Goal: Task Accomplishment & Management: Complete application form

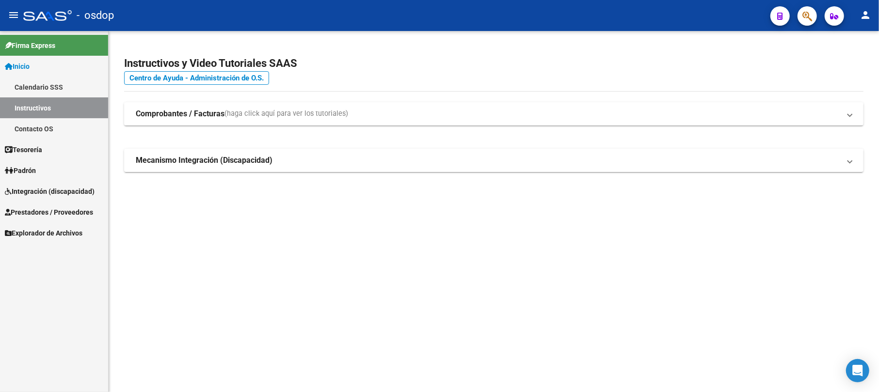
click at [79, 212] on span "Prestadores / Proveedores" at bounding box center [49, 212] width 88 height 11
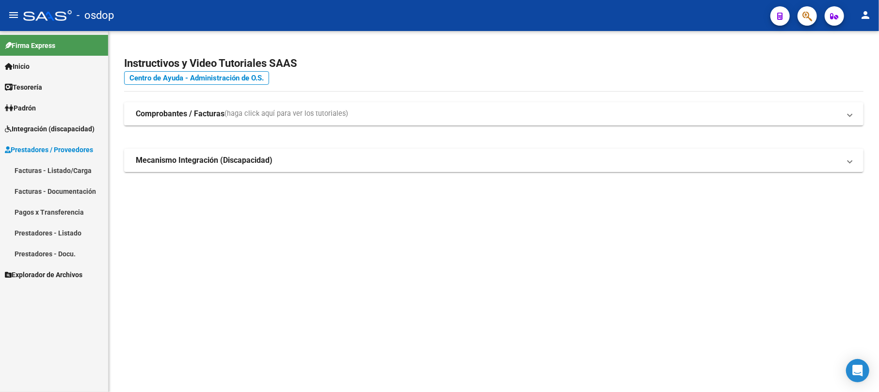
click at [74, 172] on link "Facturas - Listado/Carga" at bounding box center [54, 170] width 108 height 21
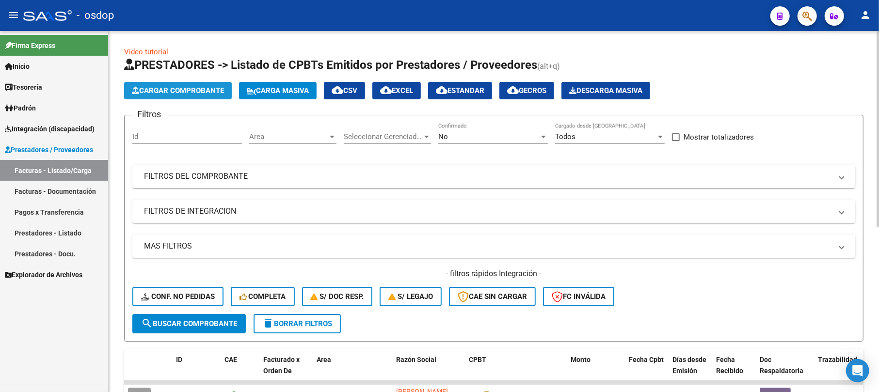
click at [196, 92] on span "Cargar Comprobante" at bounding box center [178, 90] width 92 height 9
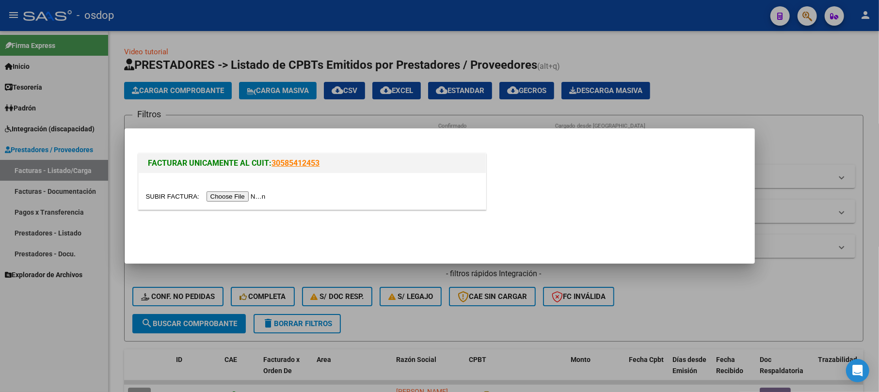
click at [214, 194] on input "file" at bounding box center [207, 196] width 123 height 10
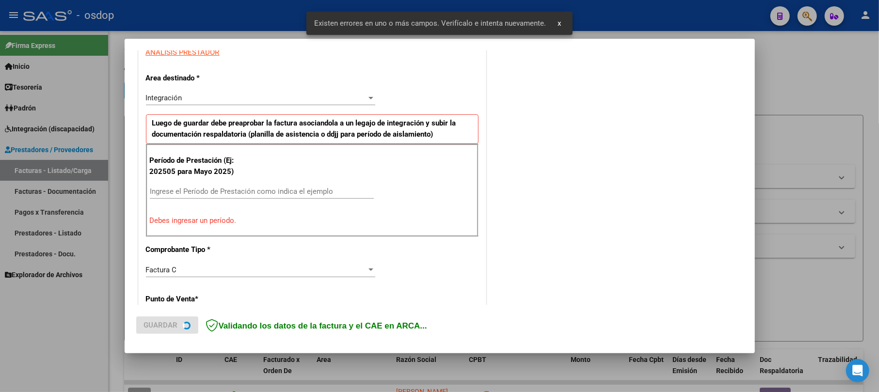
scroll to position [193, 0]
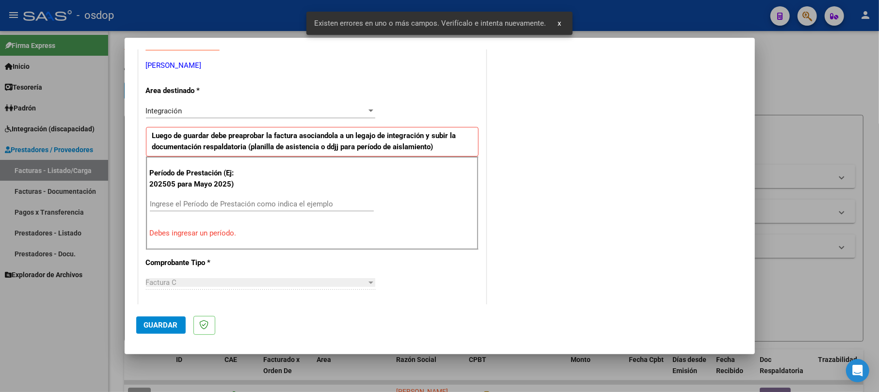
drag, startPoint x: 226, startPoint y: 196, endPoint x: 224, endPoint y: 206, distance: 9.9
click at [225, 196] on div "Período de Prestación (Ej: 202505 para Mayo 2025) Ingrese el Período de Prestac…" at bounding box center [312, 203] width 333 height 93
click at [224, 206] on input "Ingrese el Período de Prestación como indica el ejemplo" at bounding box center [262, 204] width 224 height 9
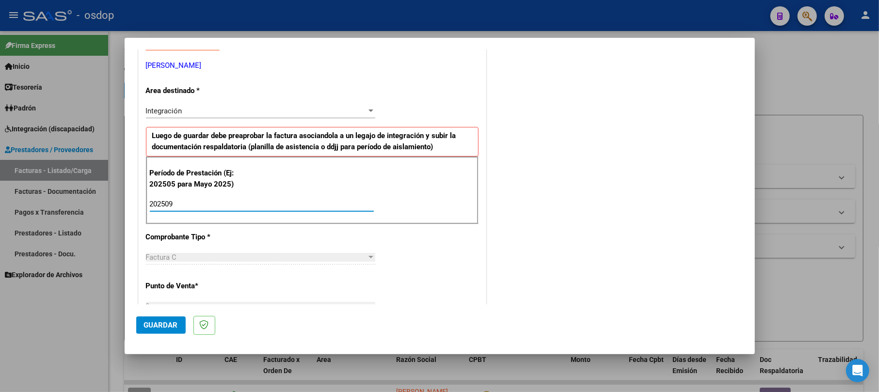
type input "202509"
click at [166, 317] on button "Guardar" at bounding box center [160, 325] width 49 height 17
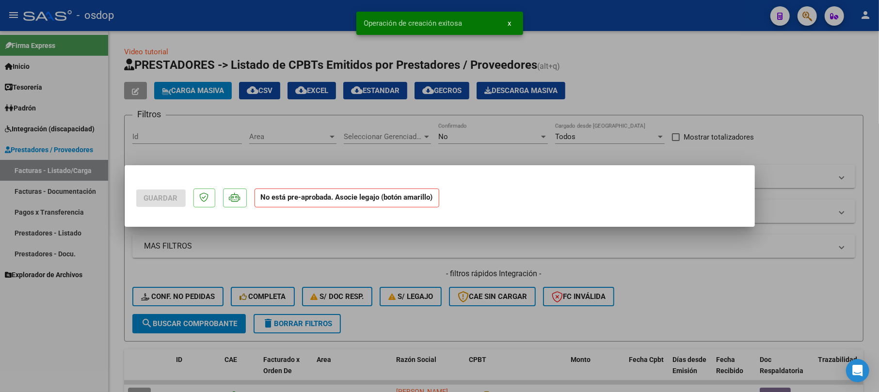
scroll to position [0, 0]
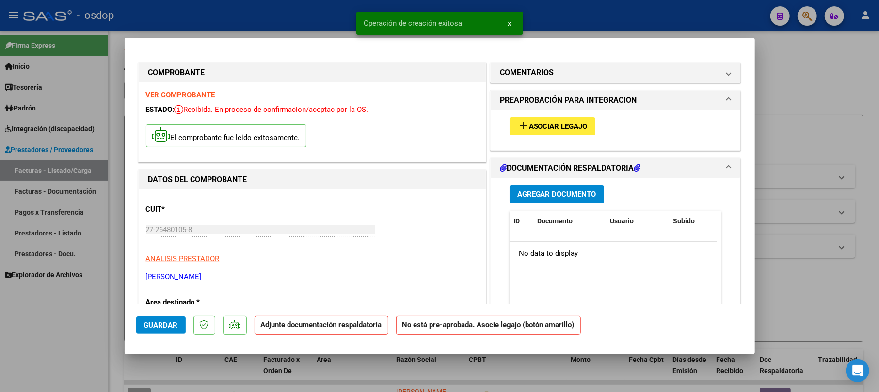
click at [536, 197] on span "Agregar Documento" at bounding box center [556, 194] width 79 height 9
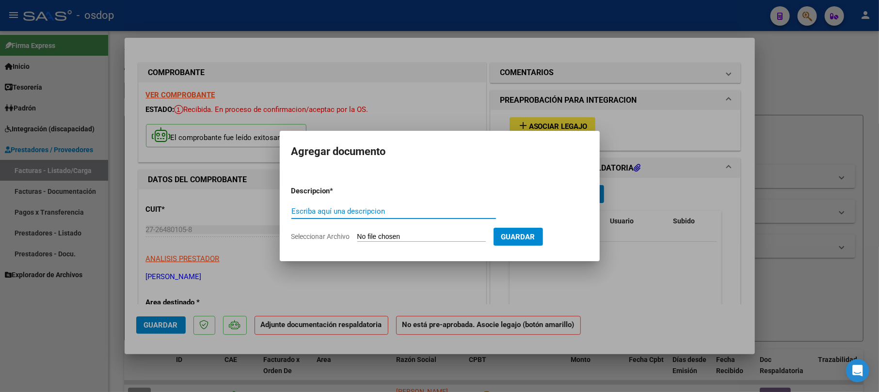
click at [313, 211] on input "Escriba aquí una descripcion" at bounding box center [393, 211] width 205 height 9
type input "asistenci"
click at [404, 235] on input "Seleccionar Archivo" at bounding box center [421, 237] width 128 height 9
type input "C:\fakepath\asistencia [DATE].pdf"
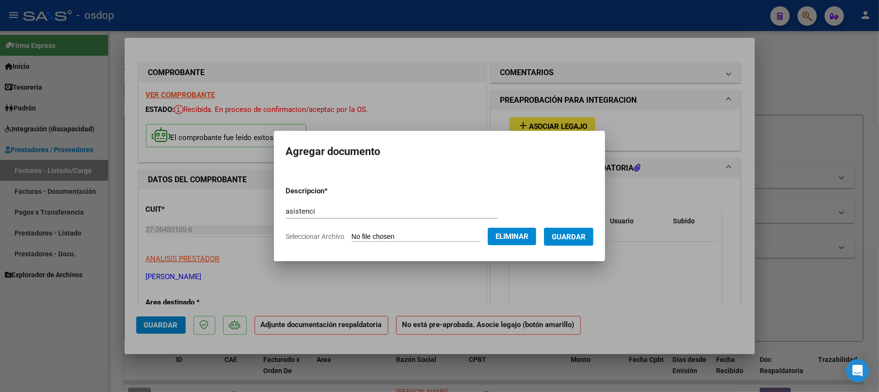
click at [581, 238] on span "Guardar" at bounding box center [569, 237] width 34 height 9
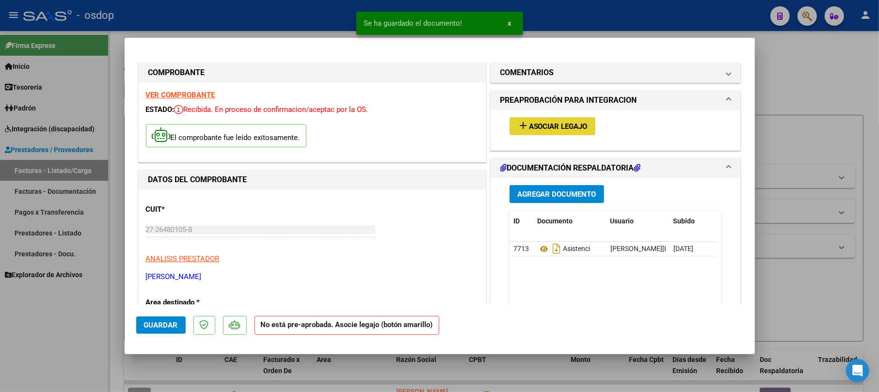
click at [541, 118] on button "add Asociar Legajo" at bounding box center [552, 126] width 86 height 18
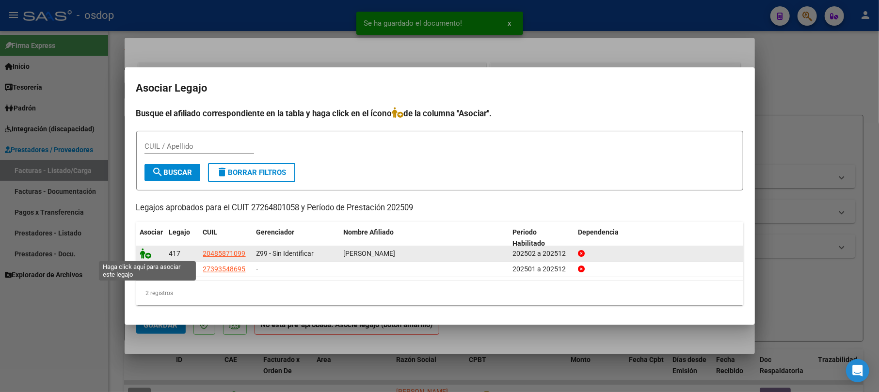
click at [142, 253] on icon at bounding box center [146, 253] width 12 height 11
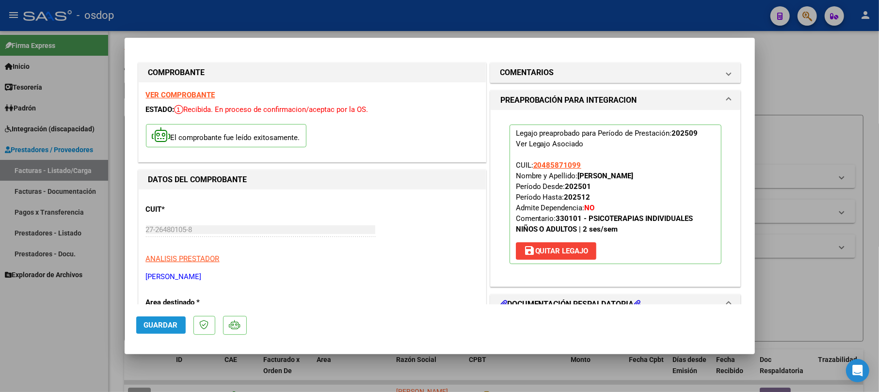
click at [156, 319] on button "Guardar" at bounding box center [160, 325] width 49 height 17
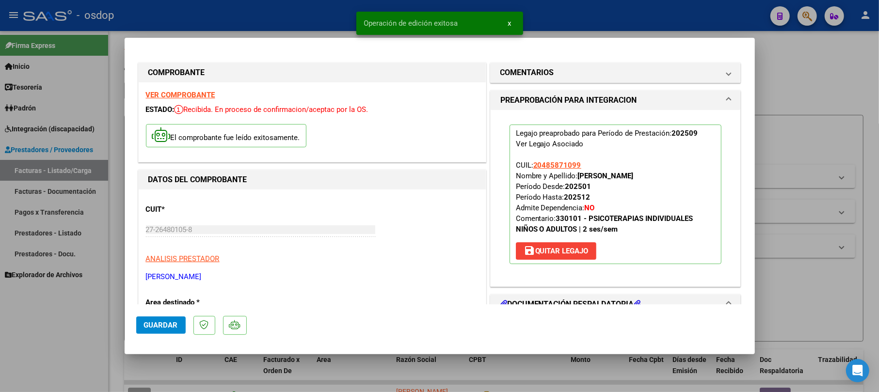
click at [805, 70] on div at bounding box center [439, 196] width 879 height 392
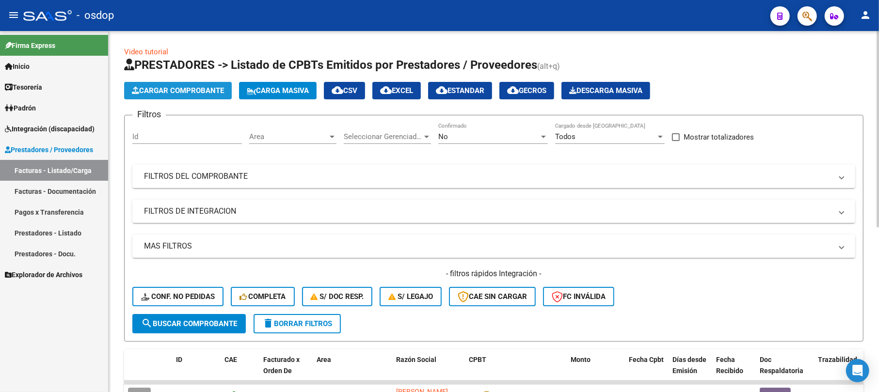
click at [210, 93] on span "Cargar Comprobante" at bounding box center [178, 90] width 92 height 9
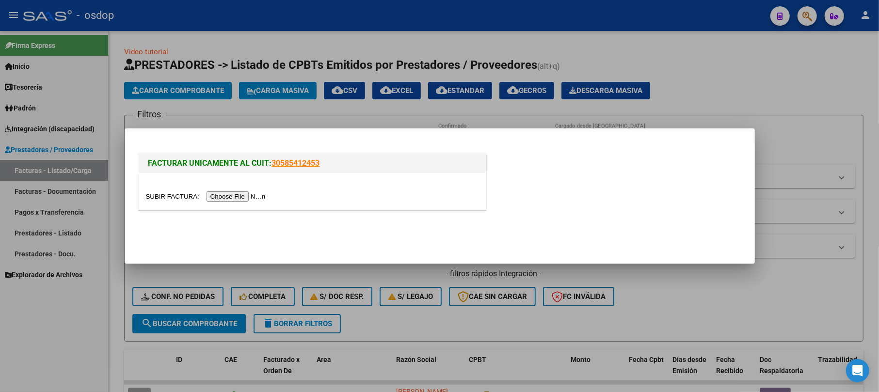
click at [238, 198] on input "file" at bounding box center [207, 196] width 123 height 10
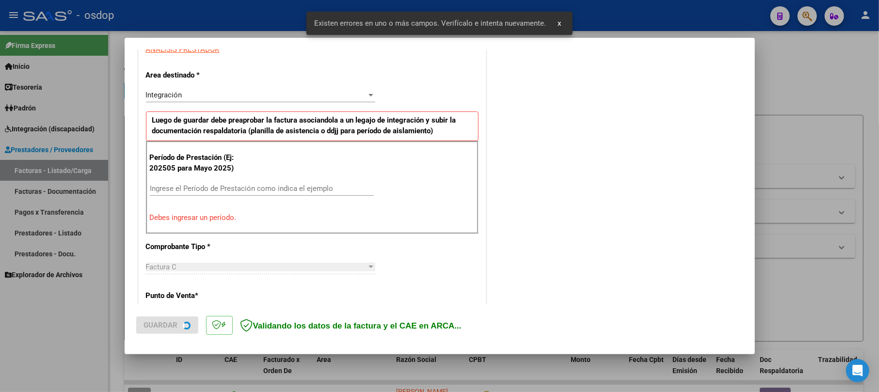
scroll to position [193, 0]
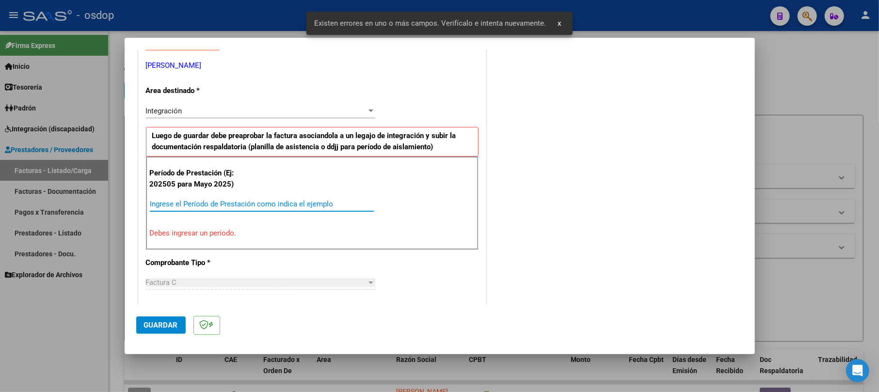
click at [179, 204] on input "Ingrese el Período de Prestación como indica el ejemplo" at bounding box center [262, 204] width 224 height 9
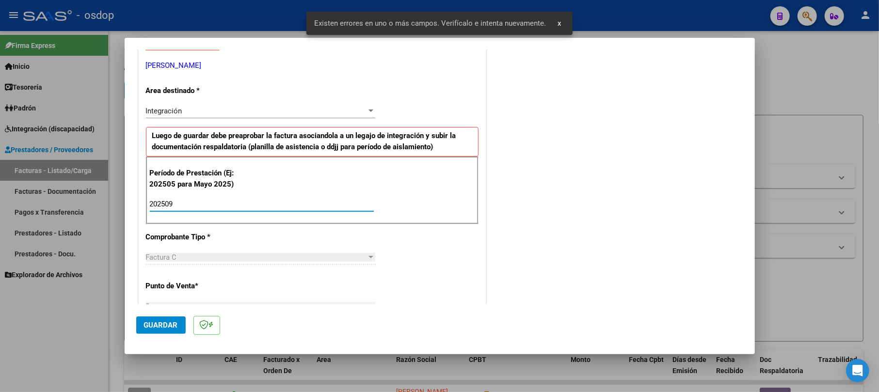
type input "202509"
click at [169, 330] on button "Guardar" at bounding box center [160, 325] width 49 height 17
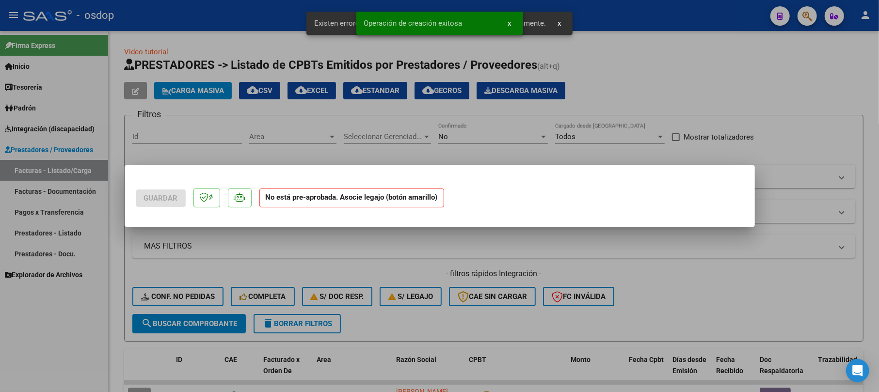
scroll to position [0, 0]
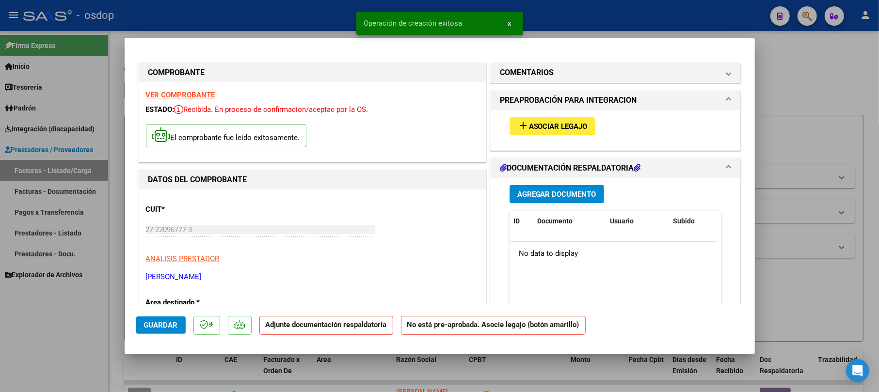
click at [553, 198] on span "Agregar Documento" at bounding box center [556, 194] width 79 height 9
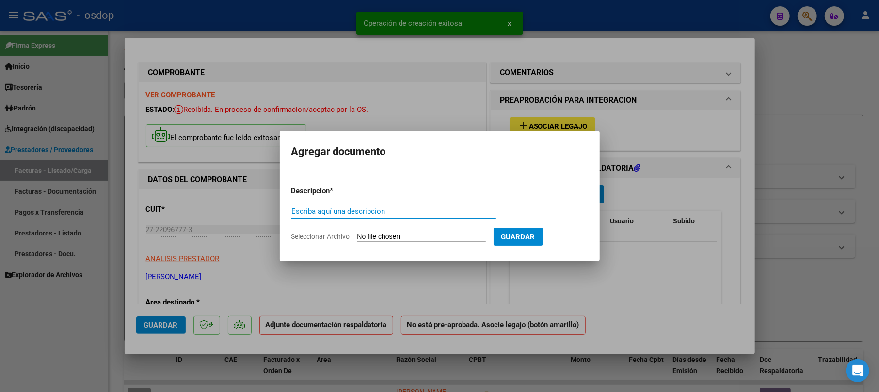
click at [367, 207] on input "Escriba aquí una descripcion" at bounding box center [393, 211] width 205 height 9
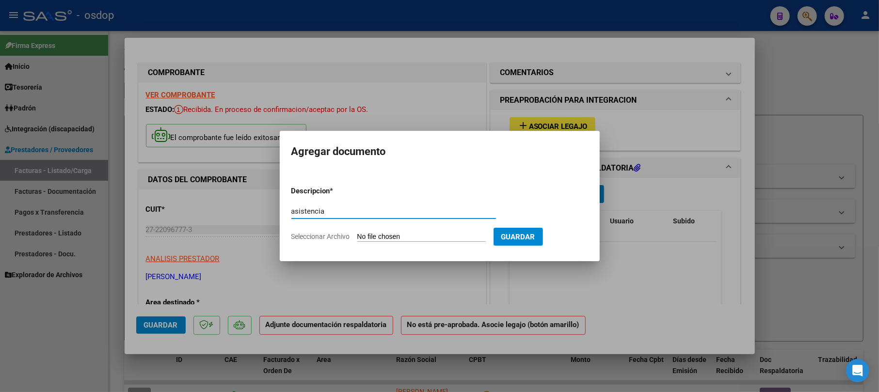
type input "asistencia"
click at [402, 229] on form "Descripcion * asistencia Escriba aquí una descripcion Seleccionar Archivo Guard…" at bounding box center [439, 213] width 297 height 71
click at [406, 235] on input "Seleccionar Archivo" at bounding box center [421, 237] width 128 height 9
type input "C:\fakepath\[PERSON_NAME]. septiembre. Fonoaudiologia (1).pdf"
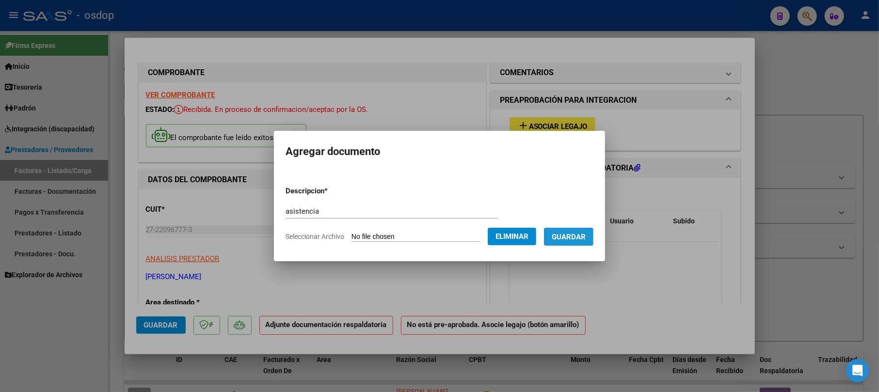
click at [580, 243] on button "Guardar" at bounding box center [568, 237] width 49 height 18
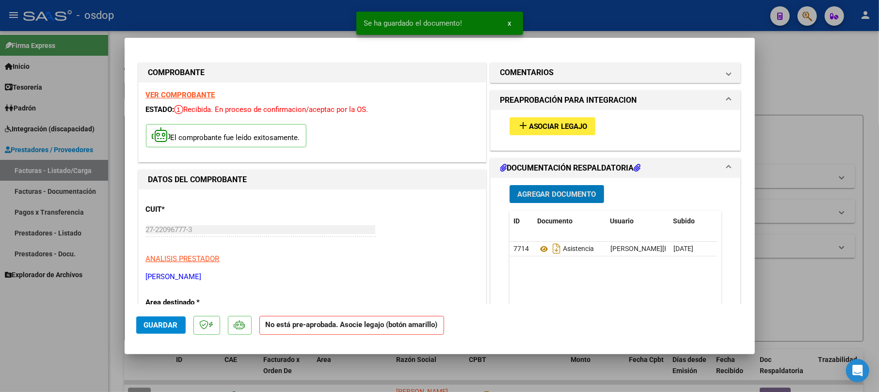
click at [563, 123] on span "Asociar Legajo" at bounding box center [558, 126] width 59 height 9
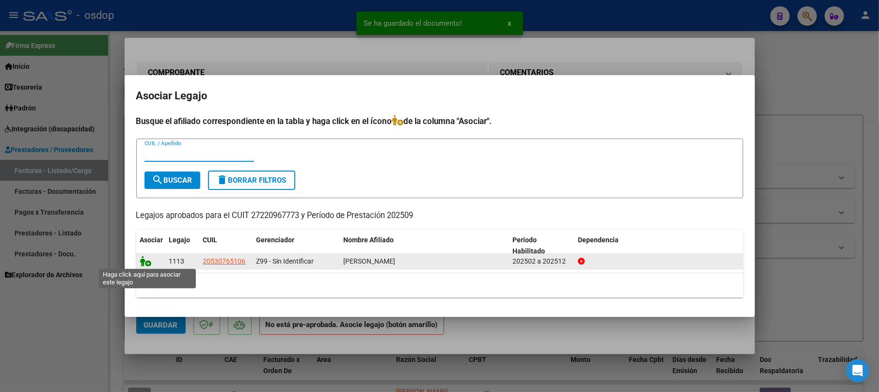
click at [141, 258] on icon at bounding box center [146, 261] width 12 height 11
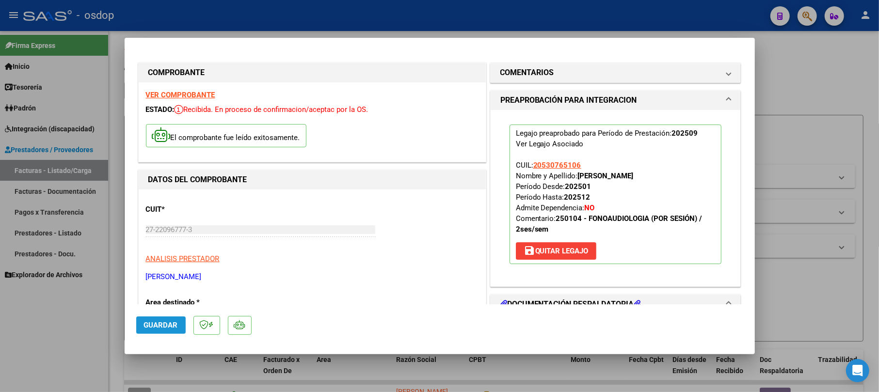
click at [171, 332] on button "Guardar" at bounding box center [160, 325] width 49 height 17
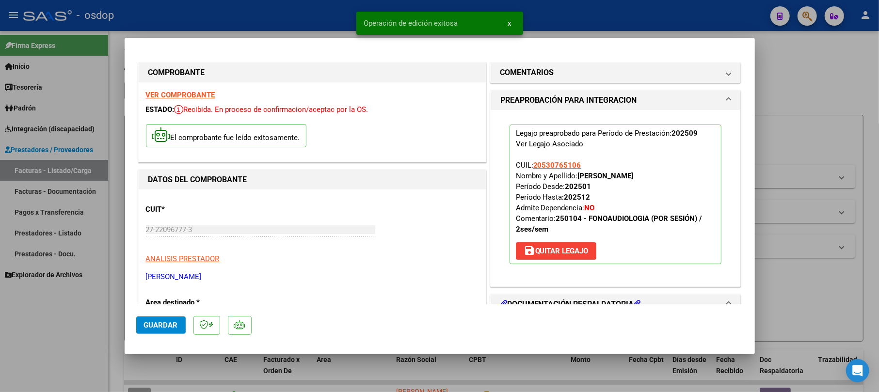
click at [801, 76] on div at bounding box center [439, 196] width 879 height 392
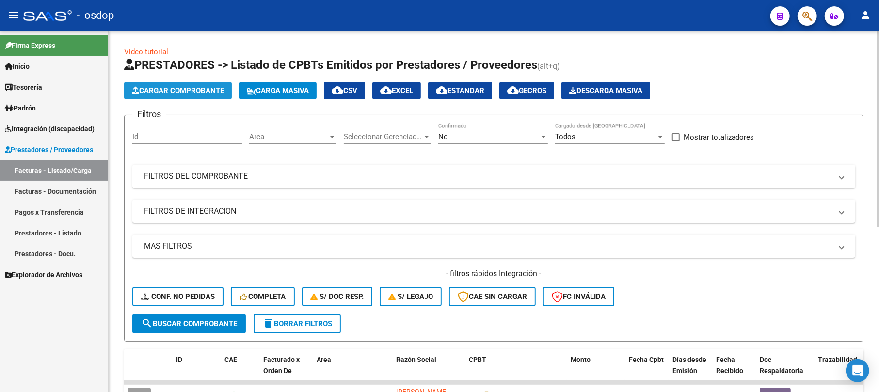
click at [196, 91] on span "Cargar Comprobante" at bounding box center [178, 90] width 92 height 9
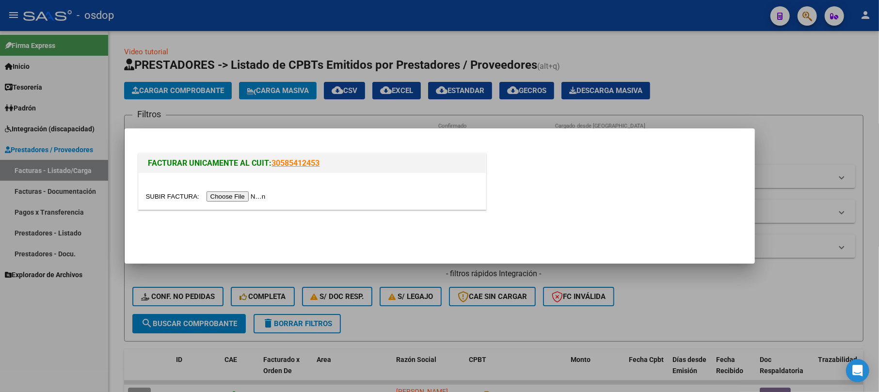
click at [232, 196] on input "file" at bounding box center [207, 196] width 123 height 10
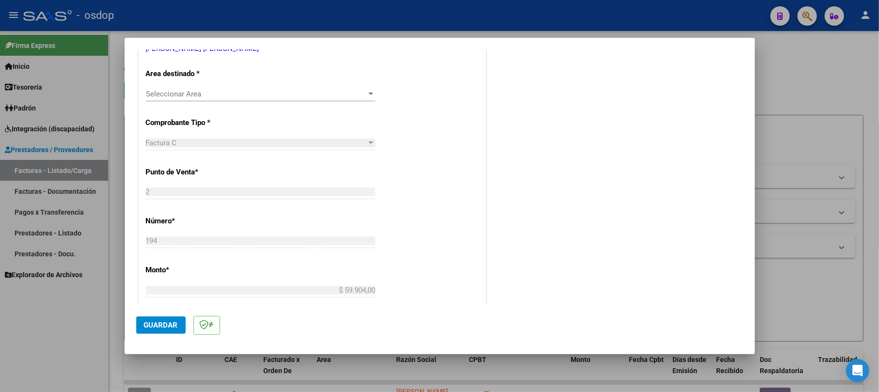
scroll to position [194, 0]
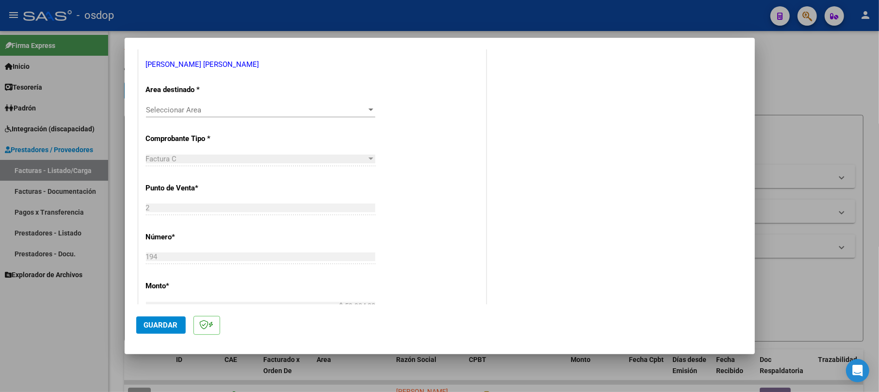
click at [191, 114] on span "Seleccionar Area" at bounding box center [256, 110] width 221 height 9
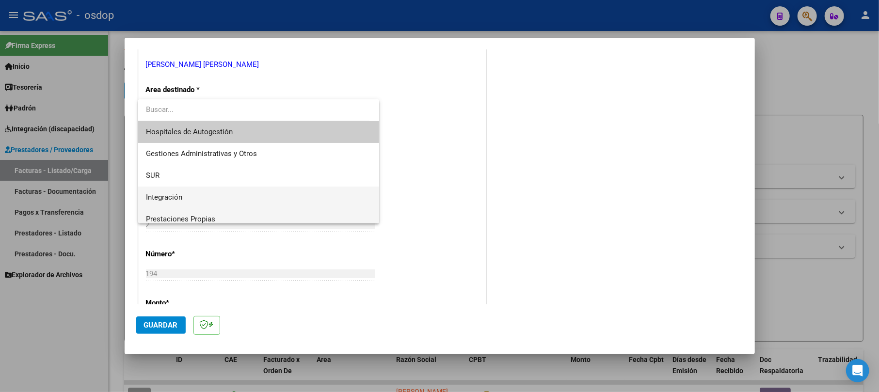
click at [177, 207] on div "Hospitales de Autogestión Gestiones Administrativas y Otros SUR Integración Pre…" at bounding box center [258, 161] width 241 height 124
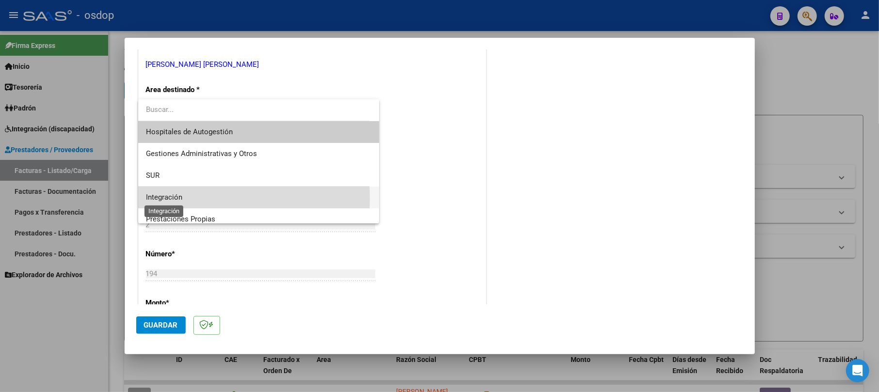
click at [174, 198] on span "Integración" at bounding box center [164, 197] width 36 height 9
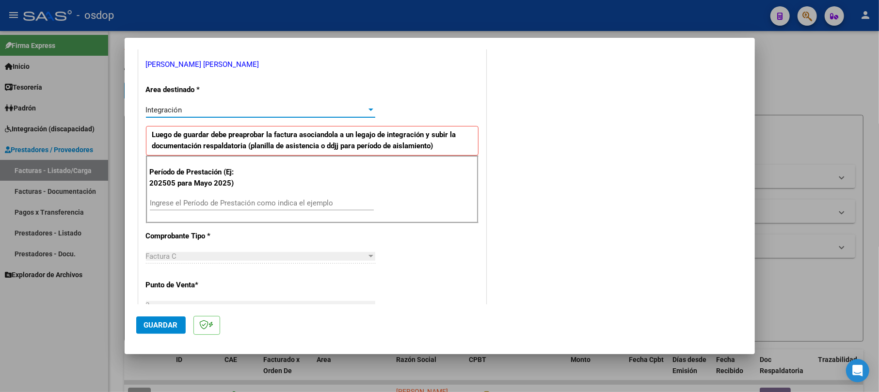
click at [210, 201] on input "Ingrese el Período de Prestación como indica el ejemplo" at bounding box center [262, 203] width 224 height 9
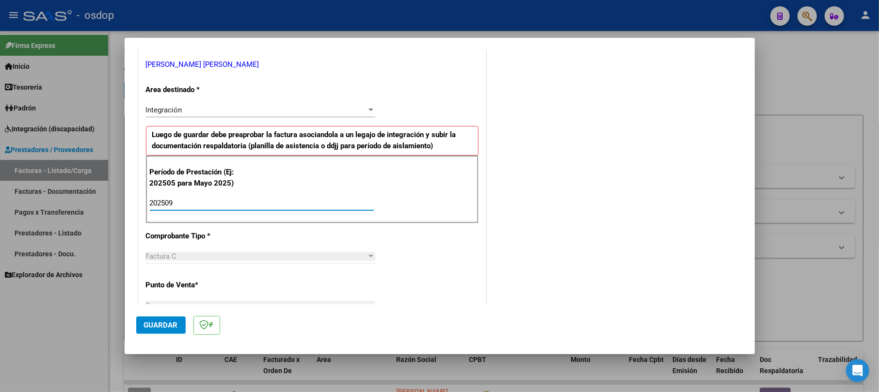
type input "202509"
click at [177, 322] on span "Guardar" at bounding box center [161, 325] width 34 height 9
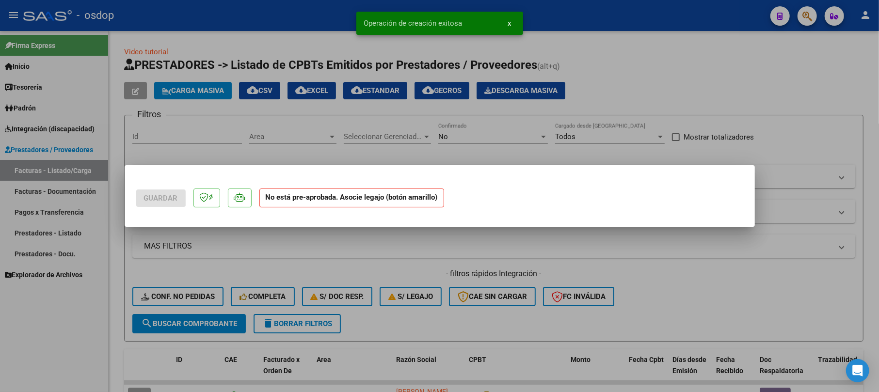
scroll to position [0, 0]
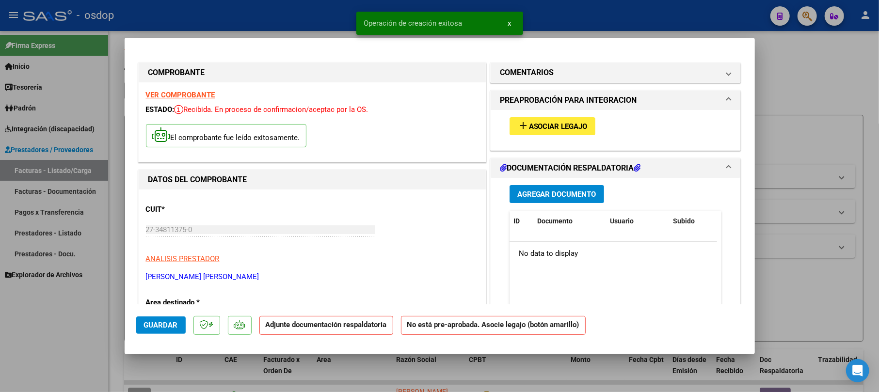
click at [528, 196] on span "Agregar Documento" at bounding box center [556, 194] width 79 height 9
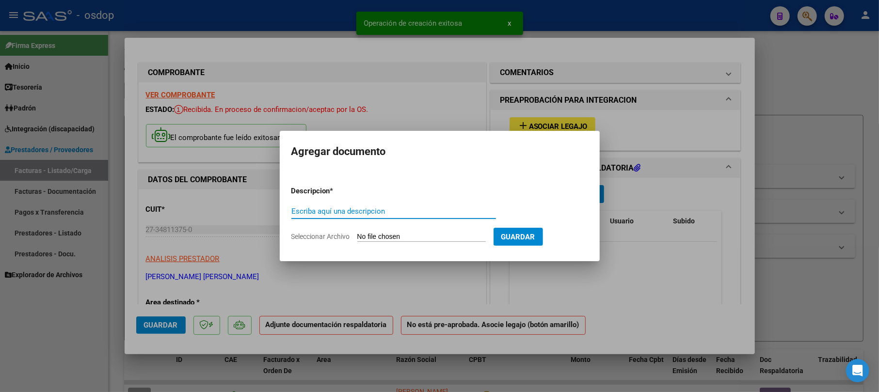
click at [294, 217] on div "Escriba aquí una descripcion" at bounding box center [393, 211] width 205 height 15
click at [305, 210] on input "Escriba aquí una descripcion" at bounding box center [393, 211] width 205 height 9
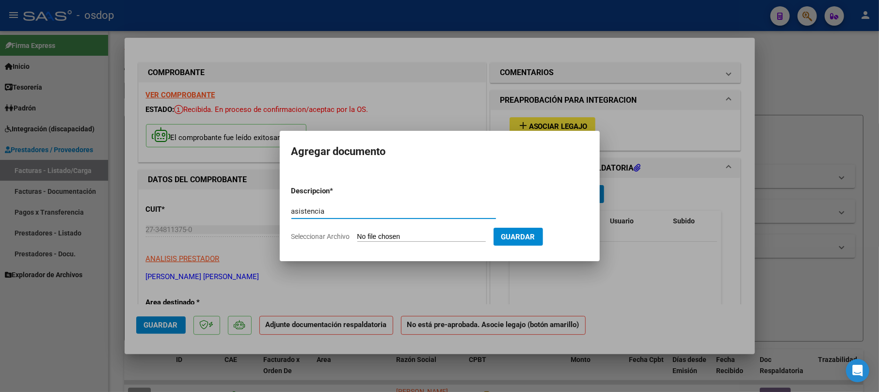
type input "asistencia"
click at [372, 237] on input "Seleccionar Archivo" at bounding box center [421, 237] width 128 height 9
type input "C:\fakepath\1000217705.jpg"
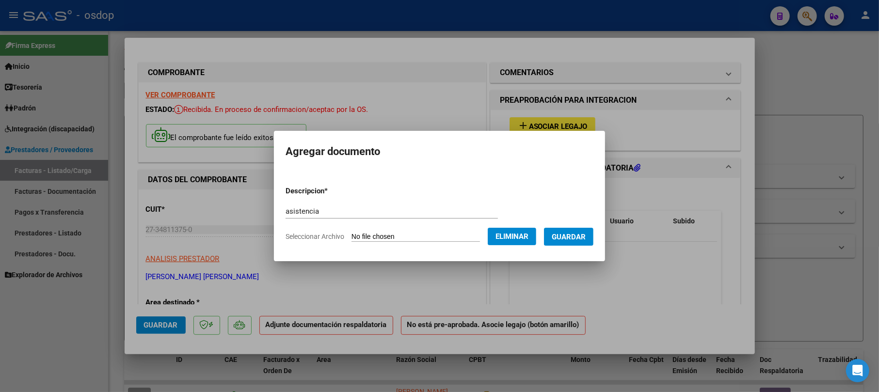
click at [566, 240] on span "Guardar" at bounding box center [569, 237] width 34 height 9
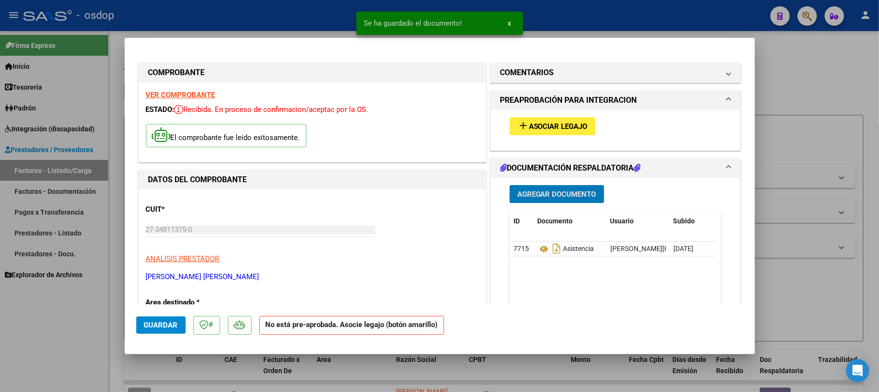
click at [518, 126] on mat-icon "add" at bounding box center [523, 126] width 12 height 12
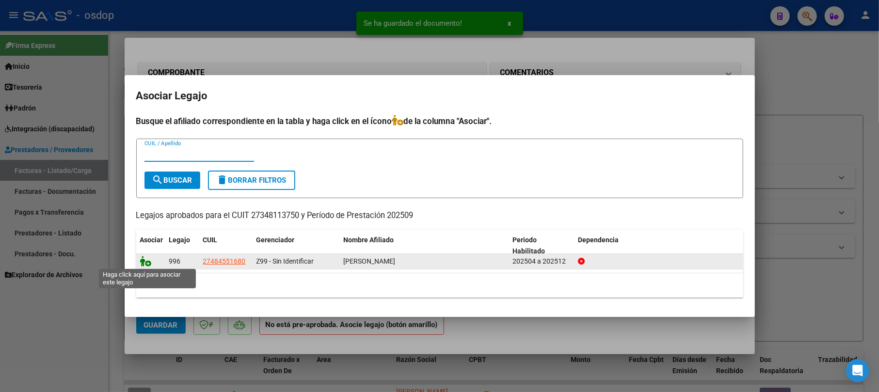
click at [145, 256] on icon at bounding box center [146, 261] width 12 height 11
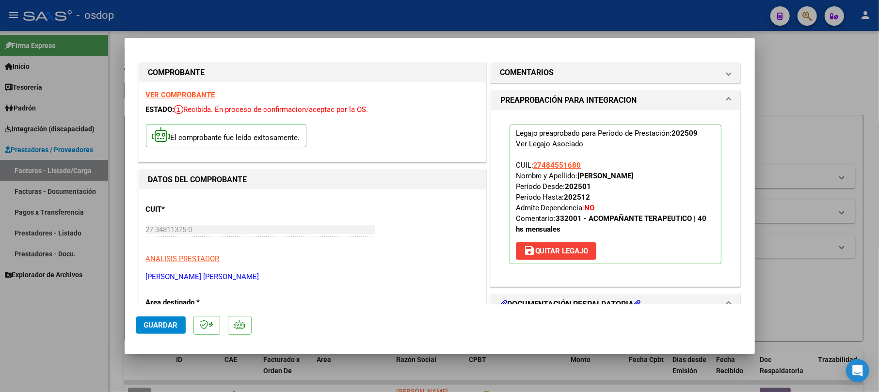
click at [154, 324] on span "Guardar" at bounding box center [161, 325] width 34 height 9
drag, startPoint x: 800, startPoint y: 84, endPoint x: 323, endPoint y: 265, distance: 510.1
click at [797, 84] on div at bounding box center [439, 196] width 879 height 392
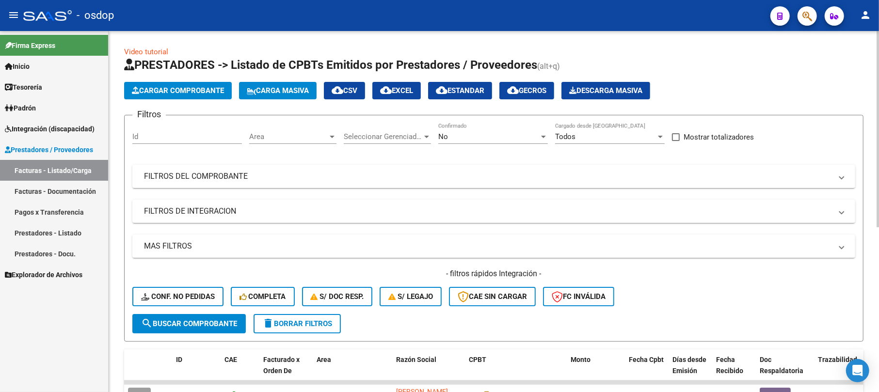
click at [170, 131] on div "Id" at bounding box center [187, 133] width 110 height 21
click at [172, 140] on input "Id" at bounding box center [187, 136] width 110 height 9
click at [206, 331] on button "search Buscar Comprobante" at bounding box center [188, 323] width 113 height 19
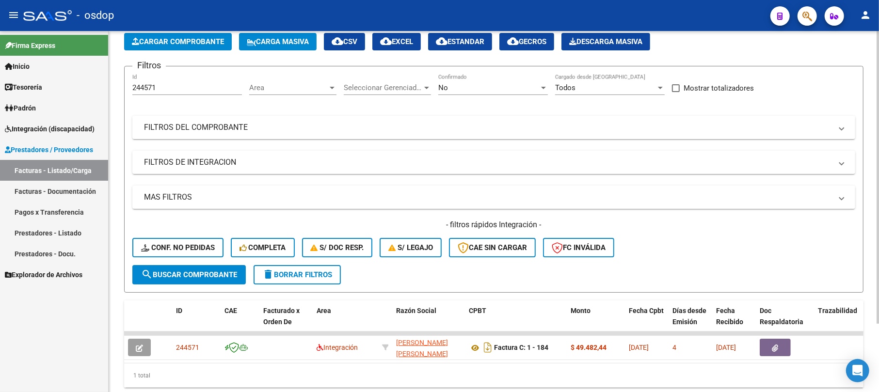
scroll to position [84, 0]
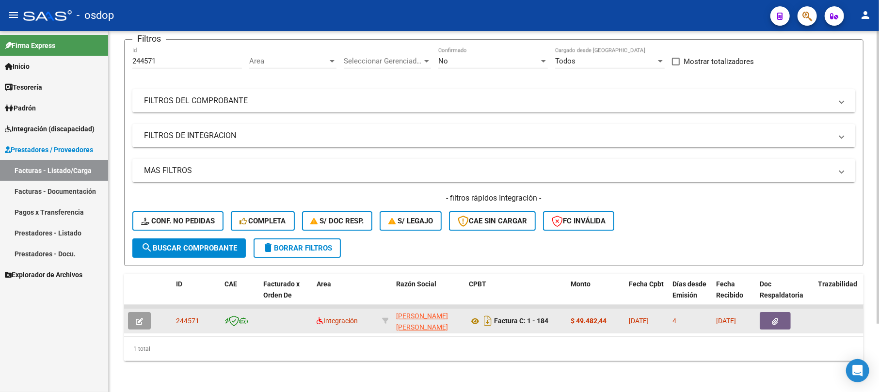
click at [146, 312] on button "button" at bounding box center [139, 320] width 23 height 17
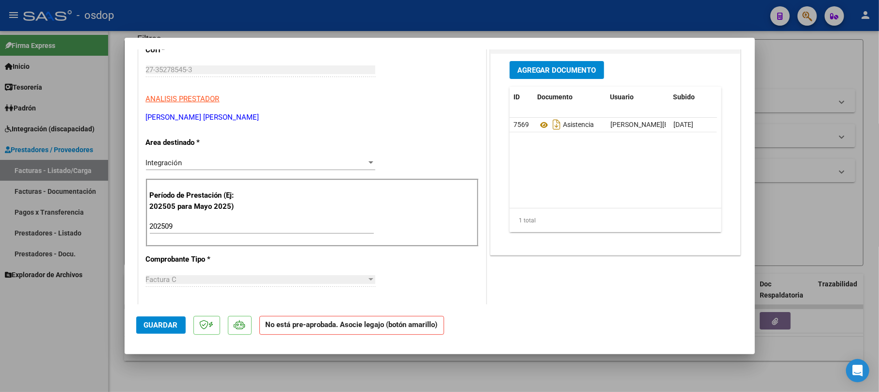
scroll to position [0, 0]
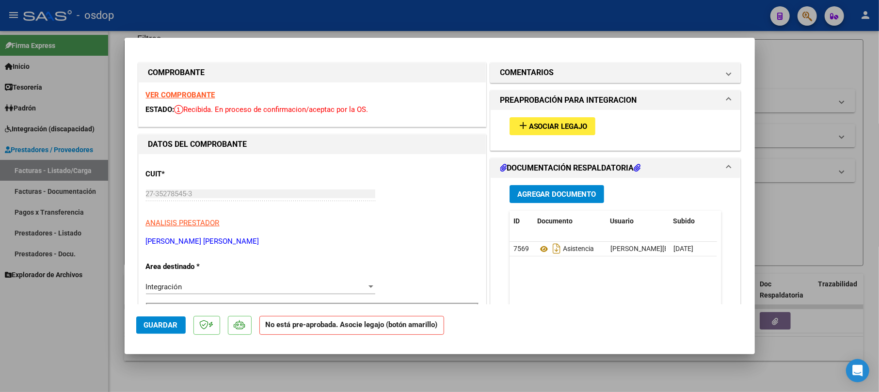
click at [549, 125] on span "Asociar Legajo" at bounding box center [558, 126] width 59 height 9
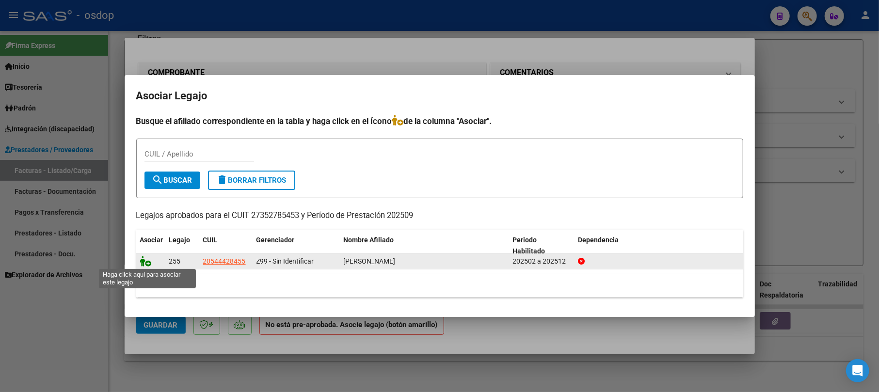
click at [146, 262] on icon at bounding box center [146, 261] width 12 height 11
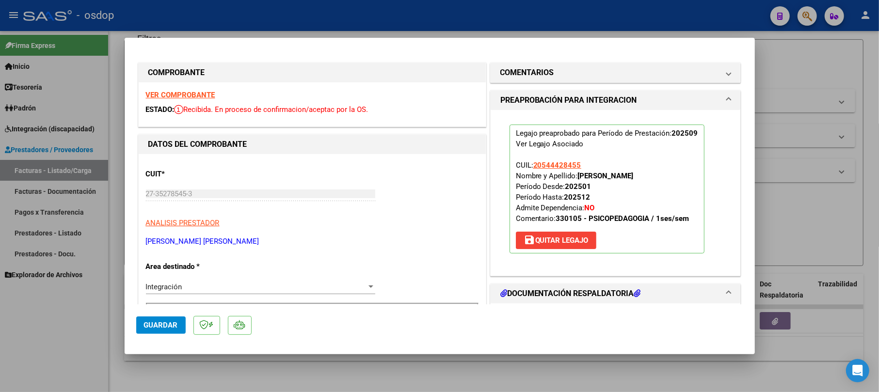
click at [175, 324] on span "Guardar" at bounding box center [161, 325] width 34 height 9
drag, startPoint x: 836, startPoint y: 42, endPoint x: 831, endPoint y: 49, distance: 9.0
click at [836, 45] on div at bounding box center [439, 196] width 879 height 392
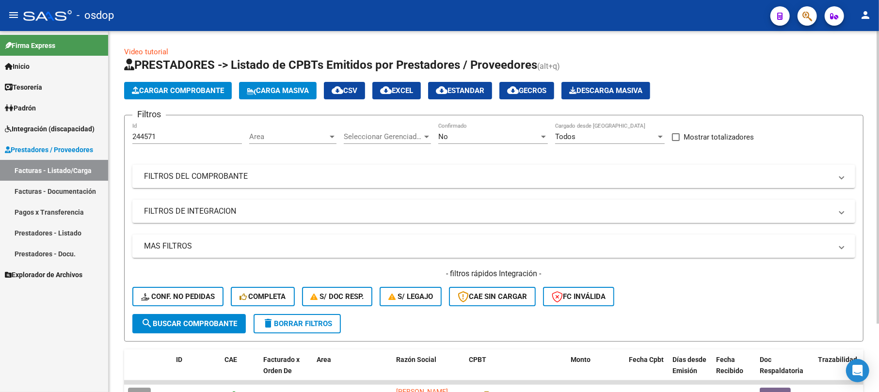
drag, startPoint x: 200, startPoint y: 121, endPoint x: 200, endPoint y: 126, distance: 5.4
click at [200, 123] on form "Filtros 244571 Id Area Area Seleccionar Gerenciador Seleccionar Gerenciador No …" at bounding box center [493, 228] width 739 height 227
click at [199, 135] on input "244571" at bounding box center [187, 136] width 110 height 9
type input "2"
click at [166, 329] on button "search Buscar Comprobante" at bounding box center [188, 323] width 113 height 19
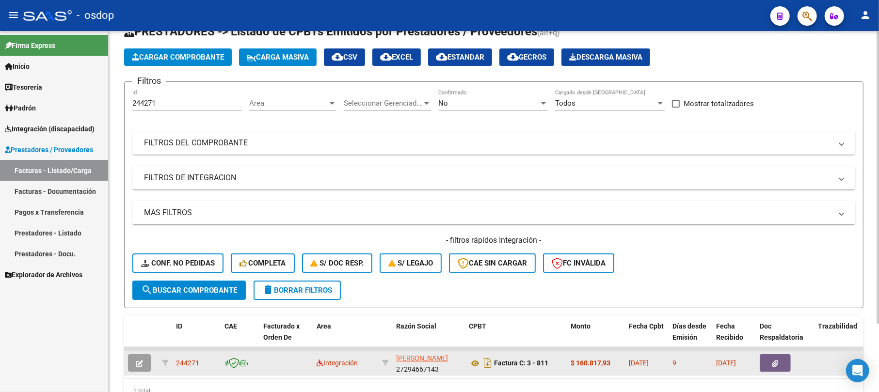
scroll to position [84, 0]
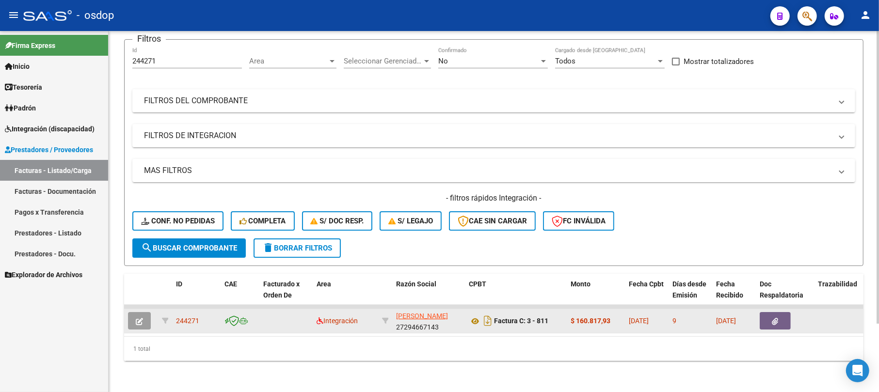
click at [140, 317] on button "button" at bounding box center [139, 320] width 23 height 17
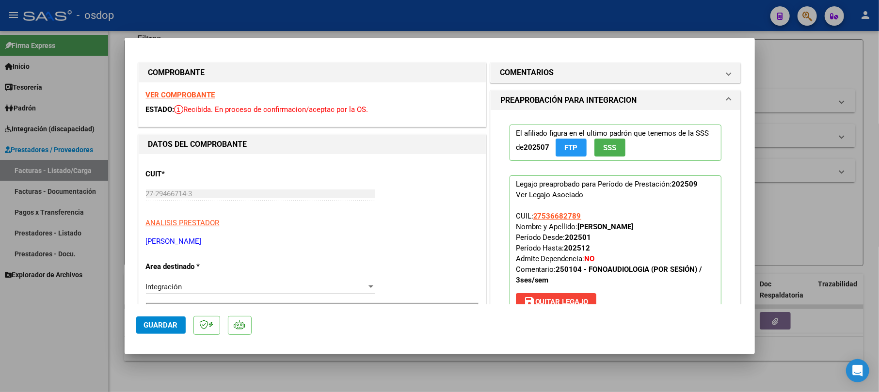
scroll to position [64, 0]
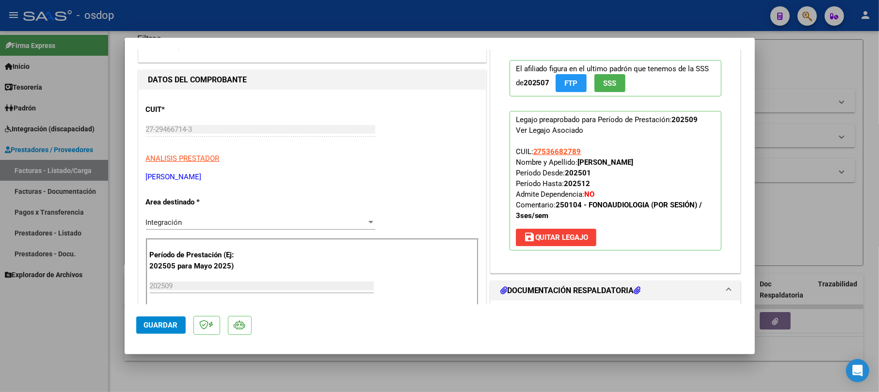
click at [165, 328] on span "Guardar" at bounding box center [161, 325] width 34 height 9
drag, startPoint x: 809, startPoint y: 72, endPoint x: 757, endPoint y: 90, distance: 55.2
click at [807, 72] on div at bounding box center [439, 196] width 879 height 392
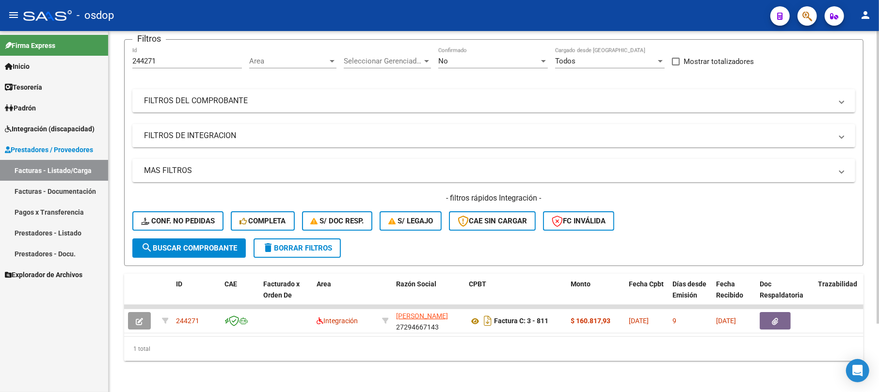
scroll to position [0, 0]
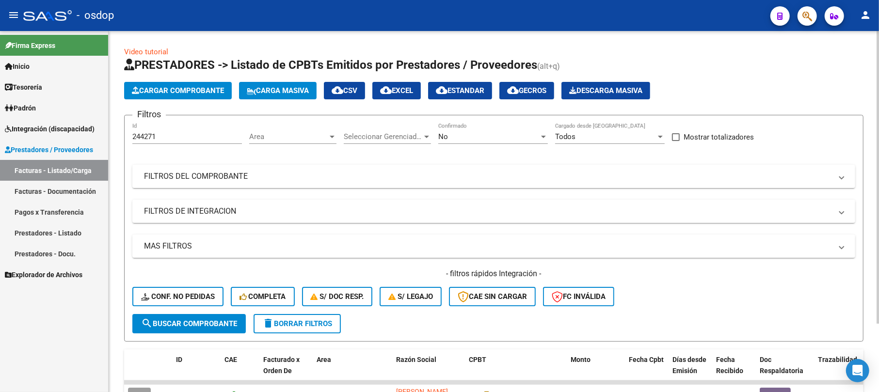
click at [192, 135] on input "244271" at bounding box center [187, 136] width 110 height 9
type input "2"
type input "244639"
click at [160, 326] on span "search Buscar Comprobante" at bounding box center [189, 323] width 96 height 9
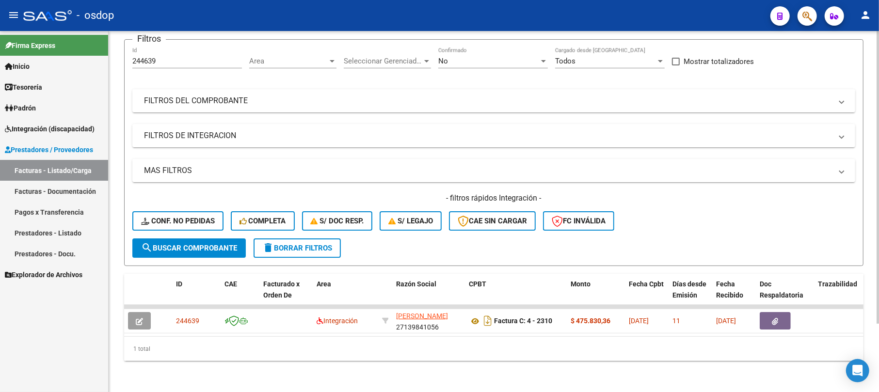
scroll to position [84, 0]
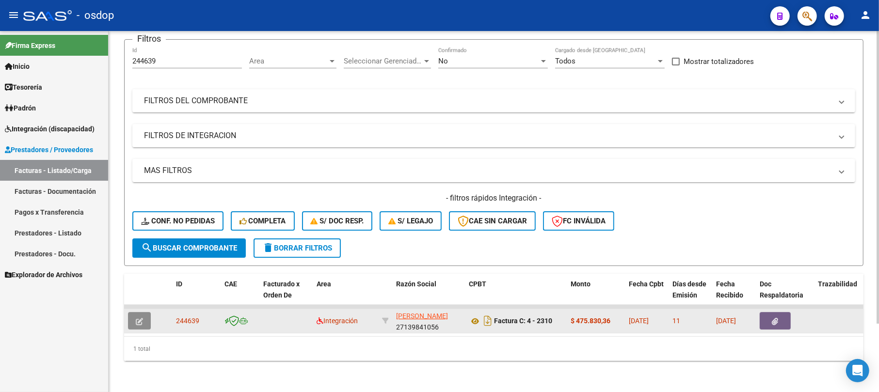
click at [137, 318] on icon "button" at bounding box center [139, 321] width 7 height 7
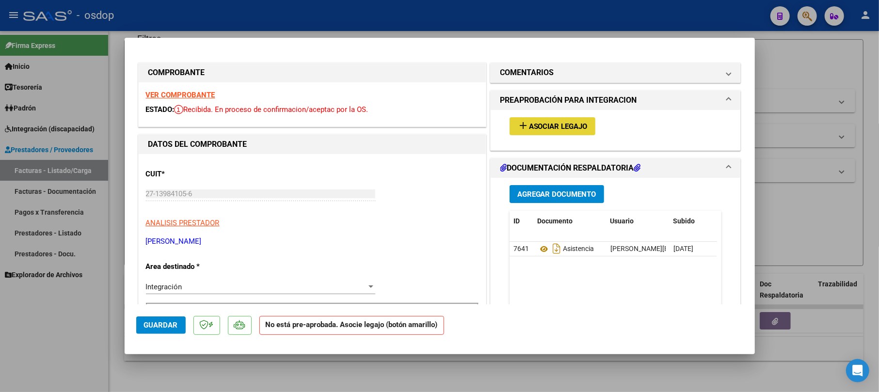
click at [560, 125] on span "Asociar Legajo" at bounding box center [558, 126] width 59 height 9
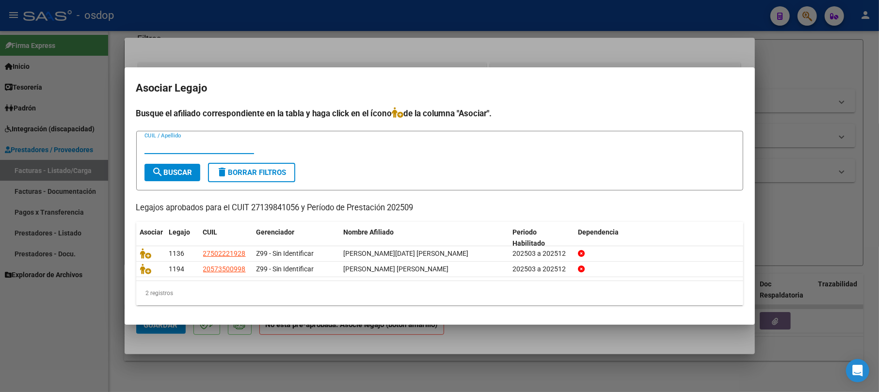
drag, startPoint x: 825, startPoint y: 60, endPoint x: 819, endPoint y: 61, distance: 5.8
click at [825, 60] on div at bounding box center [439, 196] width 879 height 392
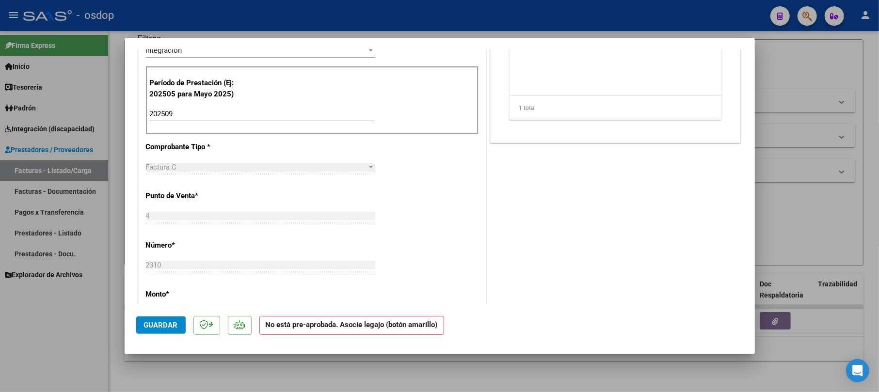
scroll to position [91, 0]
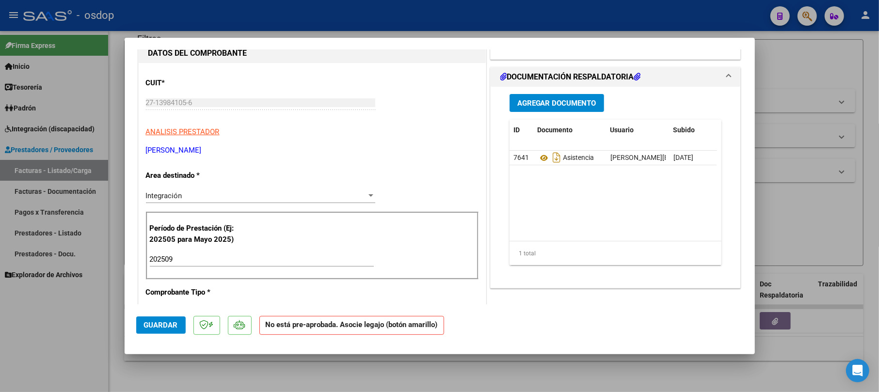
click at [792, 60] on div at bounding box center [439, 196] width 879 height 392
type input "$ 0,00"
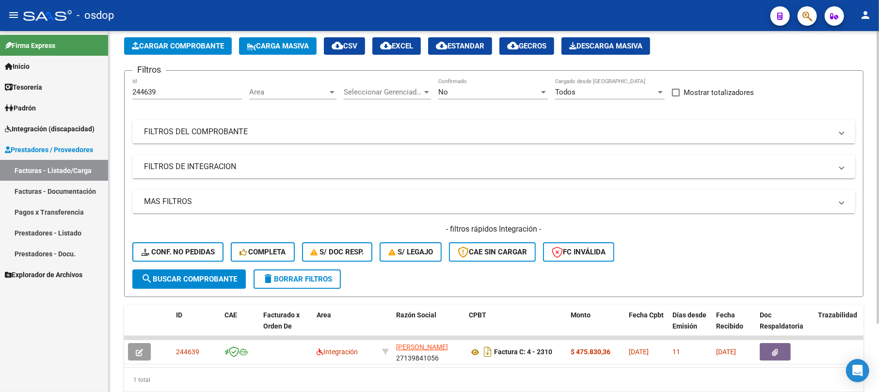
scroll to position [0, 0]
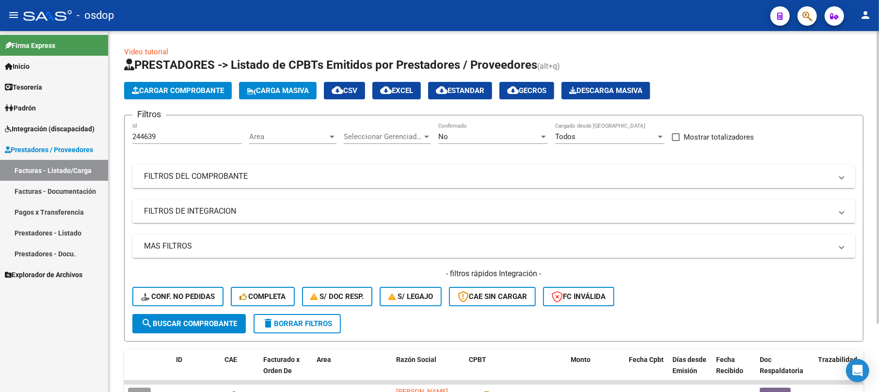
click at [179, 93] on span "Cargar Comprobante" at bounding box center [178, 90] width 92 height 9
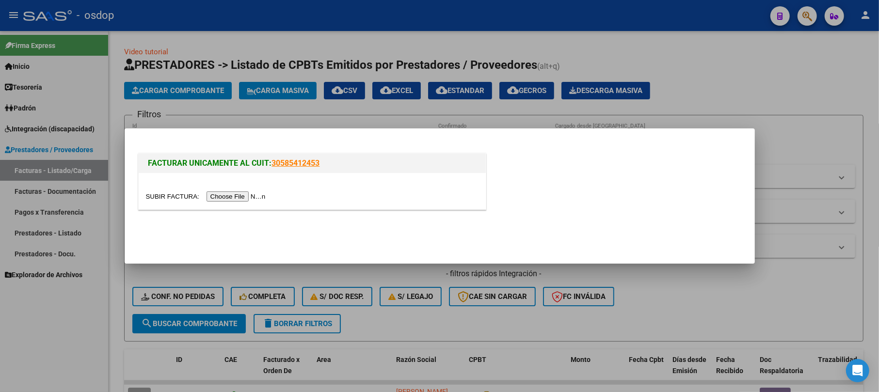
click at [235, 197] on input "file" at bounding box center [207, 196] width 123 height 10
click at [222, 197] on input "file" at bounding box center [207, 196] width 123 height 10
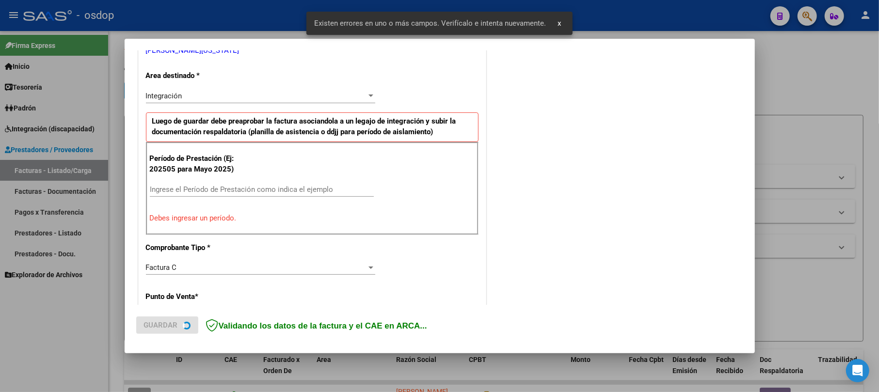
scroll to position [211, 0]
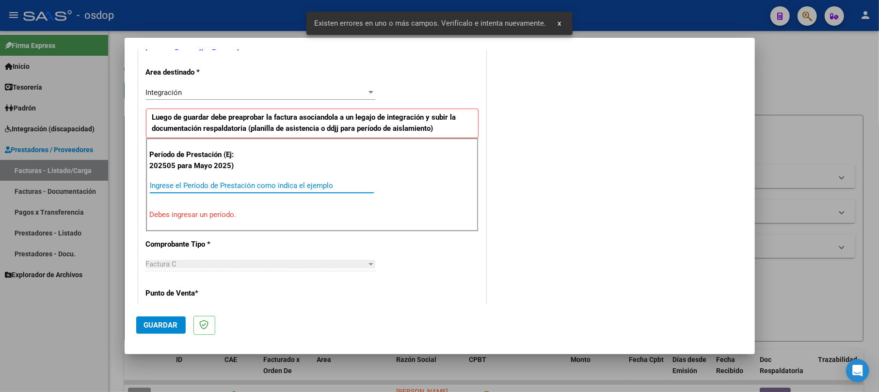
click at [184, 183] on input "Ingrese el Período de Prestación como indica el ejemplo" at bounding box center [262, 185] width 224 height 9
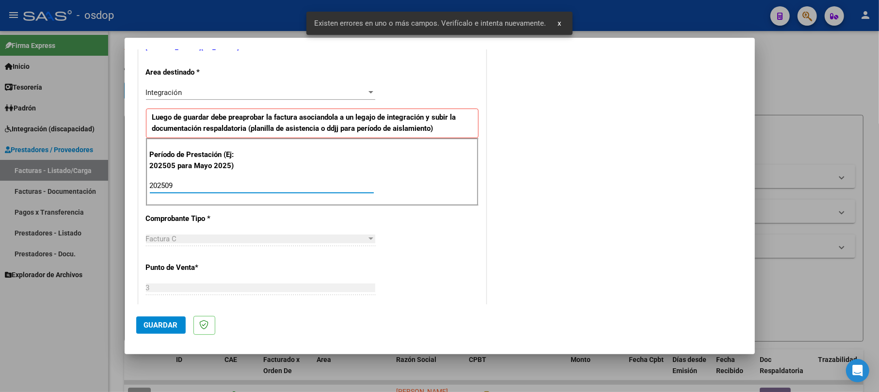
type input "202509"
click at [163, 321] on span "Guardar" at bounding box center [161, 325] width 34 height 9
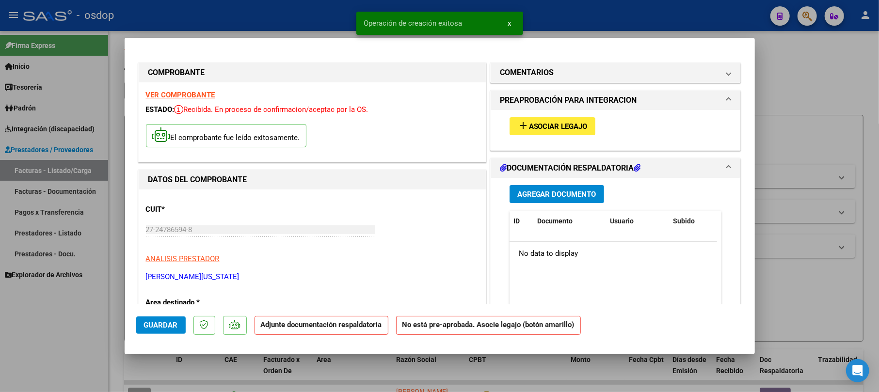
click at [574, 195] on span "Agregar Documento" at bounding box center [556, 194] width 79 height 9
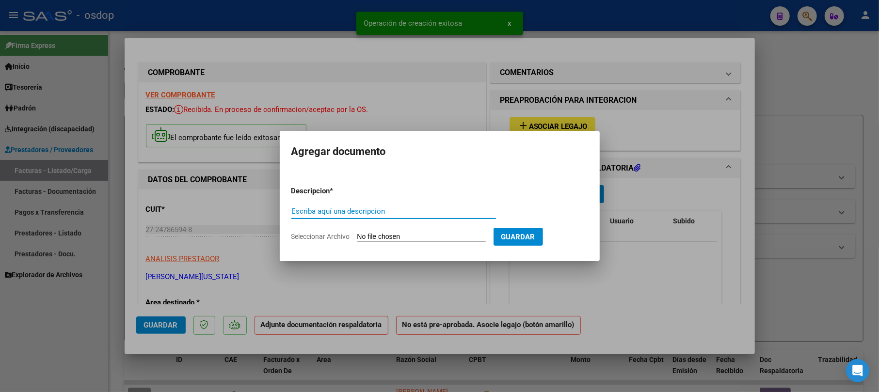
click at [390, 208] on input "Escriba aquí una descripcion" at bounding box center [393, 211] width 205 height 9
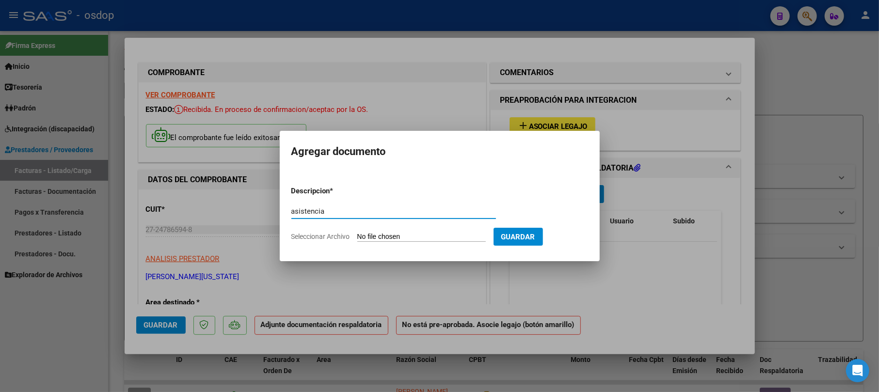
type input "asistencia"
click at [399, 233] on input "Seleccionar Archivo" at bounding box center [421, 237] width 128 height 9
type input "C:\fakepath\planilla de asistencia [PERSON_NAME] [PERSON_NAME] [DATE].pdf"
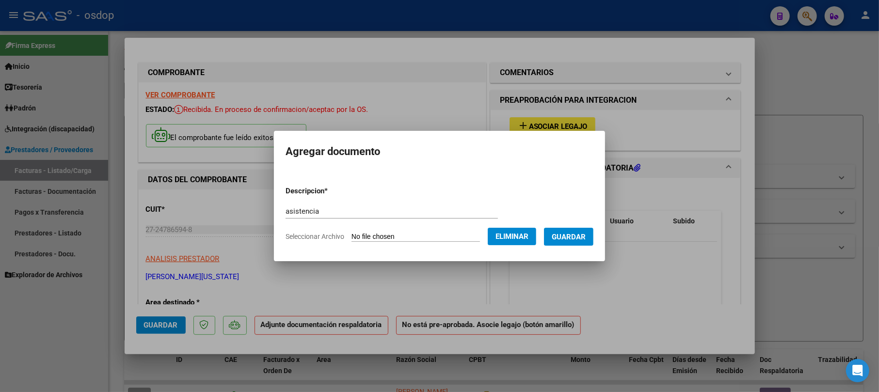
click at [577, 235] on span "Guardar" at bounding box center [569, 237] width 34 height 9
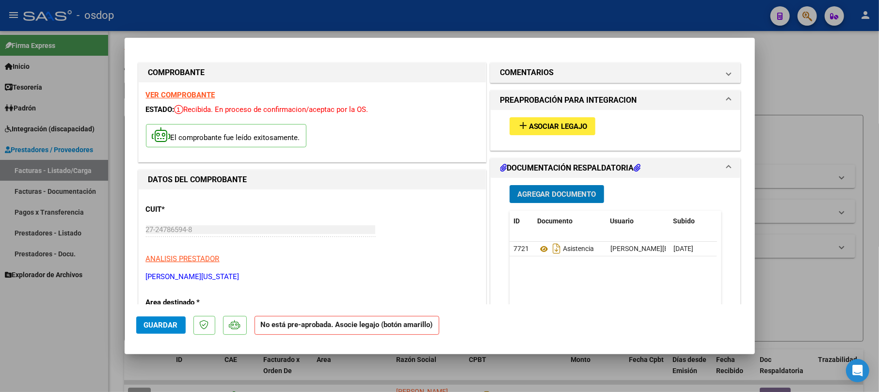
click at [564, 134] on button "add Asociar Legajo" at bounding box center [552, 126] width 86 height 18
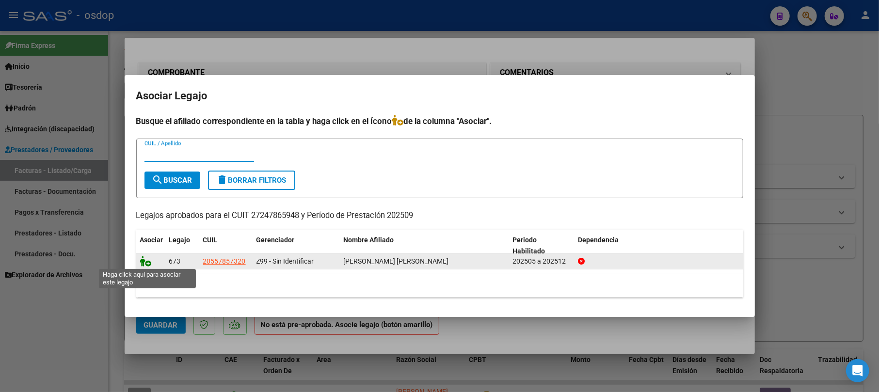
click at [143, 264] on icon at bounding box center [146, 261] width 12 height 11
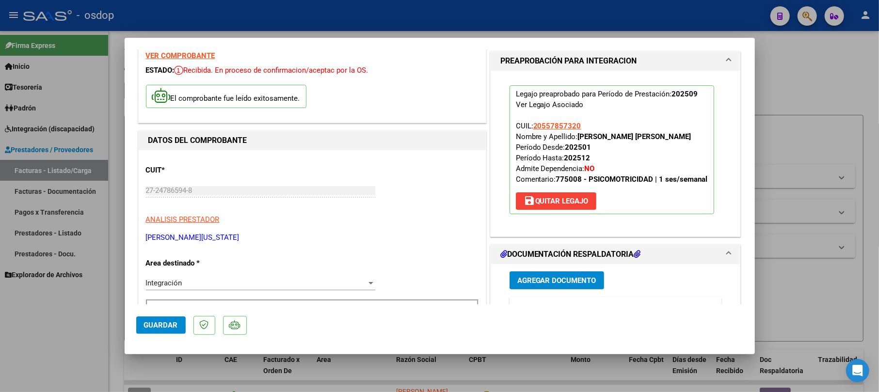
scroll to position [129, 0]
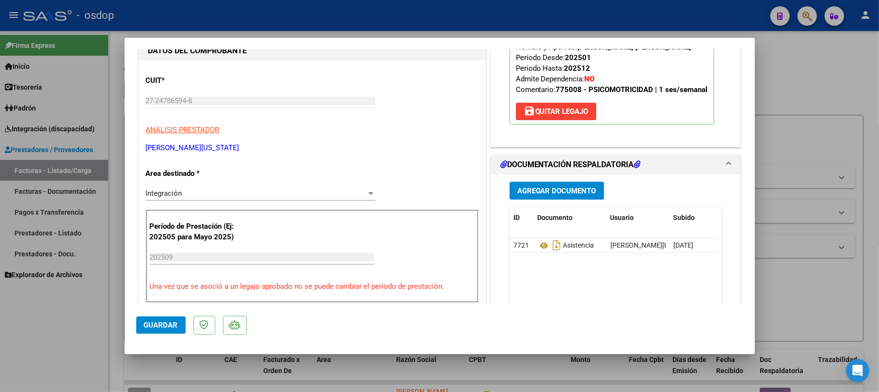
click at [169, 326] on span "Guardar" at bounding box center [161, 325] width 34 height 9
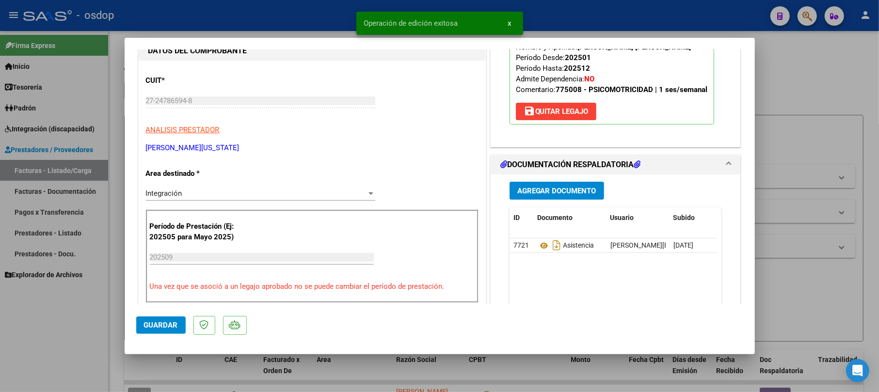
click at [828, 80] on div at bounding box center [439, 196] width 879 height 392
type input "$ 0,00"
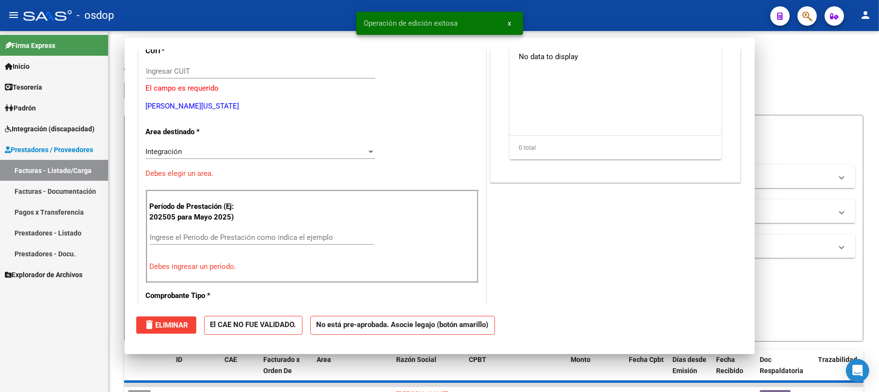
scroll to position [99, 0]
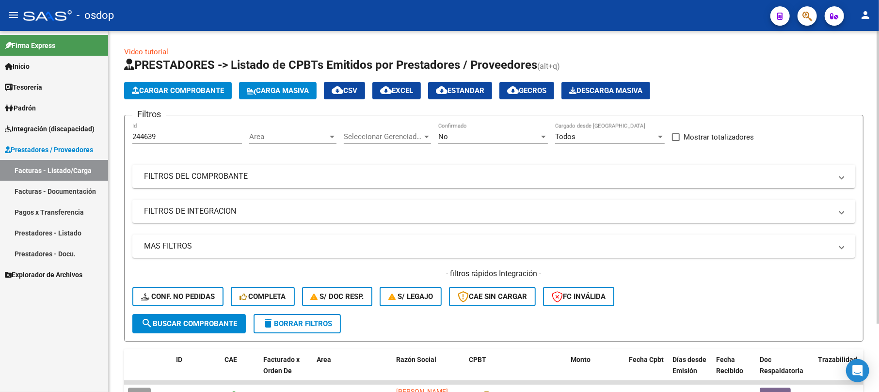
click at [180, 82] on button "Cargar Comprobante" at bounding box center [178, 90] width 108 height 17
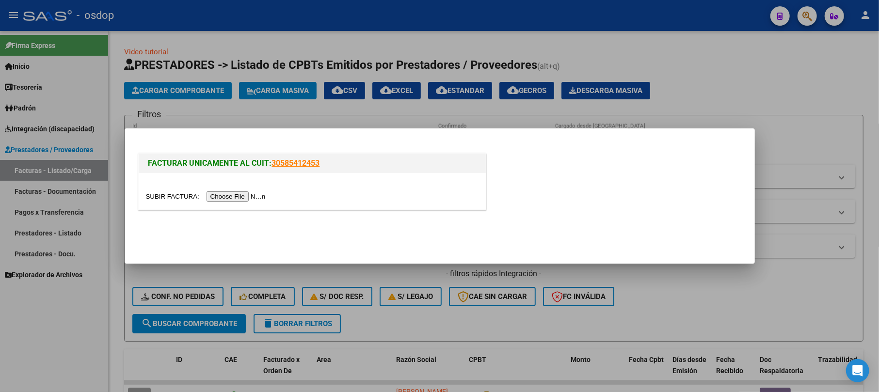
click at [254, 193] on input "file" at bounding box center [207, 196] width 123 height 10
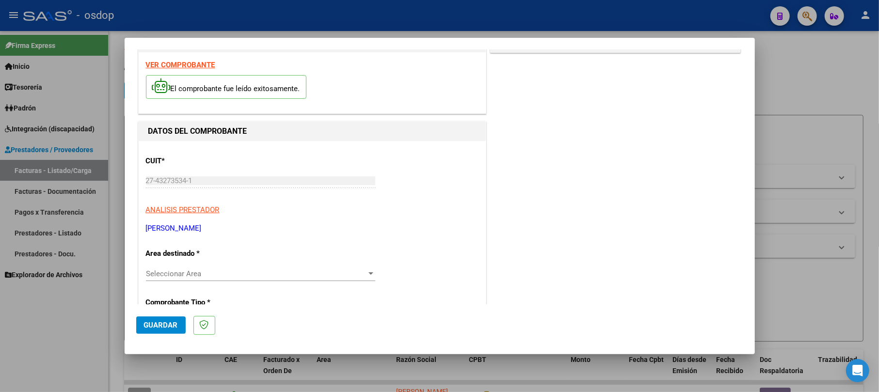
scroll to position [0, 0]
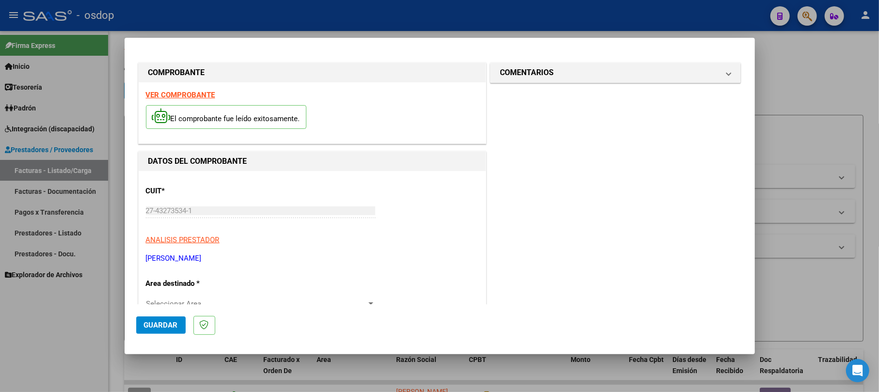
click at [223, 245] on p "ANALISIS PRESTADOR" at bounding box center [312, 240] width 333 height 11
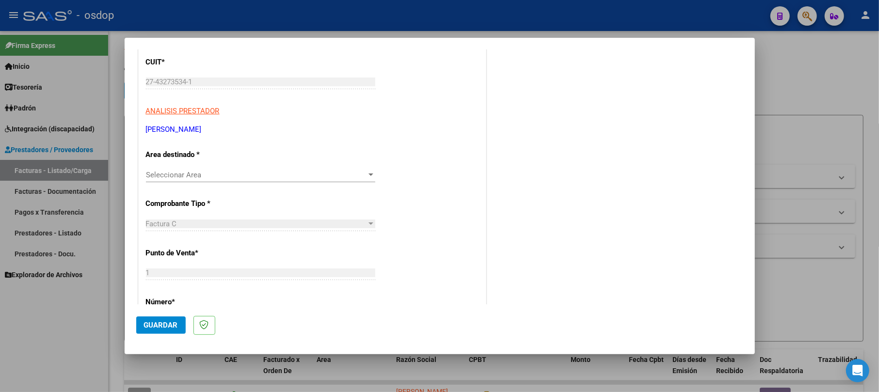
scroll to position [194, 0]
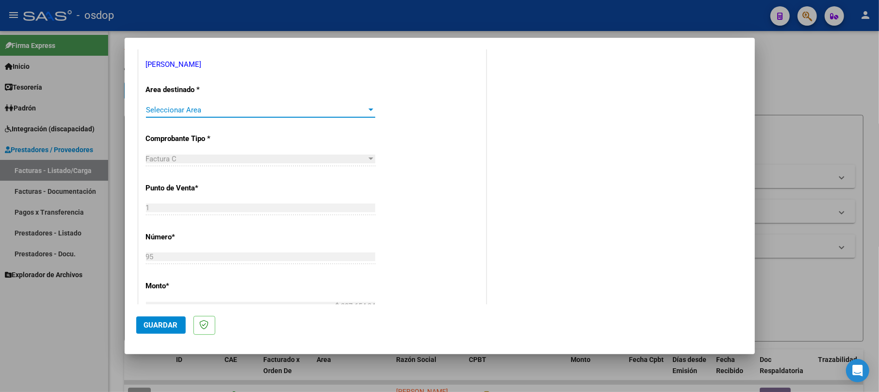
click at [217, 114] on span "Seleccionar Area" at bounding box center [256, 110] width 221 height 9
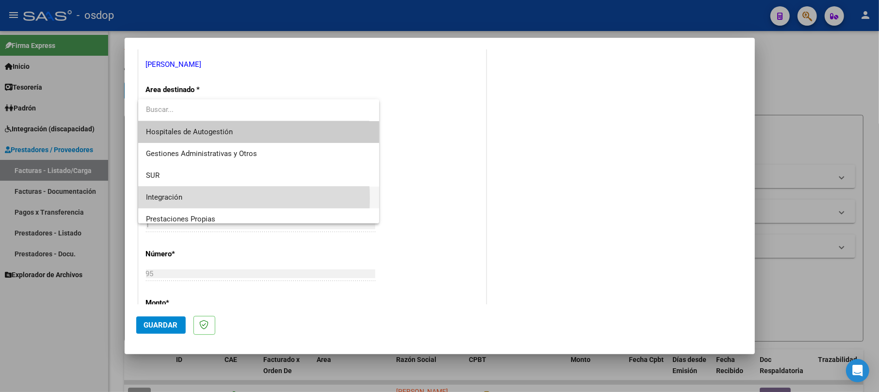
click at [199, 198] on span "Integración" at bounding box center [258, 198] width 225 height 22
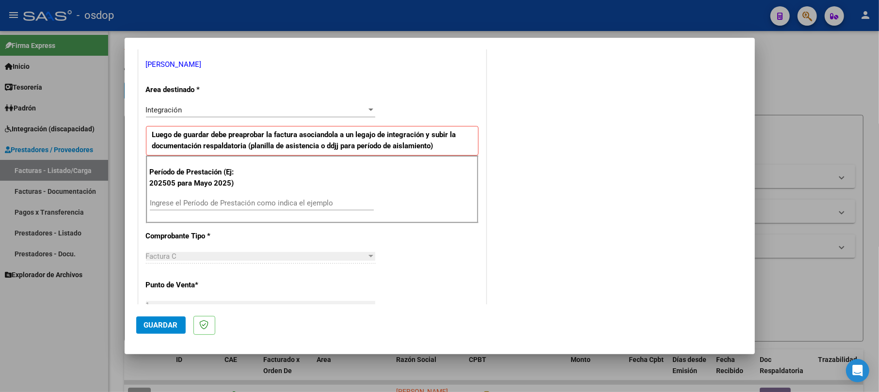
click at [198, 198] on div "Ingrese el Período de Prestación como indica el ejemplo" at bounding box center [262, 203] width 224 height 15
type input "202509"
click at [543, 179] on div "COMENTARIOS Comentarios De la Obra Social: Comentarios de la Obra Social (no vi…" at bounding box center [615, 315] width 255 height 897
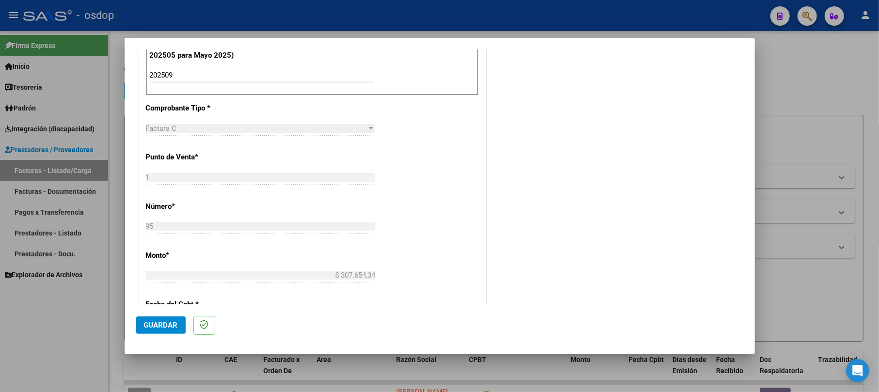
scroll to position [323, 0]
click at [140, 325] on button "Guardar" at bounding box center [160, 325] width 49 height 17
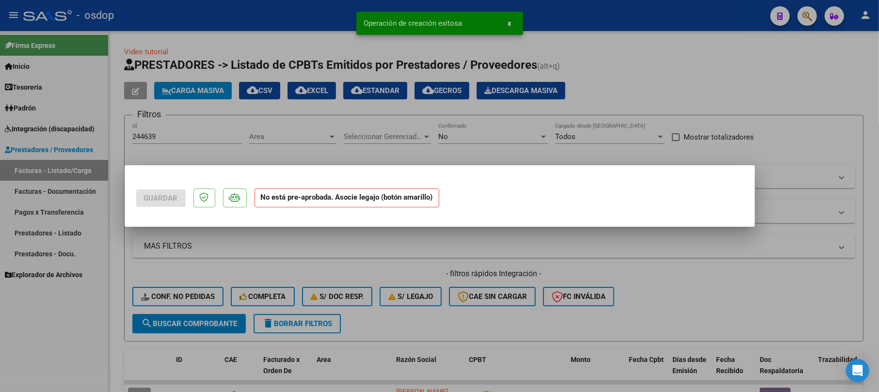
scroll to position [0, 0]
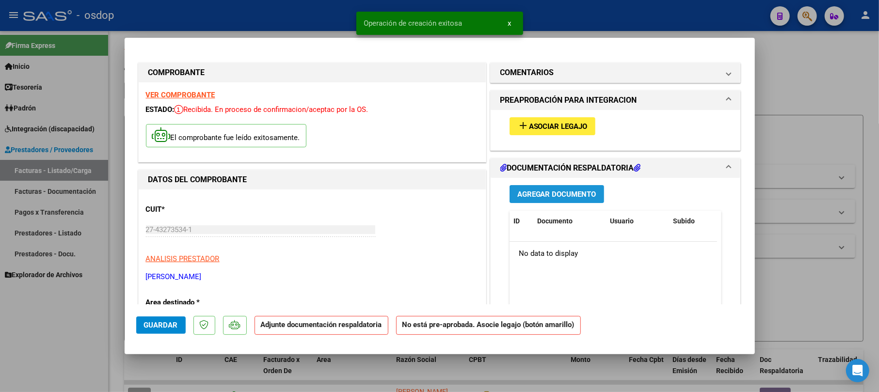
click at [575, 196] on span "Agregar Documento" at bounding box center [556, 194] width 79 height 9
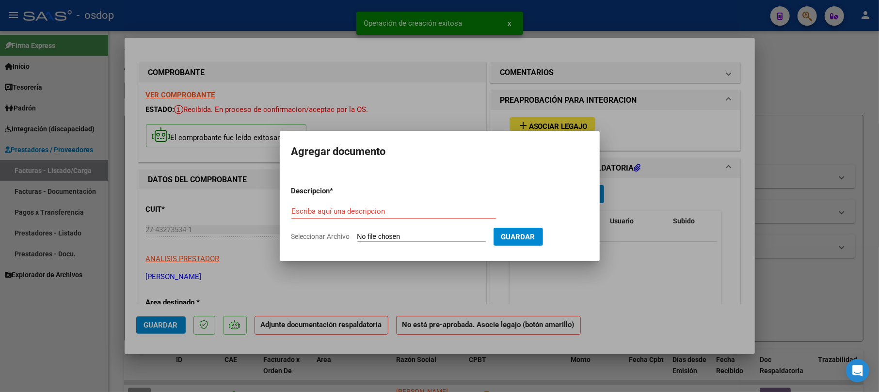
click at [316, 216] on div "Escriba aquí una descripcion" at bounding box center [393, 211] width 205 height 15
click at [318, 210] on input "Escriba aquí una descripcion" at bounding box center [393, 211] width 205 height 9
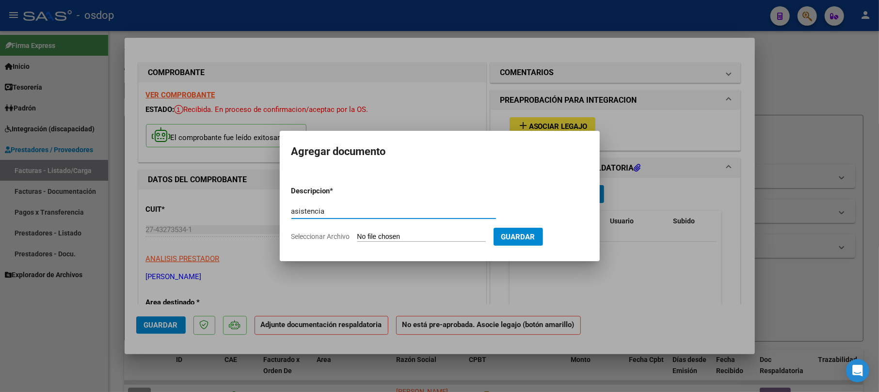
type input "asistencia"
click at [384, 232] on app-file-uploader "Seleccionar Archivo" at bounding box center [392, 236] width 202 height 9
click at [439, 237] on input "Seleccionar Archivo" at bounding box center [421, 237] width 128 height 9
type input "C:\fakepath\img046.pdf"
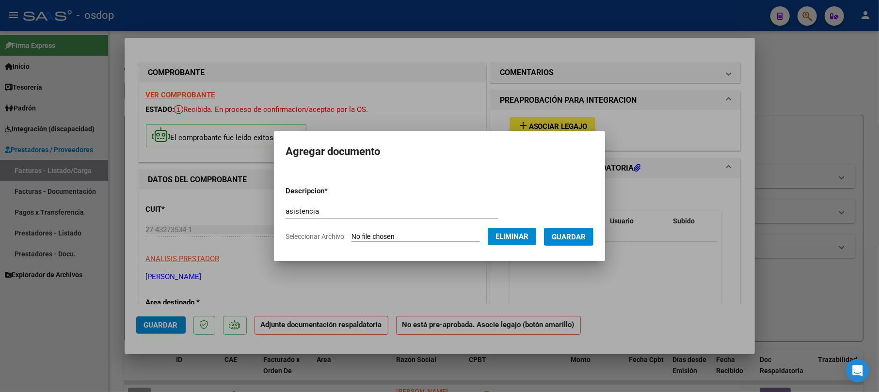
click at [586, 236] on span "Guardar" at bounding box center [569, 237] width 34 height 9
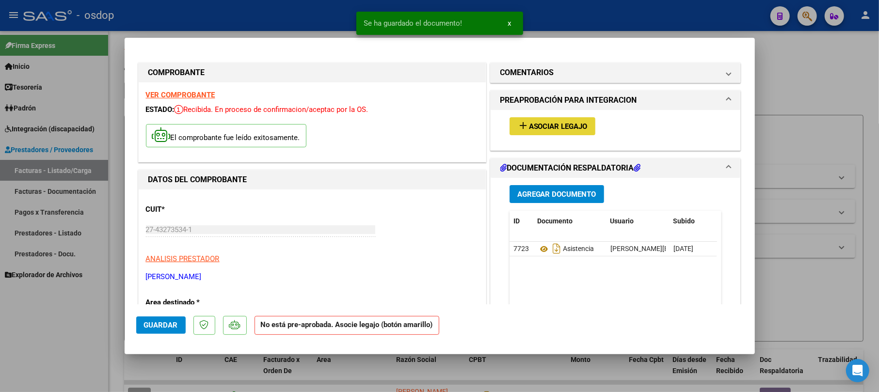
click at [573, 122] on span "Asociar Legajo" at bounding box center [558, 126] width 59 height 9
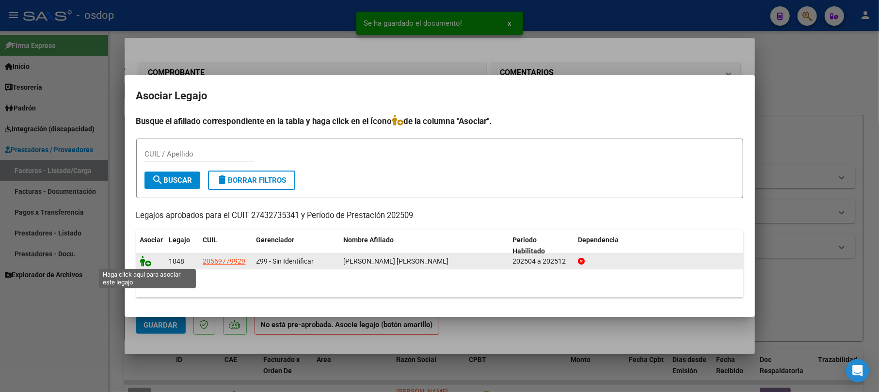
click at [143, 262] on icon at bounding box center [146, 261] width 12 height 11
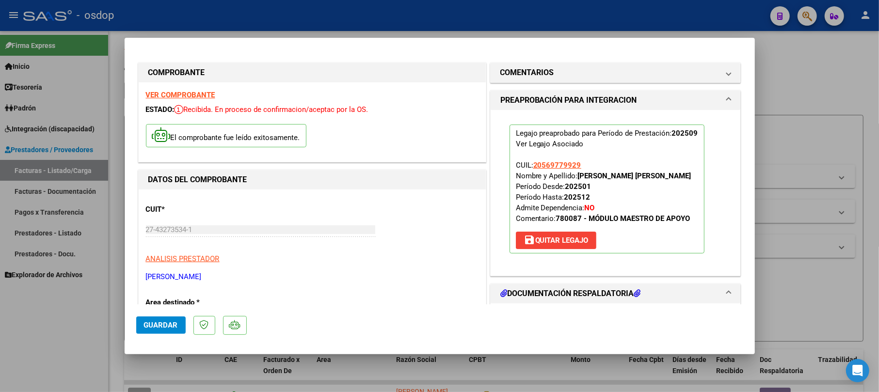
click at [173, 327] on span "Guardar" at bounding box center [161, 325] width 34 height 9
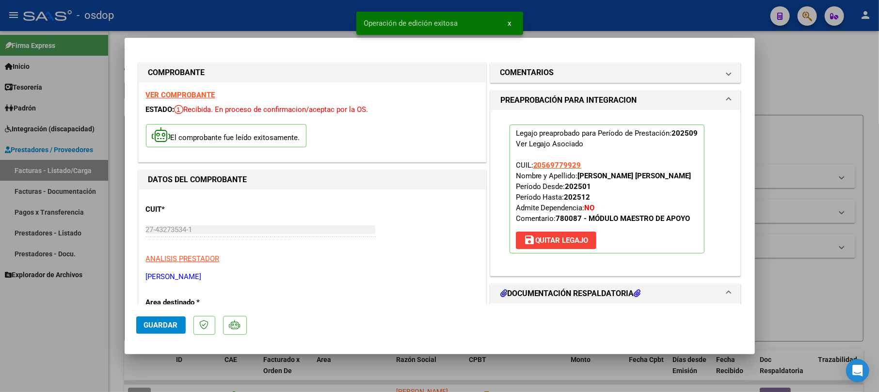
click at [822, 74] on div at bounding box center [439, 196] width 879 height 392
type input "$ 0,00"
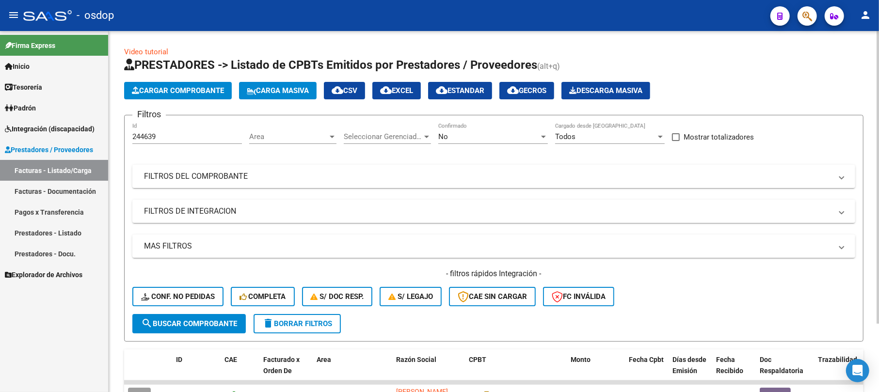
drag, startPoint x: 164, startPoint y: 100, endPoint x: 168, endPoint y: 96, distance: 5.5
click at [164, 99] on app-list-header "PRESTADORES -> Listado de CPBTs Emitidos por Prestadores / Proveedores (alt+q) …" at bounding box center [493, 199] width 739 height 285
click at [173, 95] on button "Cargar Comprobante" at bounding box center [178, 90] width 108 height 17
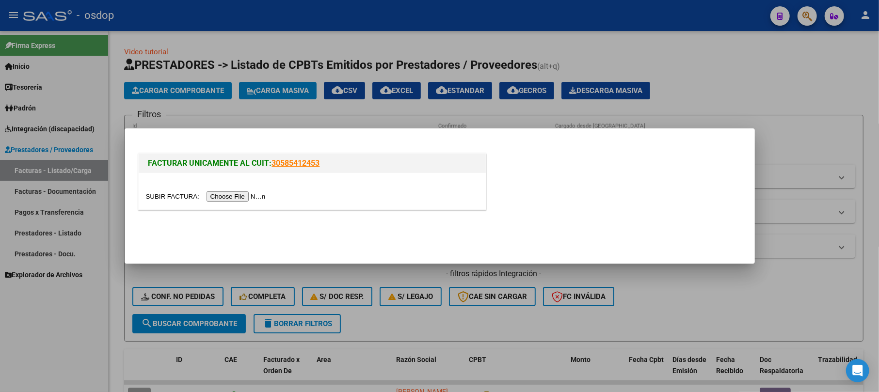
click at [215, 203] on div at bounding box center [312, 191] width 347 height 36
click at [237, 196] on input "file" at bounding box center [207, 196] width 123 height 10
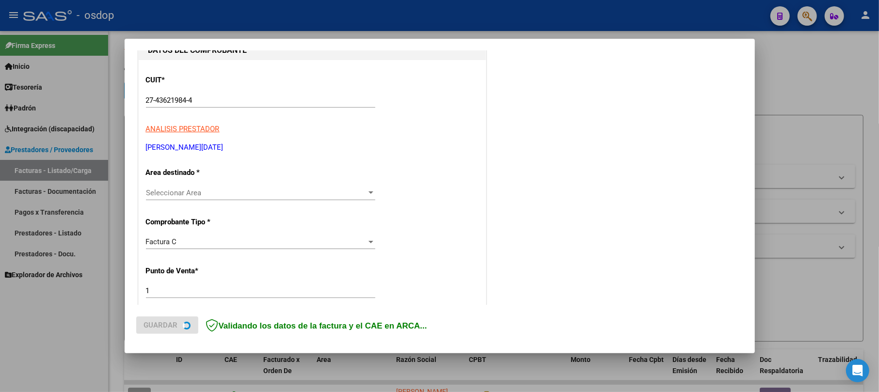
scroll to position [129, 0]
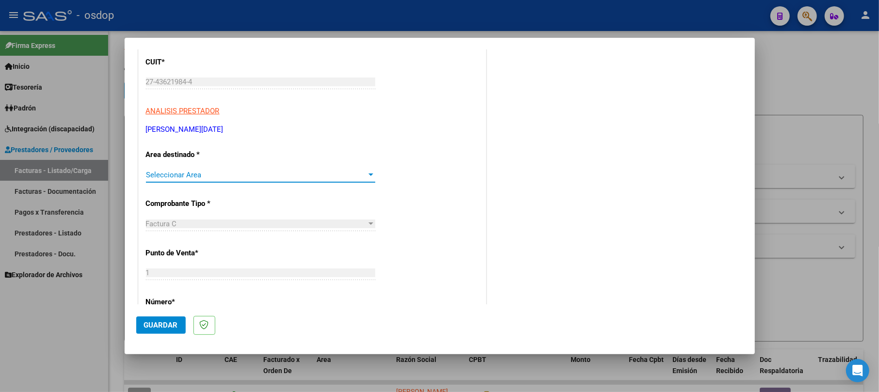
click at [204, 175] on span "Seleccionar Area" at bounding box center [256, 175] width 221 height 9
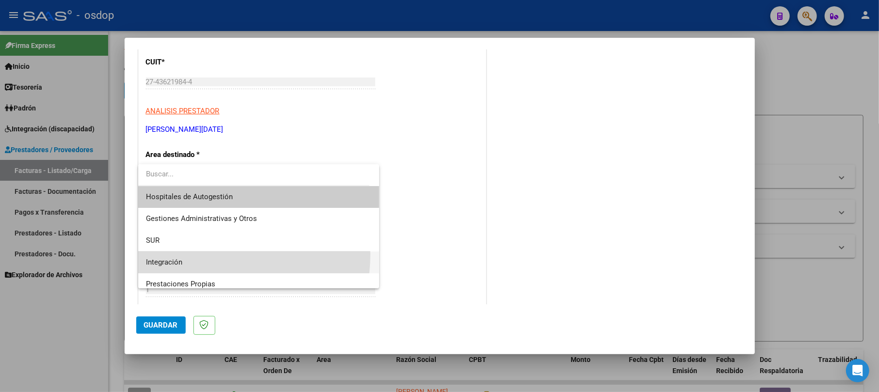
click at [189, 254] on span "Integración" at bounding box center [258, 263] width 225 height 22
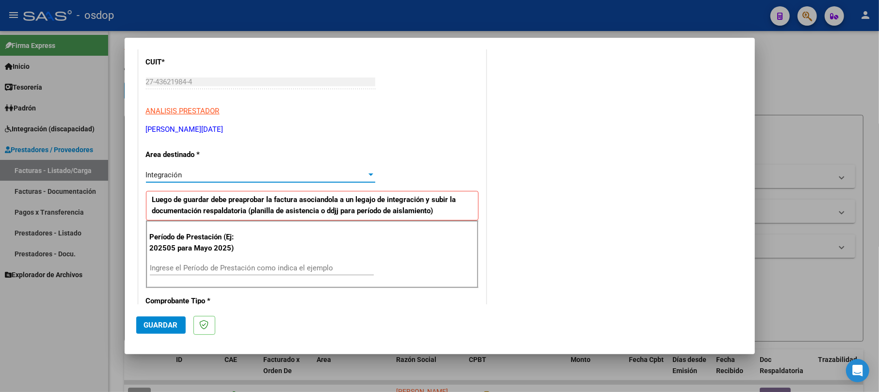
click at [203, 270] on input "Ingrese el Período de Prestación como indica el ejemplo" at bounding box center [262, 268] width 224 height 9
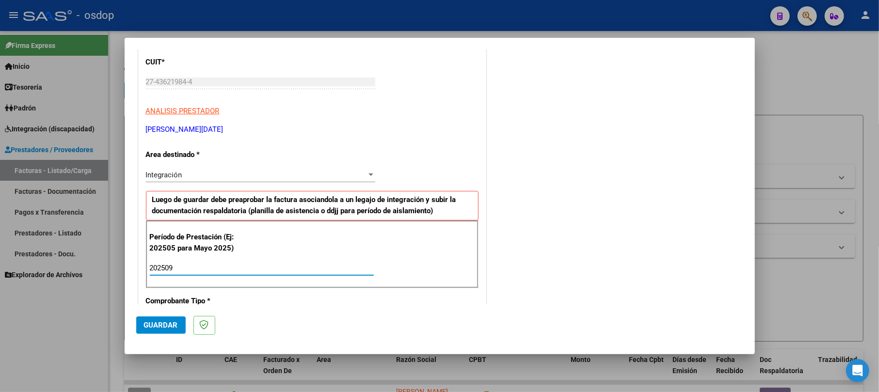
type input "202509"
click at [177, 321] on span "Guardar" at bounding box center [161, 325] width 34 height 9
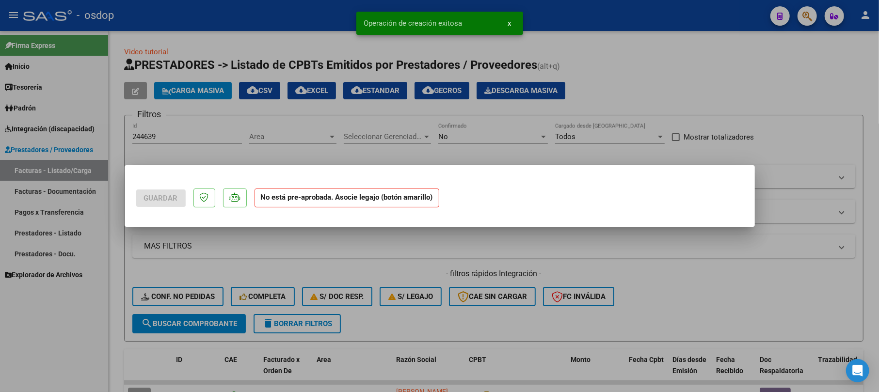
scroll to position [0, 0]
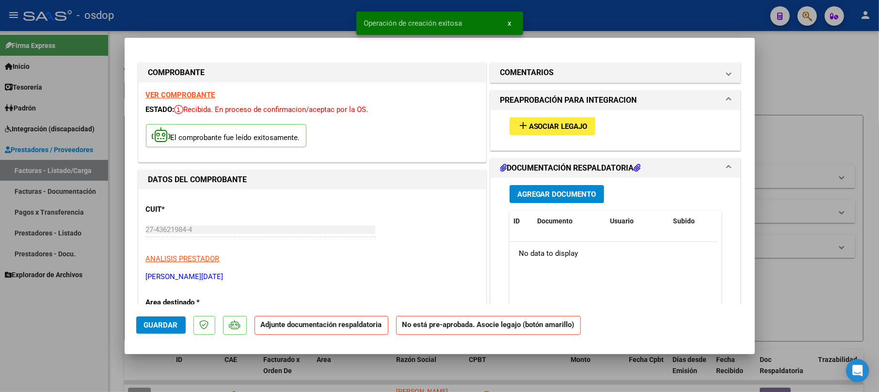
click at [540, 199] on span "Agregar Documento" at bounding box center [556, 194] width 79 height 9
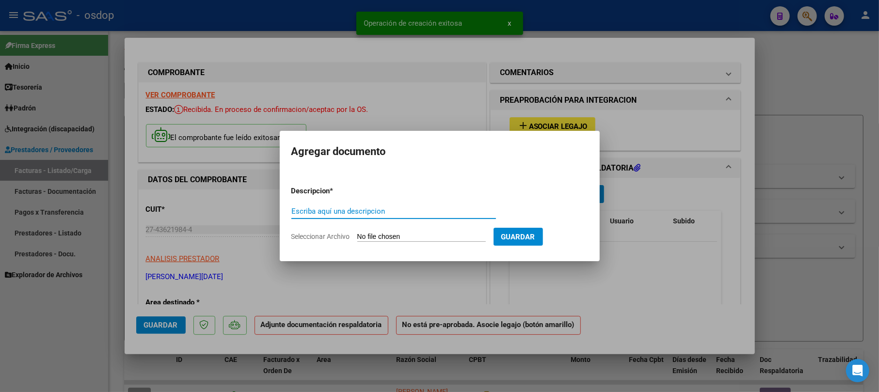
click at [377, 210] on input "Escriba aquí una descripcion" at bounding box center [393, 211] width 205 height 9
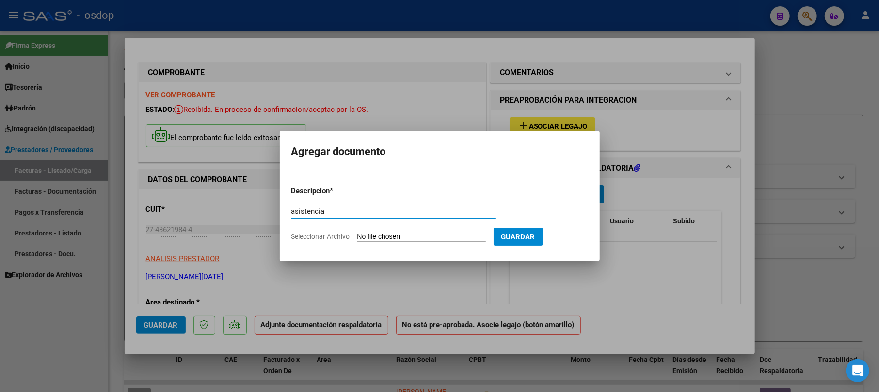
type input "asistencia"
click at [427, 239] on input "Seleccionar Archivo" at bounding box center [421, 237] width 128 height 9
type input "C:\fakepath\planilla DAI septiembre [PERSON_NAME].pdf"
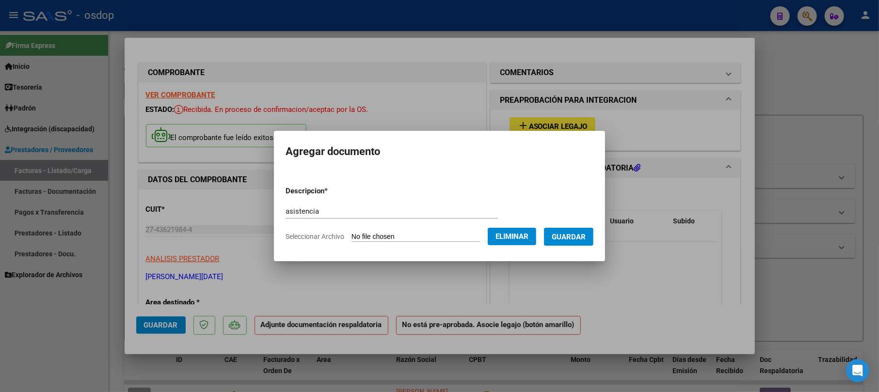
click at [582, 237] on span "Guardar" at bounding box center [569, 237] width 34 height 9
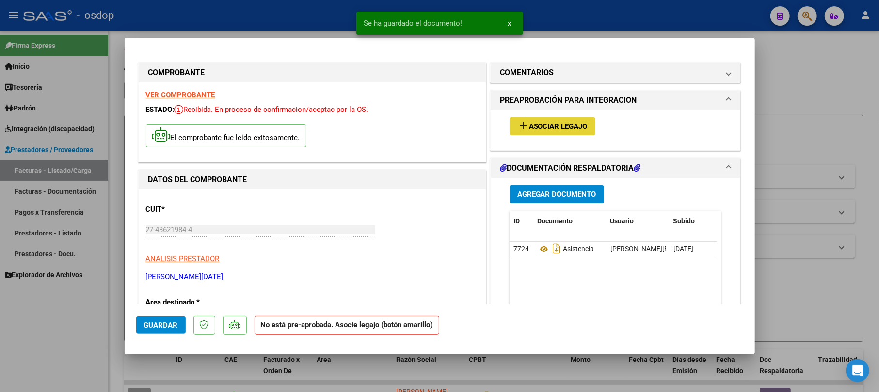
click at [539, 124] on span "Asociar Legajo" at bounding box center [558, 126] width 59 height 9
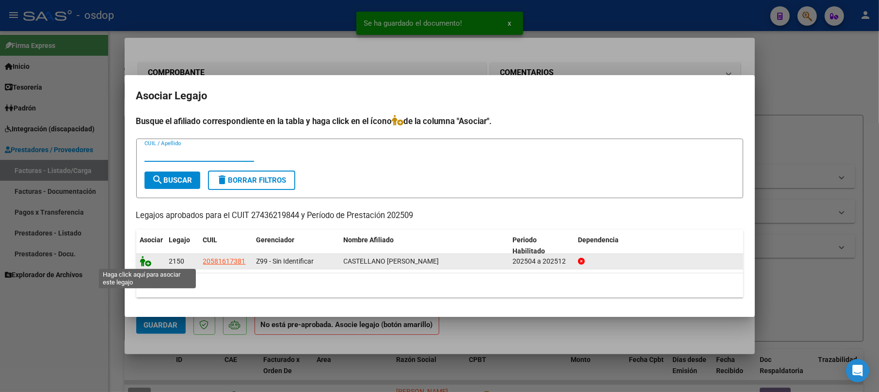
click at [146, 260] on icon at bounding box center [146, 261] width 12 height 11
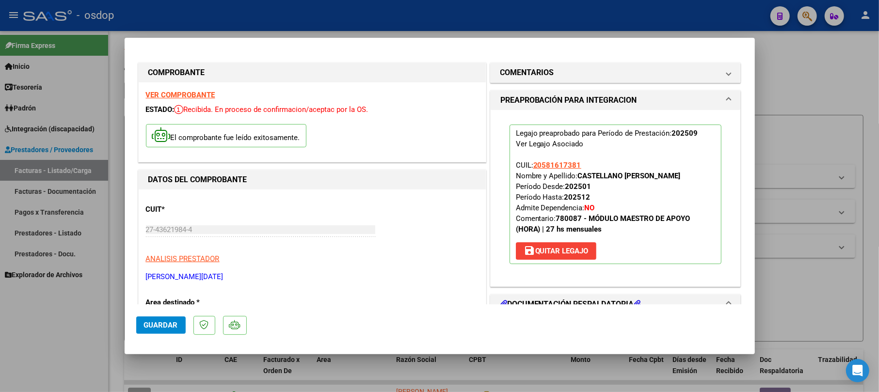
click at [142, 326] on button "Guardar" at bounding box center [160, 325] width 49 height 17
click at [172, 311] on mat-dialog-actions "Guardar" at bounding box center [439, 323] width 607 height 38
click at [173, 326] on span "Guardar" at bounding box center [161, 325] width 34 height 9
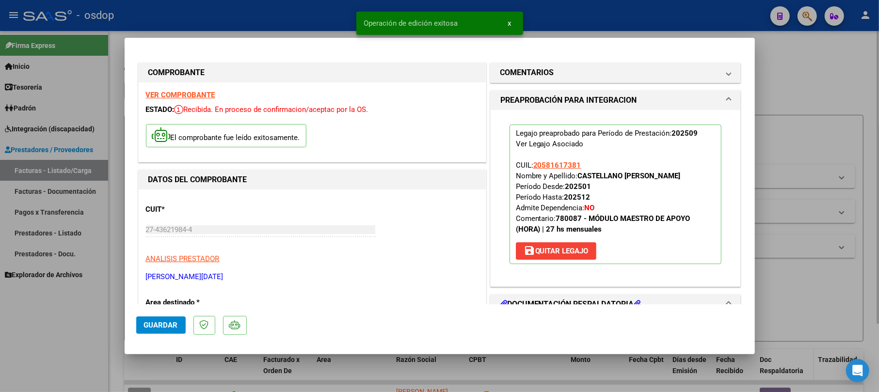
click at [792, 63] on div at bounding box center [439, 196] width 879 height 392
type input "$ 0,00"
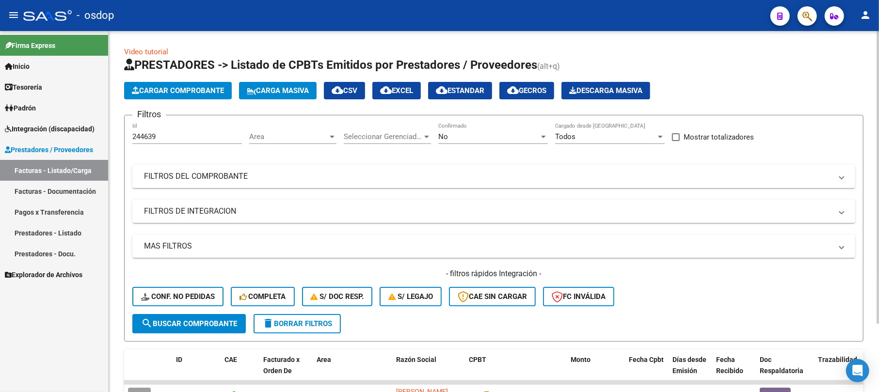
click at [216, 89] on span "Cargar Comprobante" at bounding box center [178, 90] width 92 height 9
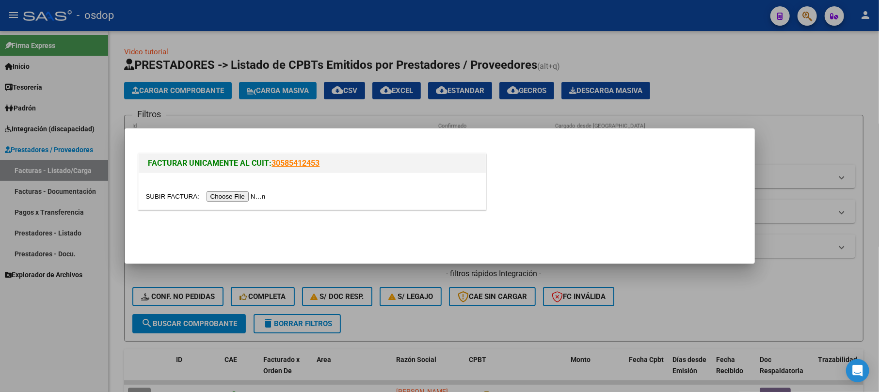
click at [245, 200] on input "file" at bounding box center [207, 196] width 123 height 10
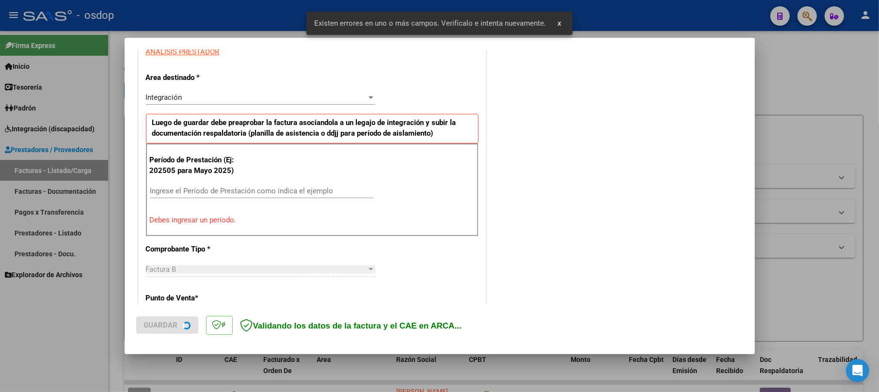
scroll to position [193, 0]
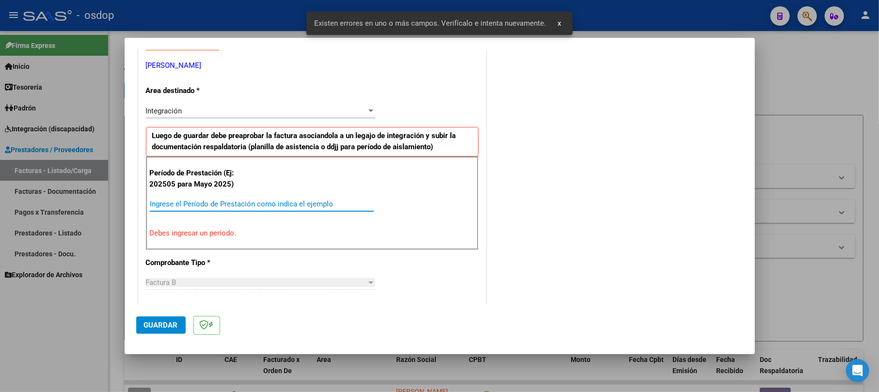
click at [196, 203] on input "Ingrese el Período de Prestación como indica el ejemplo" at bounding box center [262, 204] width 224 height 9
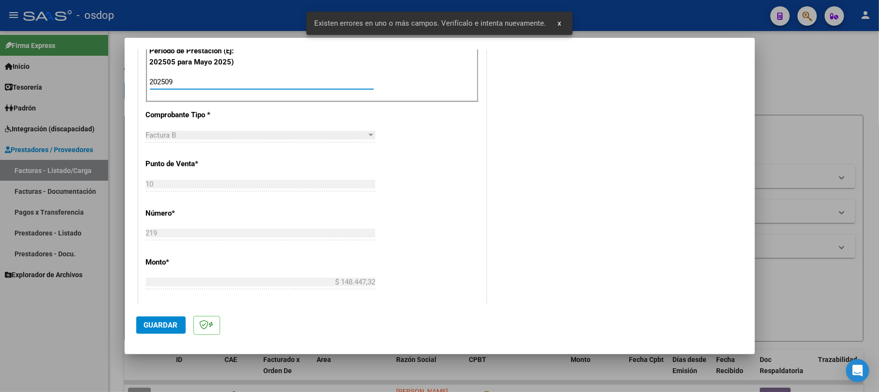
scroll to position [387, 0]
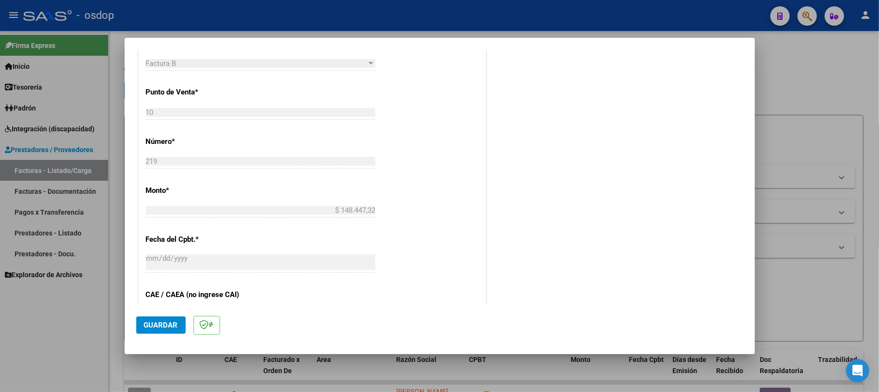
type input "202509"
click at [152, 320] on button "Guardar" at bounding box center [160, 325] width 49 height 17
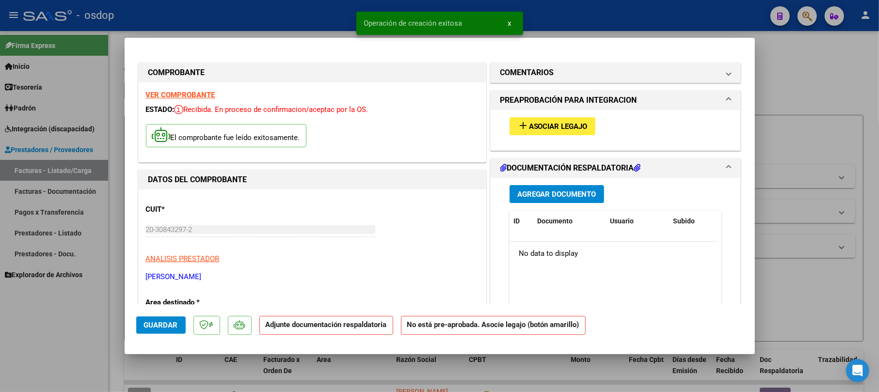
click at [568, 194] on span "Agregar Documento" at bounding box center [556, 194] width 79 height 9
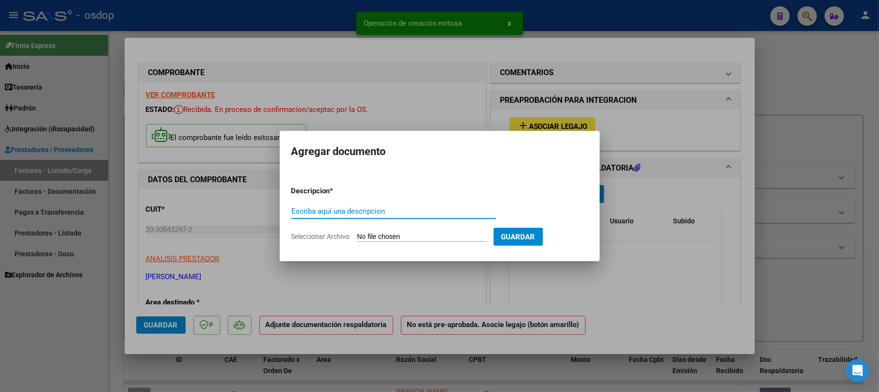
click at [433, 215] on input "Escriba aquí una descripcion" at bounding box center [393, 211] width 205 height 9
type input "asistencia"
click at [418, 239] on form "Descripcion * asistencia Escriba aquí una descripcion Seleccionar Archivo Guard…" at bounding box center [439, 213] width 297 height 71
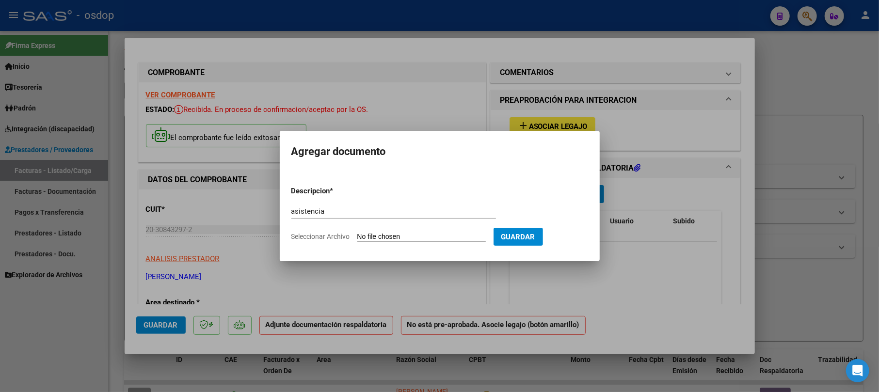
click at [418, 237] on input "Seleccionar Archivo" at bounding box center [421, 237] width 128 height 9
type input "C:\fakepath\planilla asistencia [PERSON_NAME] [DATE].pdf"
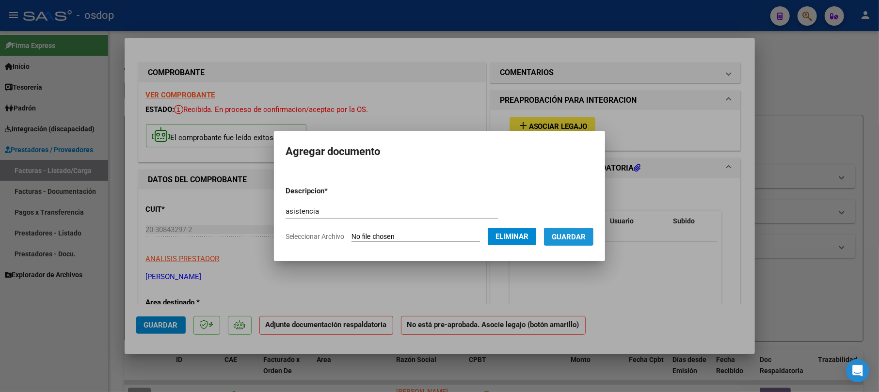
click at [593, 240] on button "Guardar" at bounding box center [568, 237] width 49 height 18
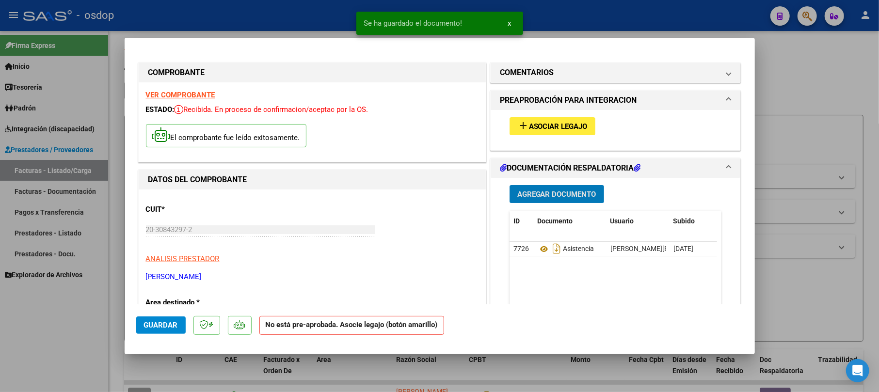
click at [567, 125] on span "Asociar Legajo" at bounding box center [558, 126] width 59 height 9
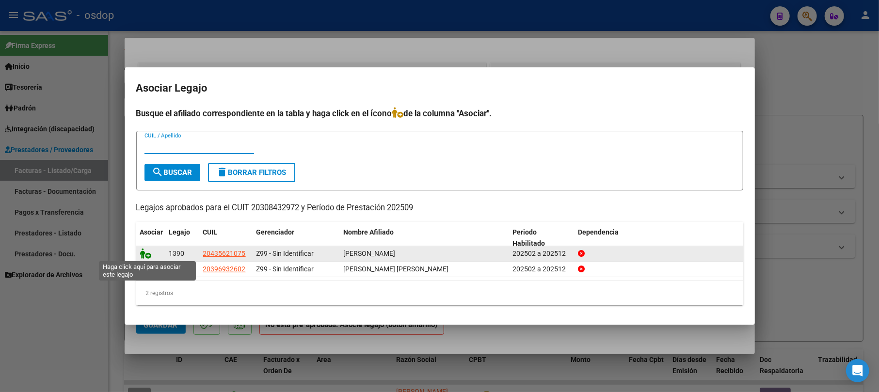
click at [144, 252] on icon at bounding box center [146, 253] width 12 height 11
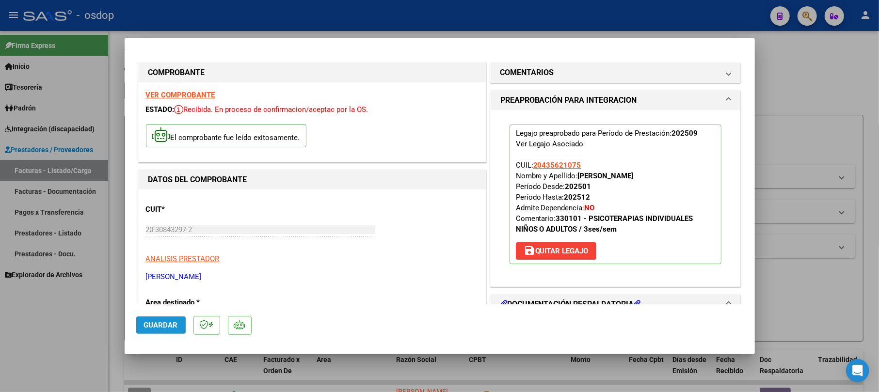
click at [167, 324] on span "Guardar" at bounding box center [161, 325] width 34 height 9
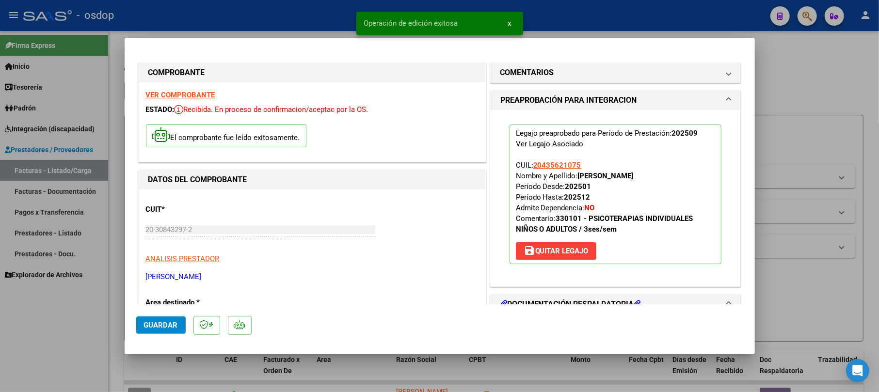
click at [816, 100] on div at bounding box center [439, 196] width 879 height 392
type input "$ 0,00"
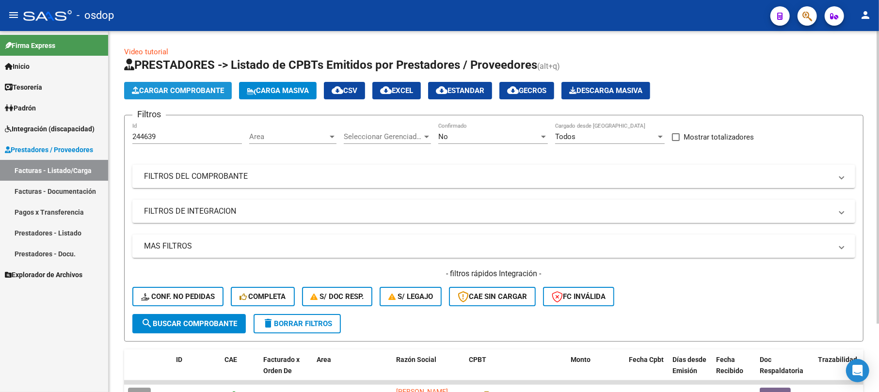
click at [214, 86] on span "Cargar Comprobante" at bounding box center [178, 90] width 92 height 9
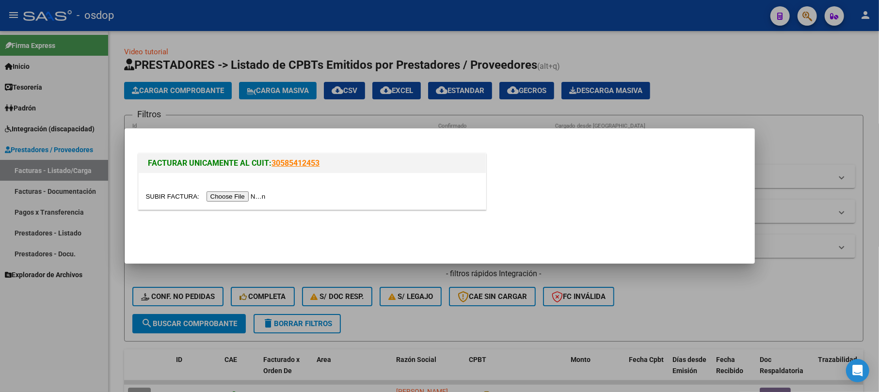
click at [234, 196] on input "file" at bounding box center [207, 196] width 123 height 10
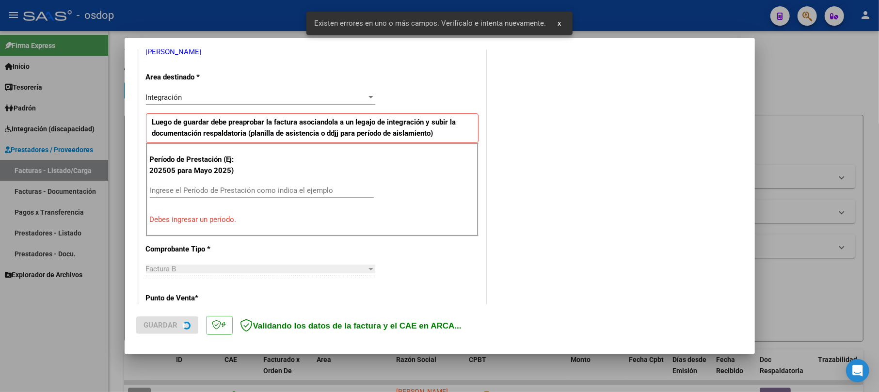
scroll to position [211, 0]
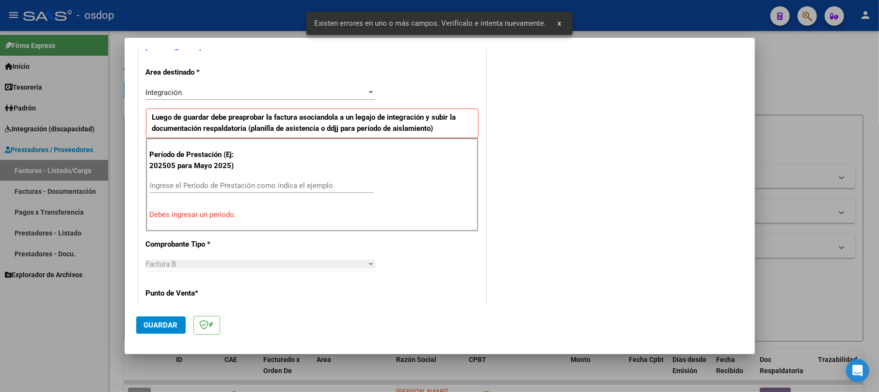
click at [212, 186] on input "Ingrese el Período de Prestación como indica el ejemplo" at bounding box center [262, 185] width 224 height 9
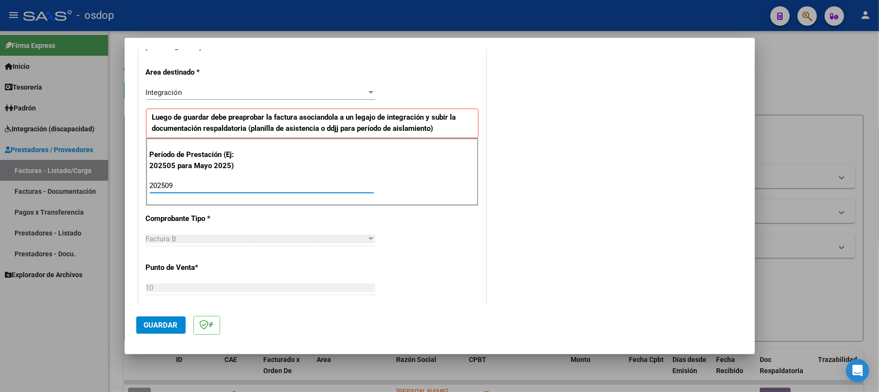
type input "202509"
click at [152, 333] on button "Guardar" at bounding box center [160, 325] width 49 height 17
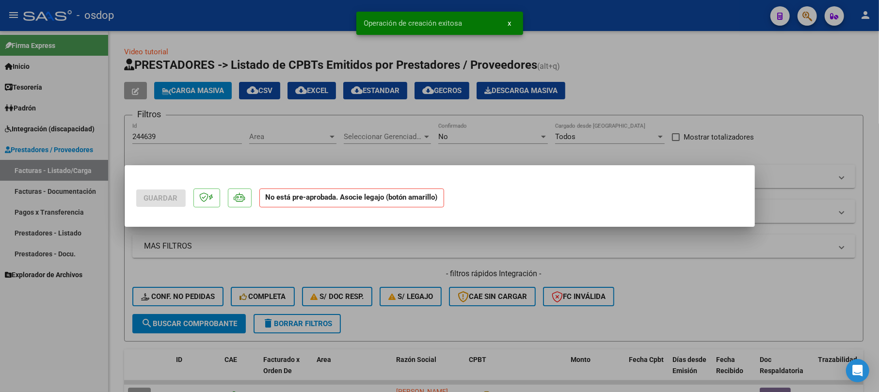
scroll to position [0, 0]
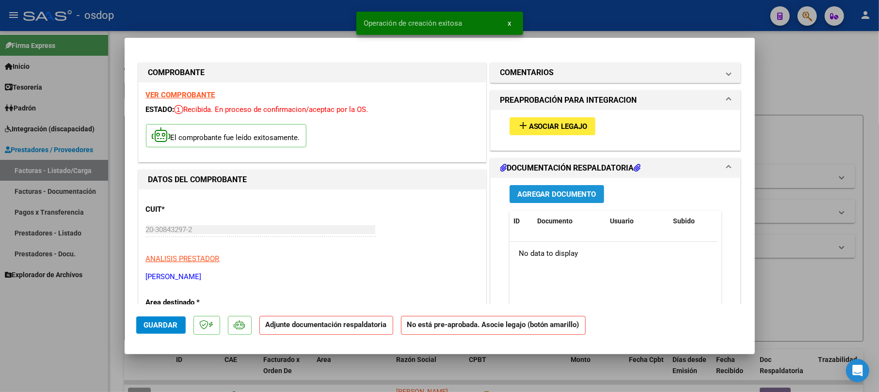
click at [553, 195] on span "Agregar Documento" at bounding box center [556, 194] width 79 height 9
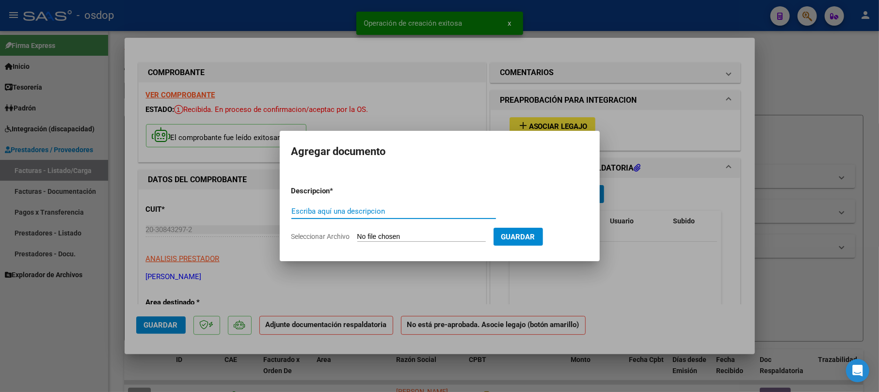
click at [373, 208] on input "Escriba aquí una descripcion" at bounding box center [393, 211] width 205 height 9
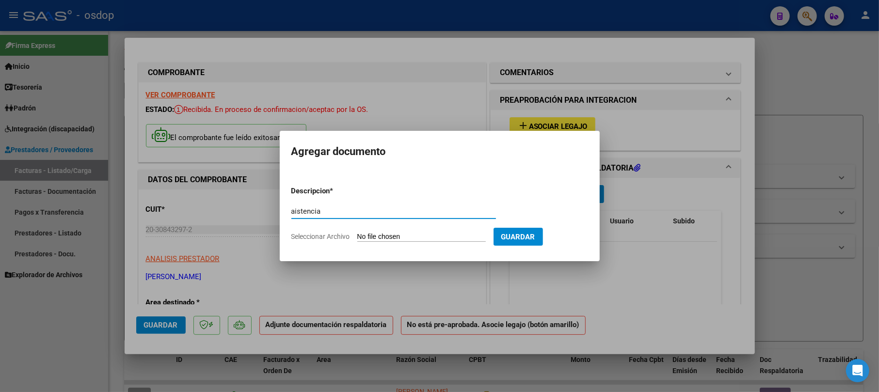
type input "aistencia"
click at [425, 239] on input "Seleccionar Archivo" at bounding box center [421, 237] width 128 height 9
type input "C:\fakepath\planilla asistencia [PERSON_NAME] [DATE].pdf"
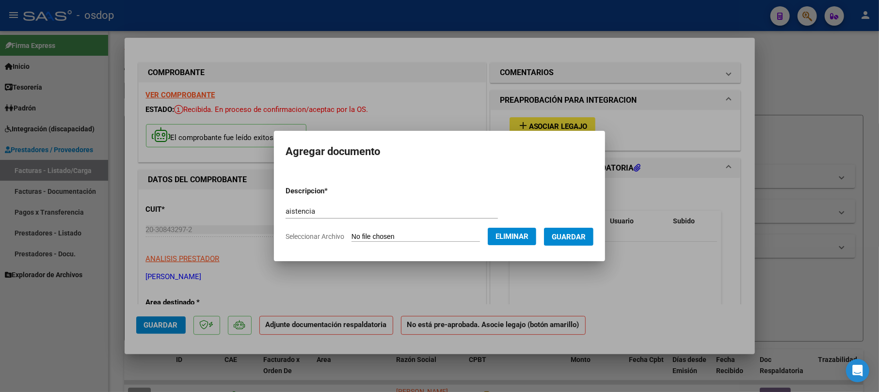
click at [588, 243] on button "Guardar" at bounding box center [568, 237] width 49 height 18
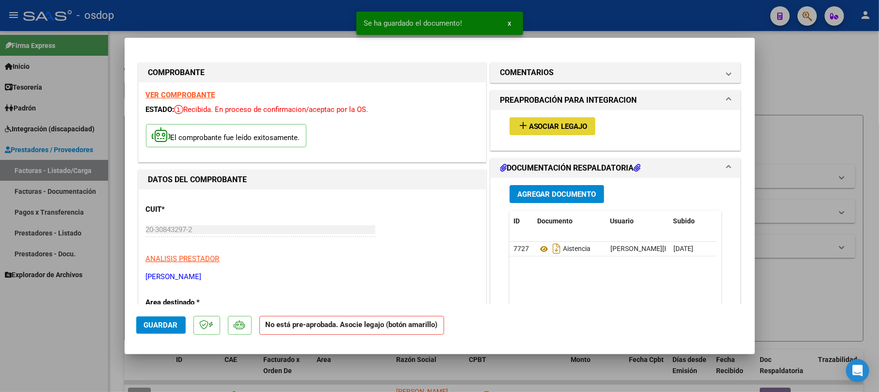
click at [551, 125] on span "Asociar Legajo" at bounding box center [558, 126] width 59 height 9
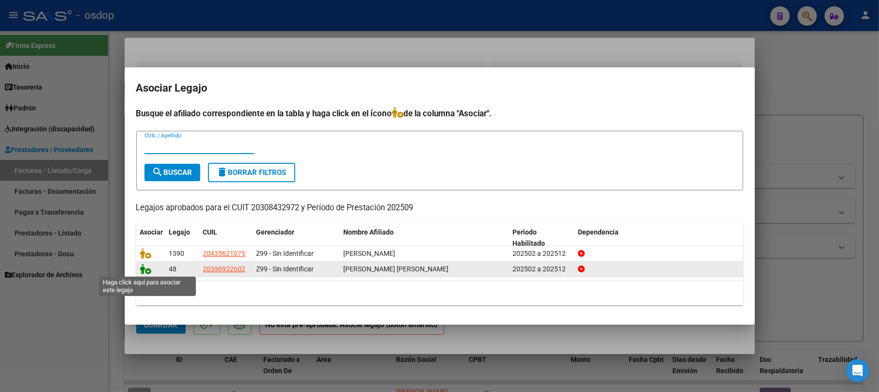
click at [146, 266] on icon at bounding box center [146, 269] width 12 height 11
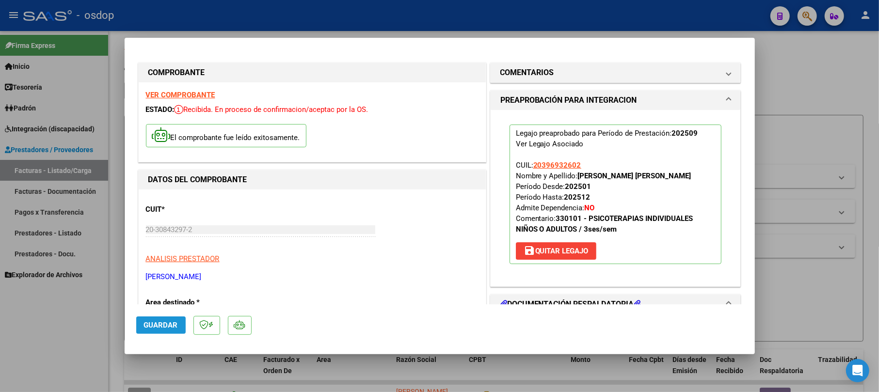
click at [167, 327] on span "Guardar" at bounding box center [161, 325] width 34 height 9
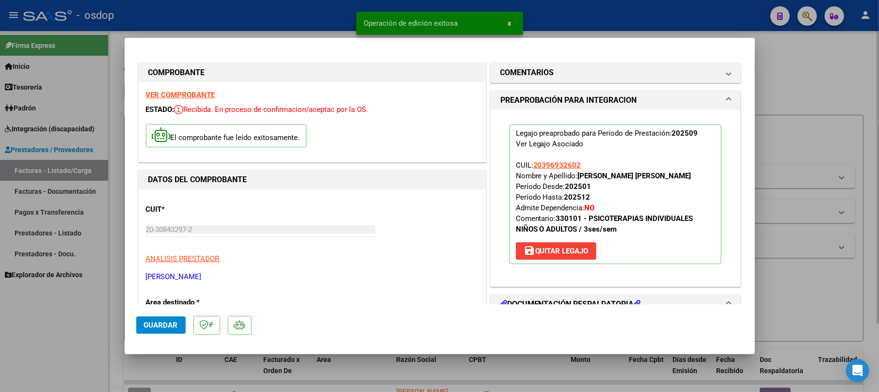
click at [790, 94] on div at bounding box center [439, 196] width 879 height 392
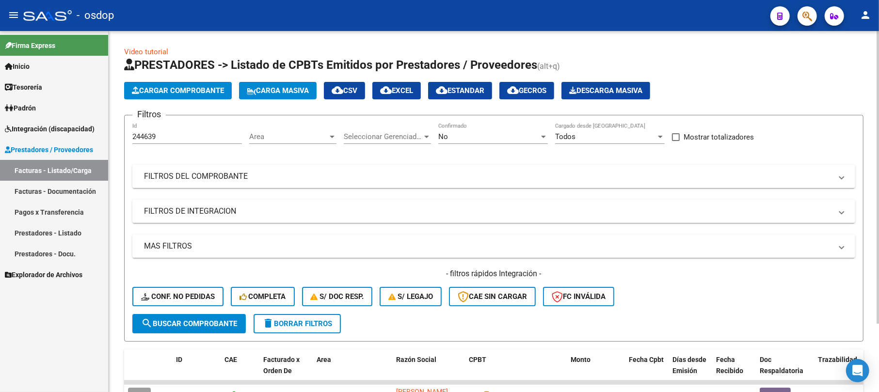
click at [199, 84] on button "Cargar Comprobante" at bounding box center [178, 90] width 108 height 17
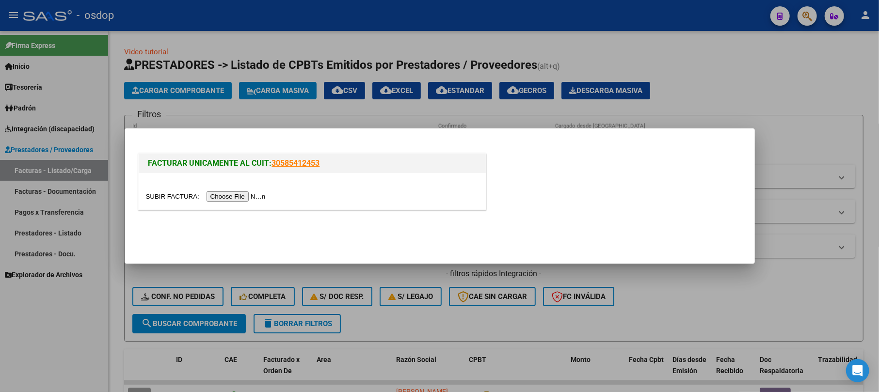
click at [219, 192] on input "file" at bounding box center [207, 196] width 123 height 10
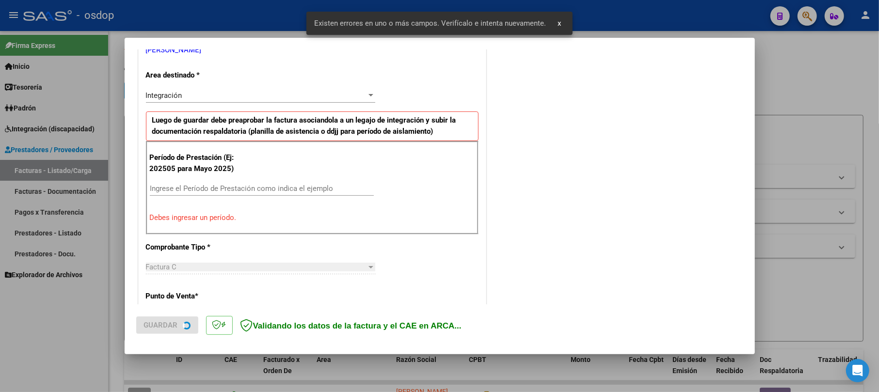
scroll to position [211, 0]
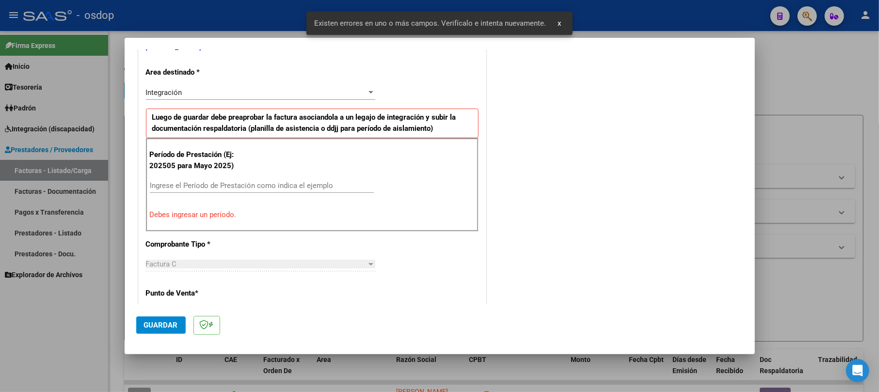
click at [183, 189] on input "Ingrese el Período de Prestación como indica el ejemplo" at bounding box center [262, 185] width 224 height 9
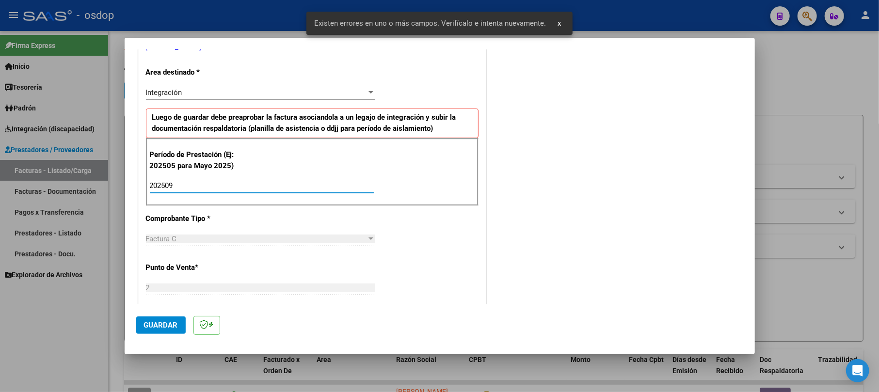
type input "202509"
click at [175, 330] on span "Guardar" at bounding box center [161, 325] width 34 height 9
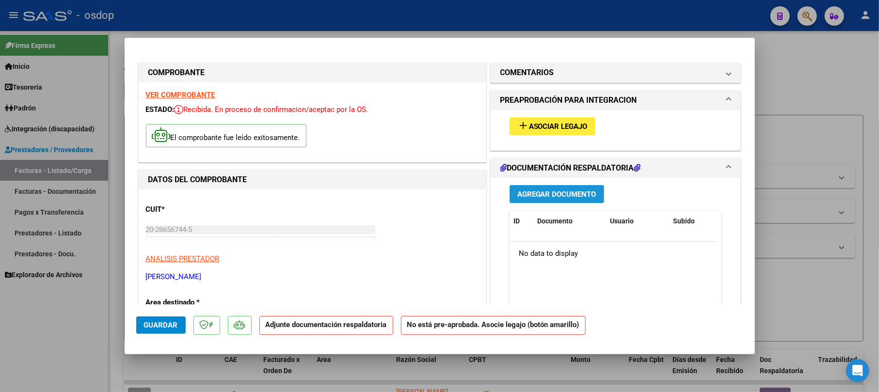
click at [545, 194] on span "Agregar Documento" at bounding box center [556, 194] width 79 height 9
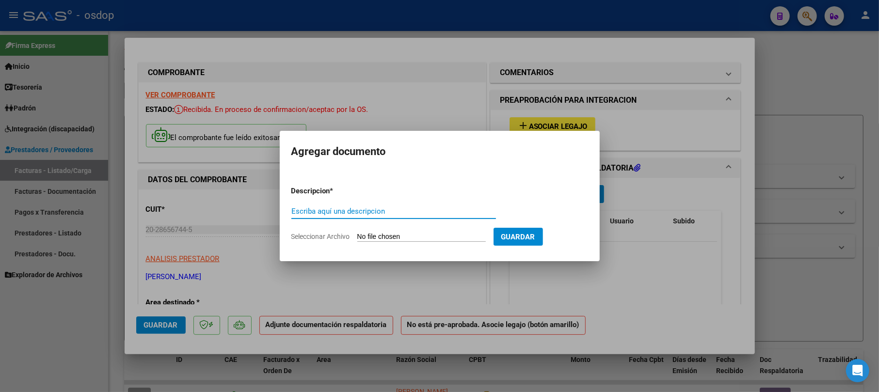
click at [360, 206] on div "Escriba aquí una descripcion" at bounding box center [393, 211] width 205 height 15
click at [360, 220] on div "Escriba aquí una descripcion" at bounding box center [393, 216] width 205 height 24
click at [358, 212] on input "Escriba aquí una descripcion" at bounding box center [393, 211] width 205 height 9
type input "asistencia"
click at [375, 233] on input "Seleccionar Archivo" at bounding box center [421, 237] width 128 height 9
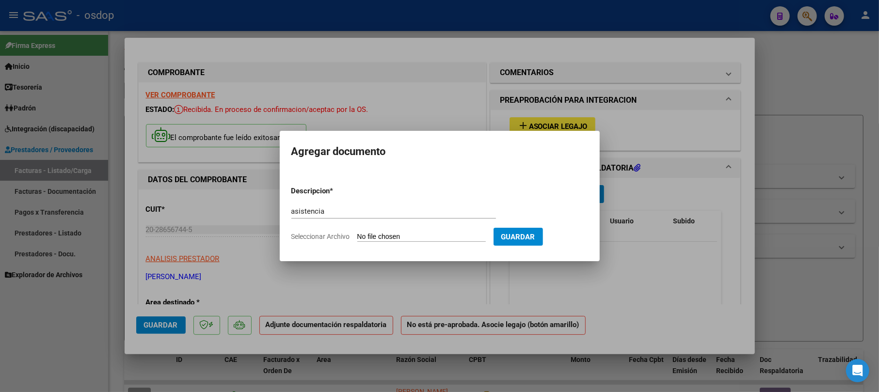
type input "C:\fakepath\IMG_9091.jpeg"
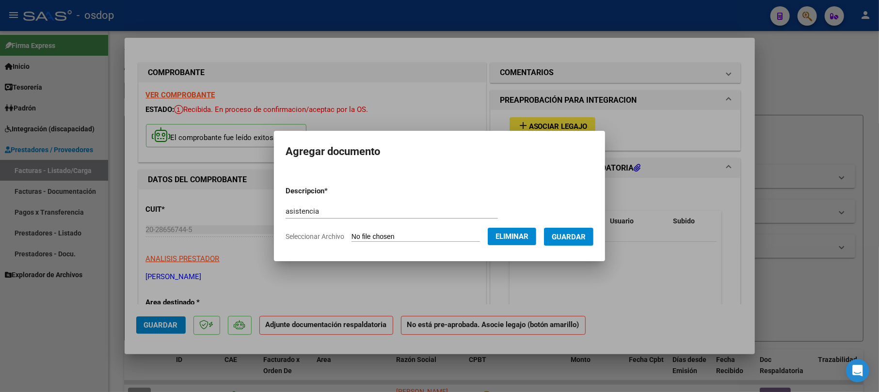
click at [577, 243] on button "Guardar" at bounding box center [568, 237] width 49 height 18
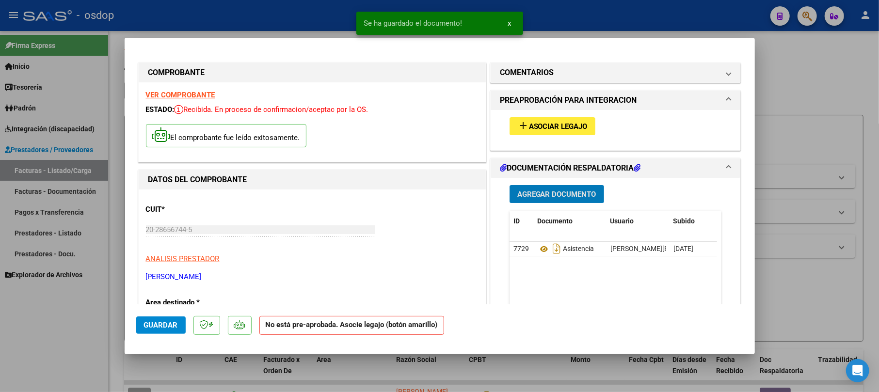
click at [517, 127] on mat-icon "add" at bounding box center [523, 126] width 12 height 12
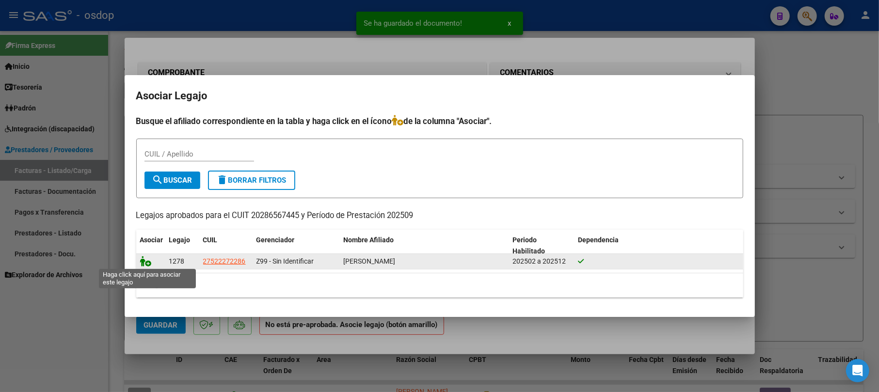
click at [144, 265] on icon at bounding box center [146, 261] width 12 height 11
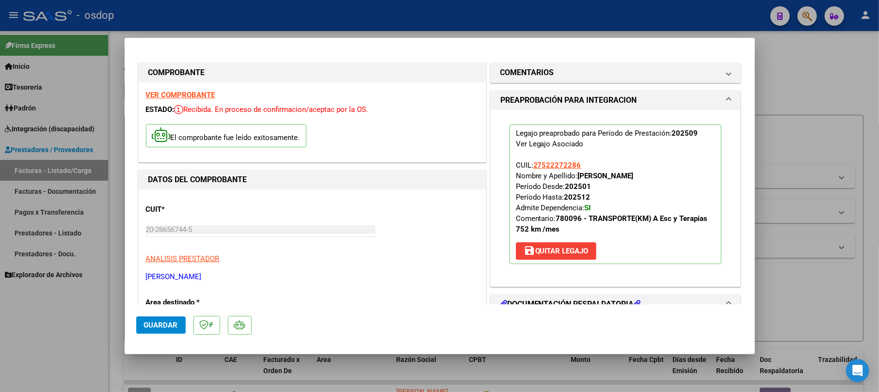
click at [142, 320] on button "Guardar" at bounding box center [160, 325] width 49 height 17
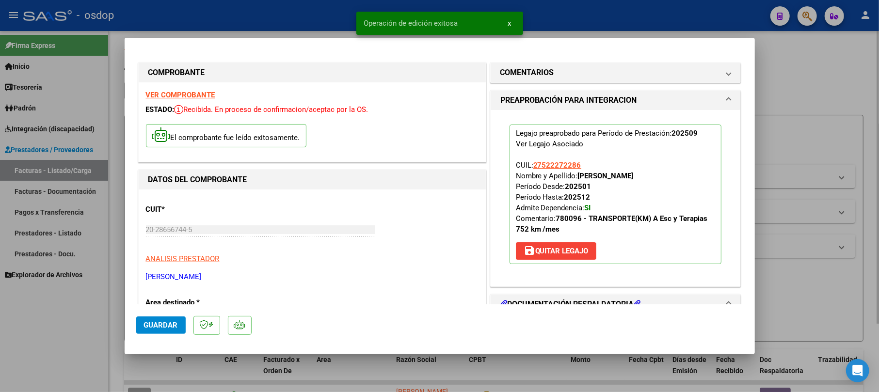
click at [793, 98] on div at bounding box center [439, 196] width 879 height 392
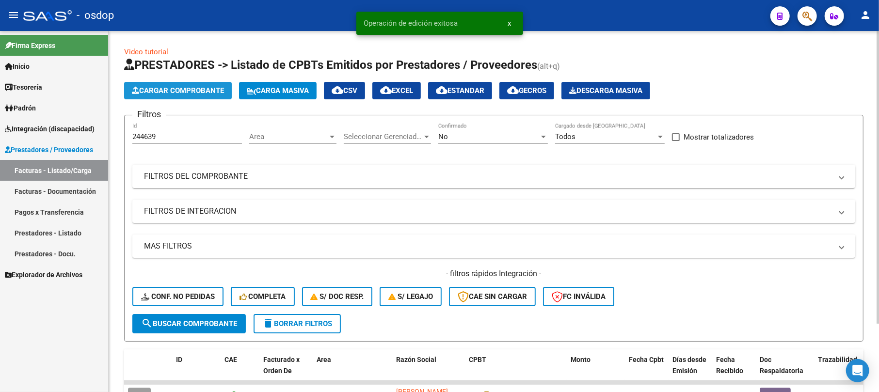
click at [198, 90] on span "Cargar Comprobante" at bounding box center [178, 90] width 92 height 9
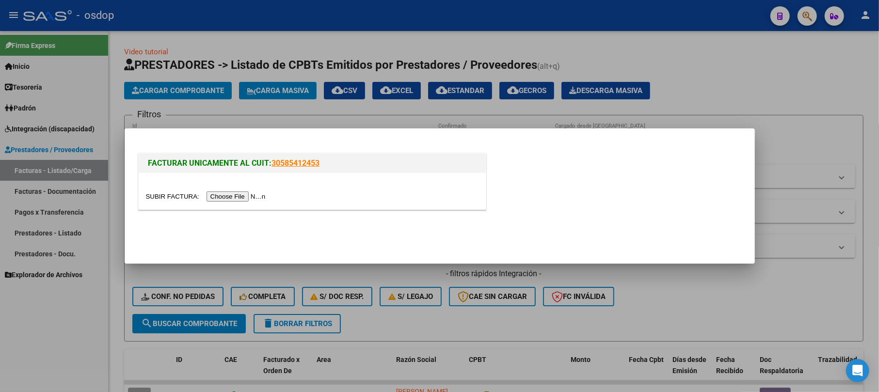
click at [225, 200] on input "file" at bounding box center [207, 196] width 123 height 10
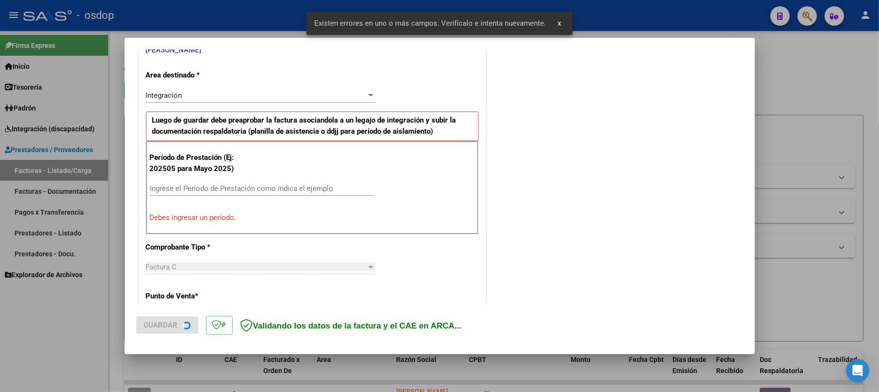
scroll to position [211, 0]
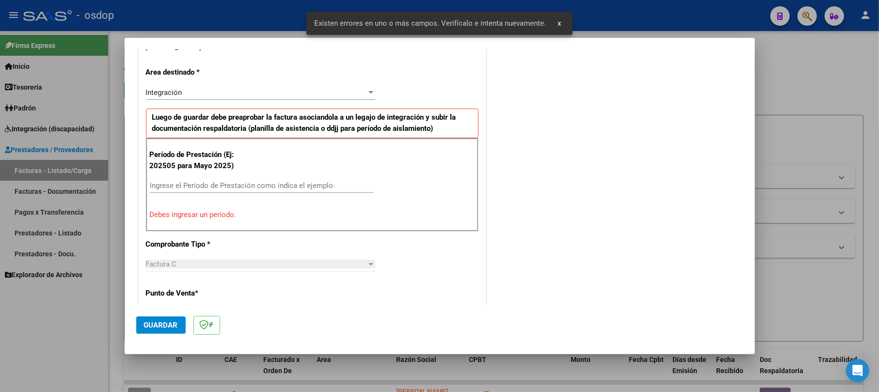
click at [180, 190] on input "Ingrese el Período de Prestación como indica el ejemplo" at bounding box center [262, 185] width 224 height 9
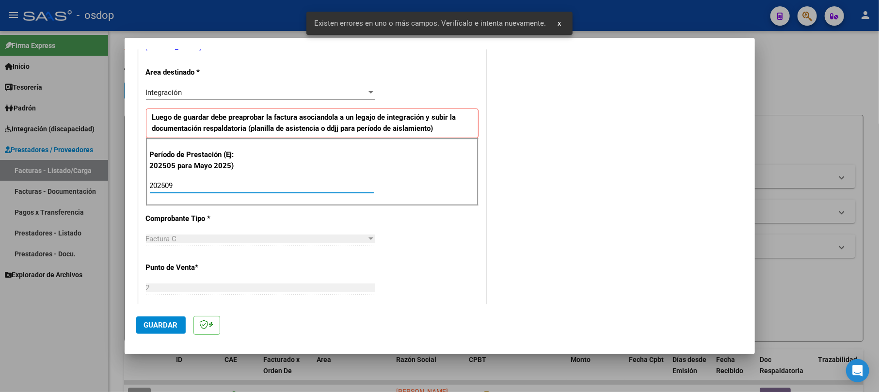
type input "202509"
click at [146, 327] on span "Guardar" at bounding box center [161, 325] width 34 height 9
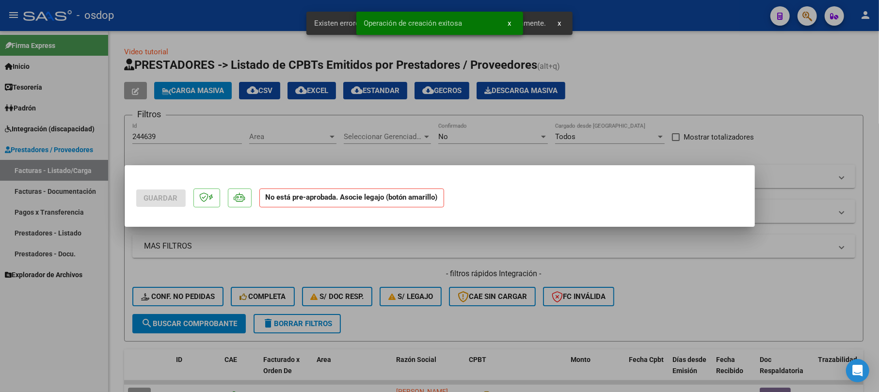
scroll to position [0, 0]
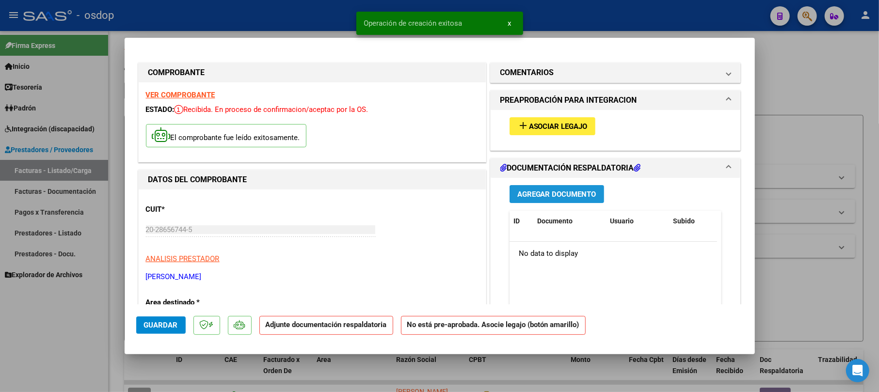
click at [589, 192] on span "Agregar Documento" at bounding box center [556, 194] width 79 height 9
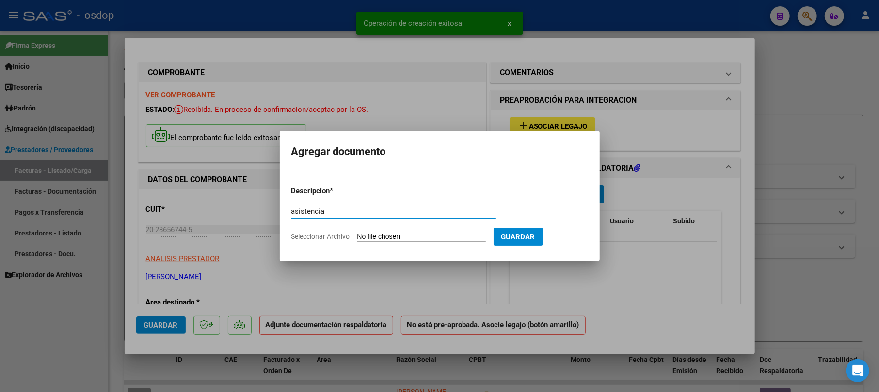
type input "asistencia"
click at [399, 233] on input "Seleccionar Archivo" at bounding box center [421, 237] width 128 height 9
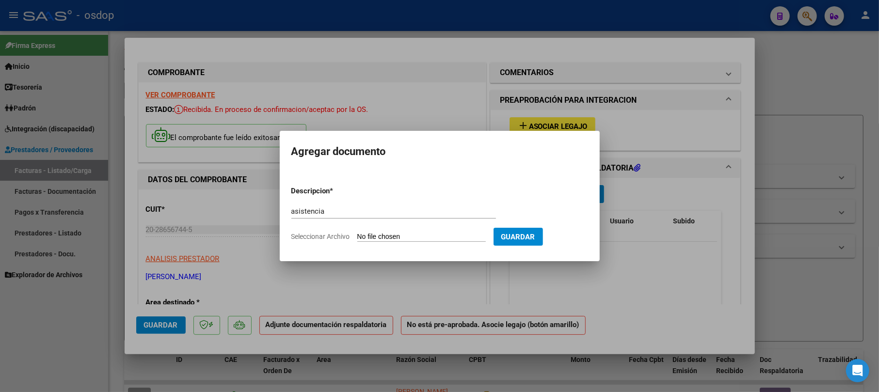
type input "C:\fakepath\IMG_9091.jpeg"
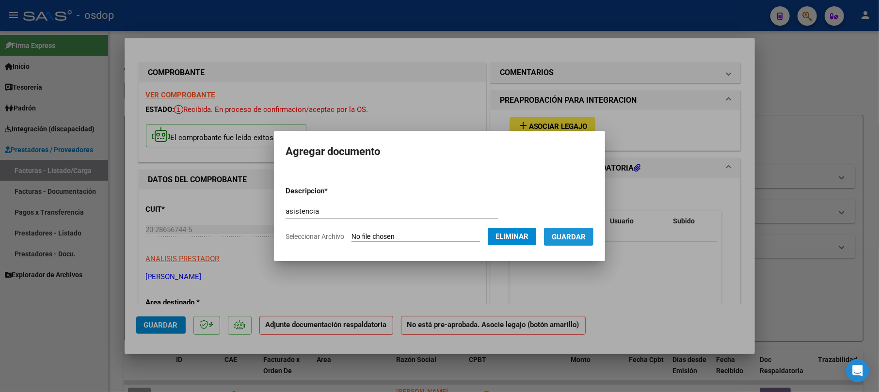
click at [582, 238] on span "Guardar" at bounding box center [569, 237] width 34 height 9
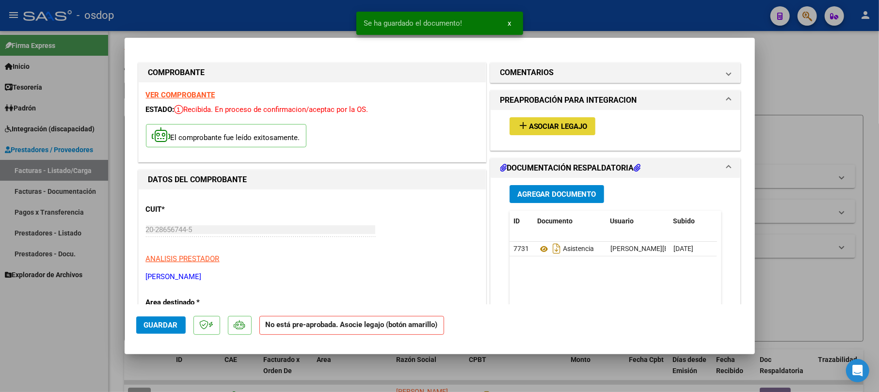
click at [559, 135] on button "add Asociar Legajo" at bounding box center [552, 126] width 86 height 18
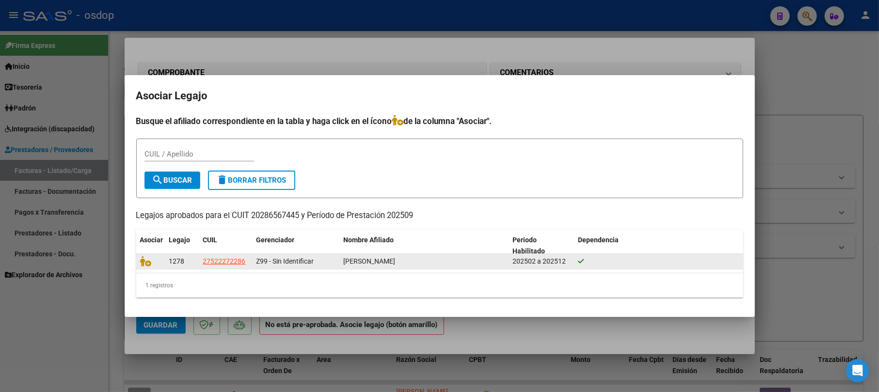
click at [144, 268] on datatable-body-cell at bounding box center [150, 261] width 29 height 15
click at [147, 263] on icon at bounding box center [146, 261] width 12 height 11
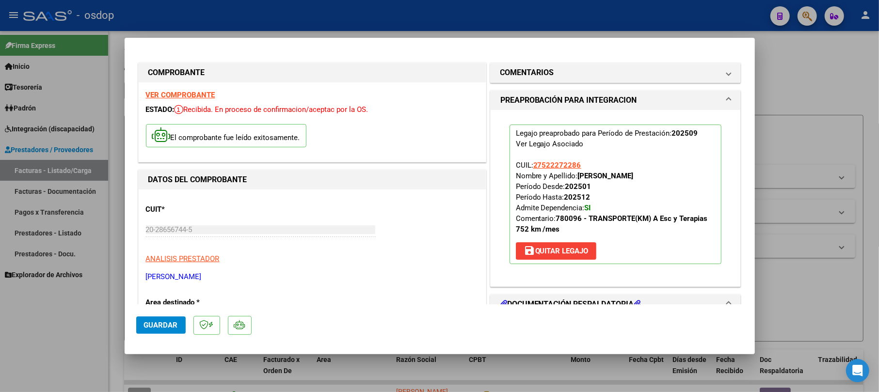
click at [154, 324] on span "Guardar" at bounding box center [161, 325] width 34 height 9
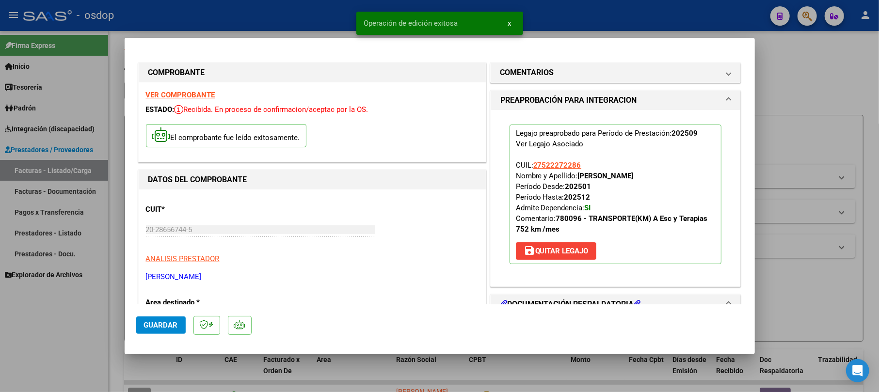
drag, startPoint x: 821, startPoint y: 77, endPoint x: 635, endPoint y: 202, distance: 224.6
click at [818, 81] on div at bounding box center [439, 196] width 879 height 392
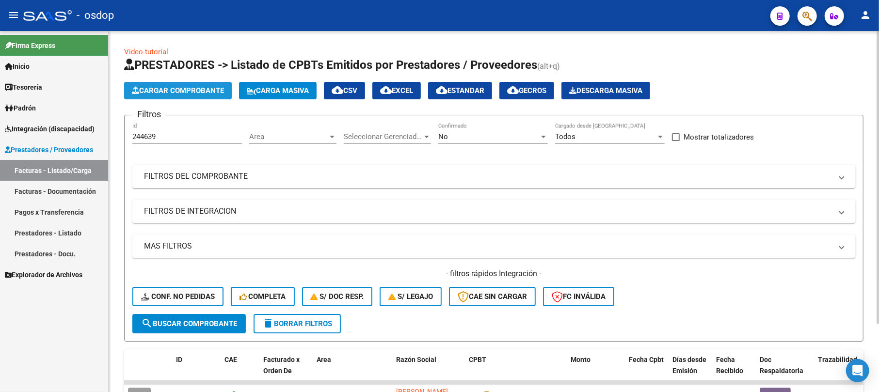
click at [157, 87] on span "Cargar Comprobante" at bounding box center [178, 90] width 92 height 9
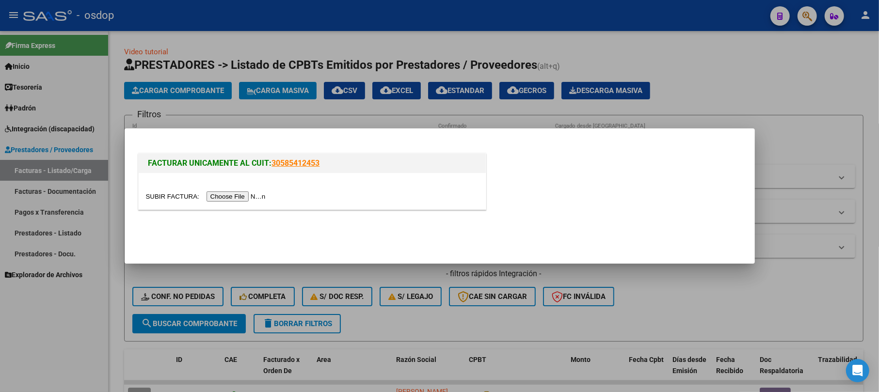
click at [669, 123] on div at bounding box center [439, 196] width 879 height 392
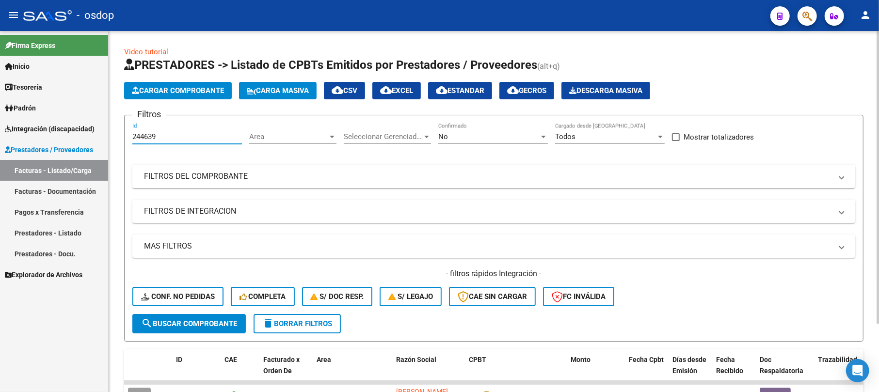
click at [218, 136] on input "244639" at bounding box center [187, 136] width 110 height 9
type input "2"
paste input "244637"
type input "244637"
click at [182, 326] on span "search Buscar Comprobante" at bounding box center [189, 323] width 96 height 9
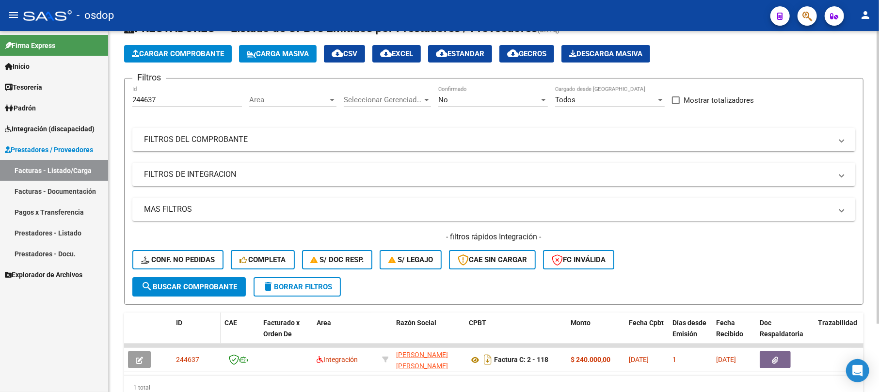
scroll to position [64, 0]
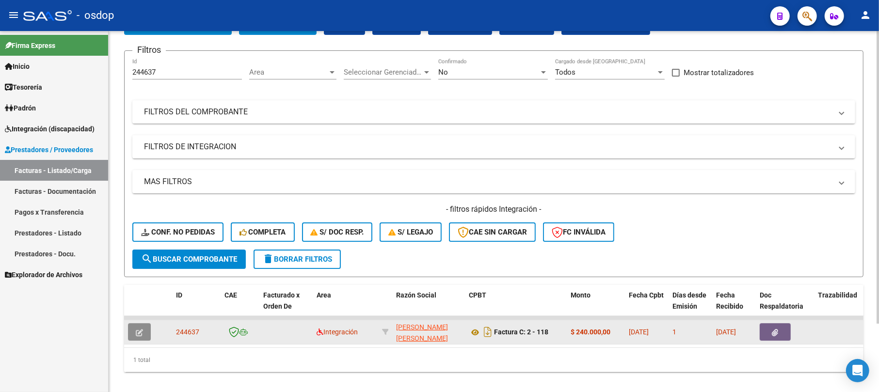
click at [132, 332] on button "button" at bounding box center [139, 331] width 23 height 17
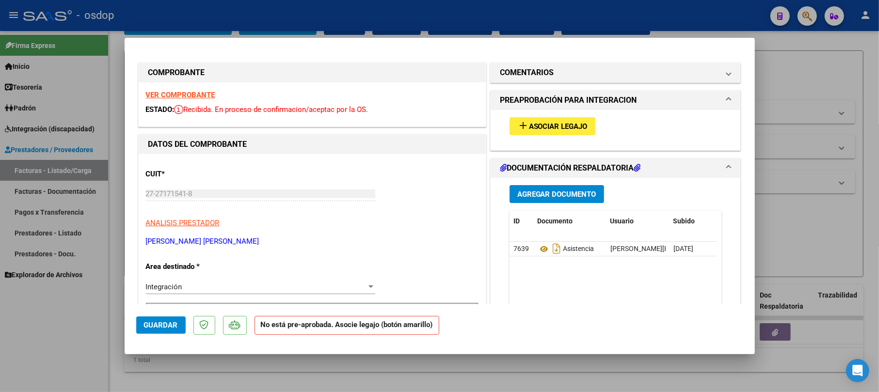
click at [554, 128] on span "Asociar Legajo" at bounding box center [558, 126] width 59 height 9
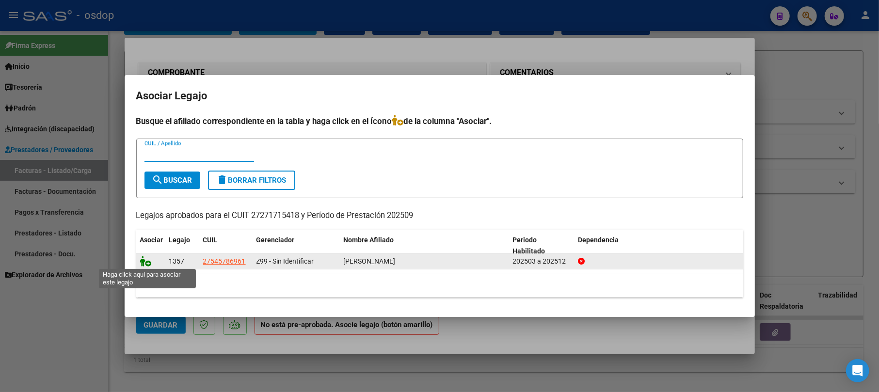
click at [148, 260] on icon at bounding box center [146, 261] width 12 height 11
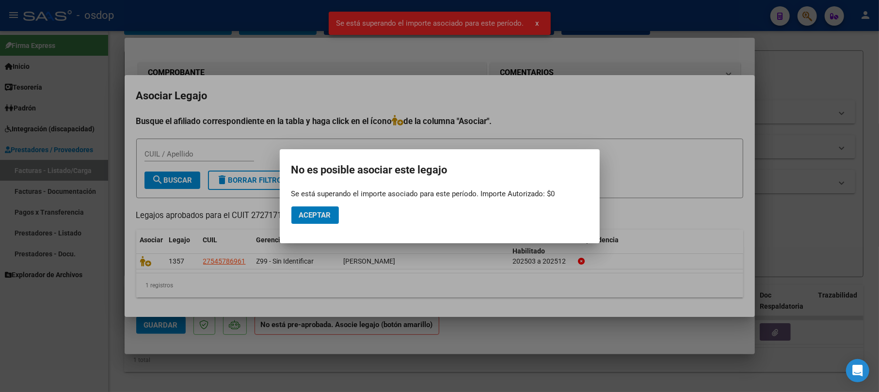
click at [782, 69] on div at bounding box center [439, 196] width 879 height 392
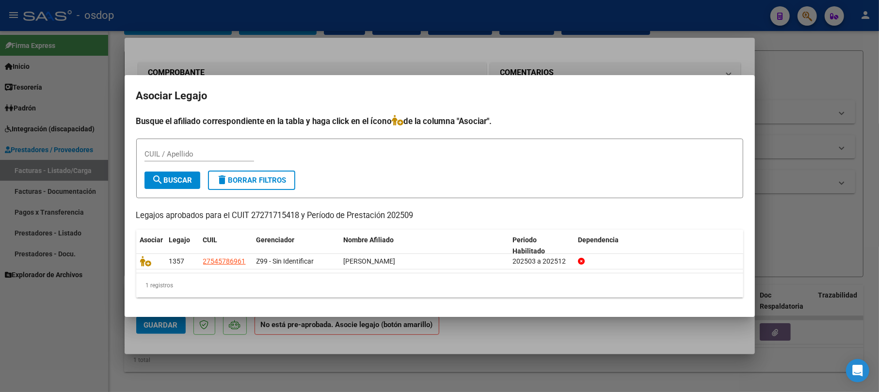
click at [817, 48] on div at bounding box center [439, 196] width 879 height 392
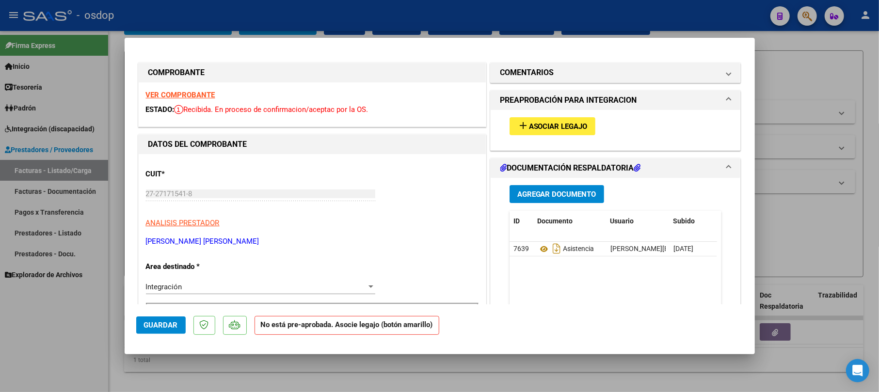
click at [825, 118] on div at bounding box center [439, 196] width 879 height 392
type input "$ 0,00"
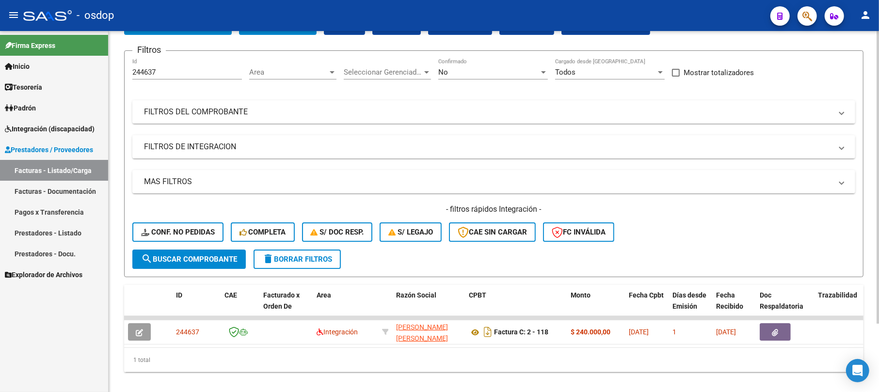
scroll to position [0, 0]
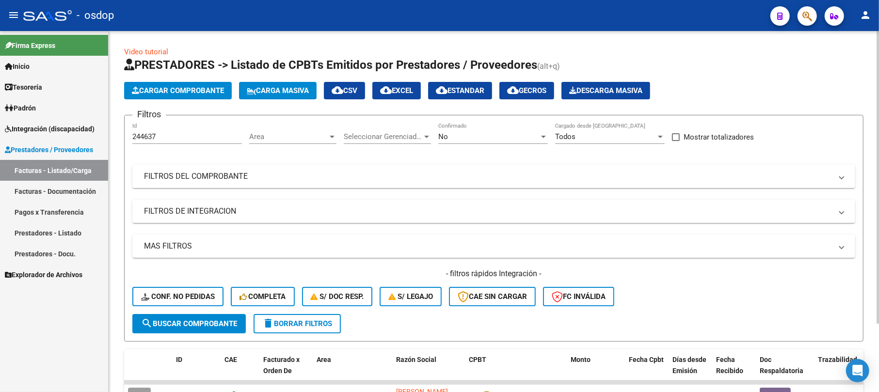
click at [187, 86] on span "Cargar Comprobante" at bounding box center [178, 90] width 92 height 9
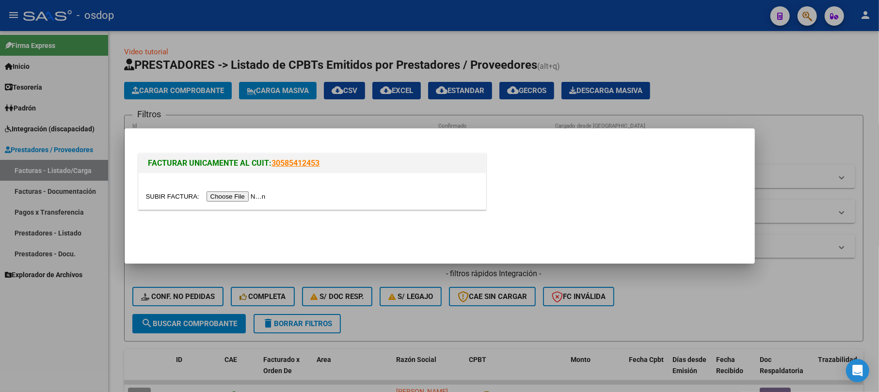
click at [234, 196] on input "file" at bounding box center [207, 196] width 123 height 10
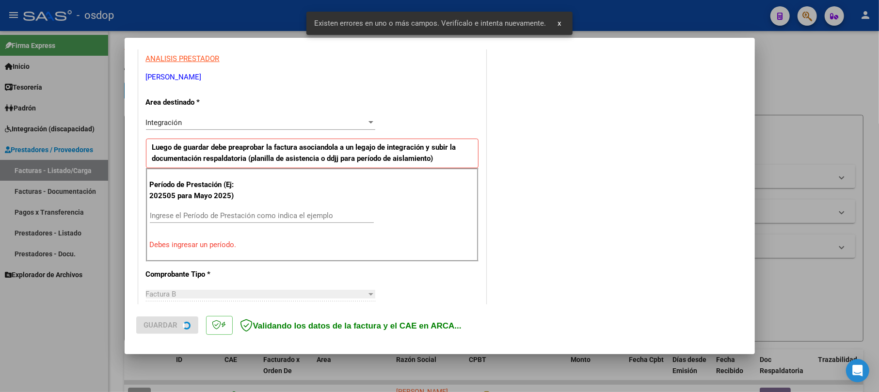
scroll to position [211, 0]
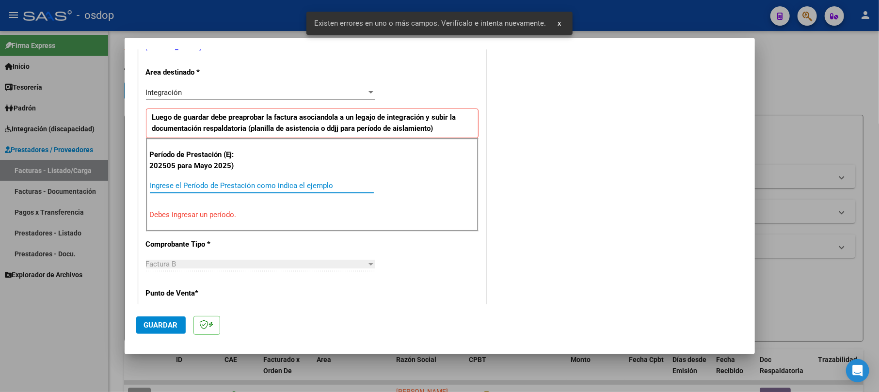
click at [237, 183] on input "Ingrese el Período de Prestación como indica el ejemplo" at bounding box center [262, 185] width 224 height 9
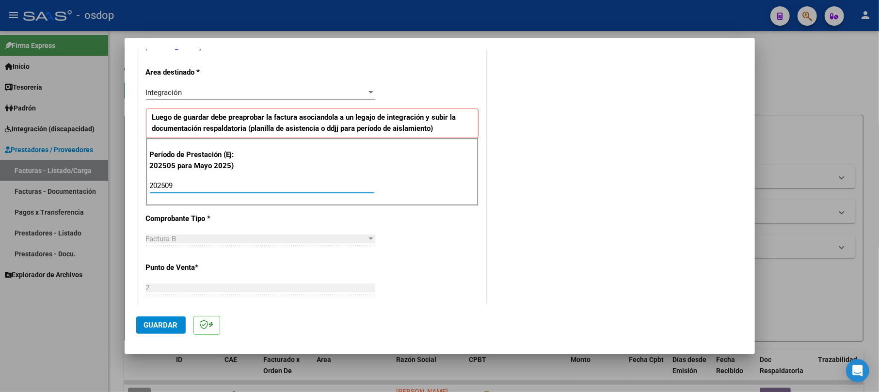
type input "202509"
click at [173, 319] on button "Guardar" at bounding box center [160, 325] width 49 height 17
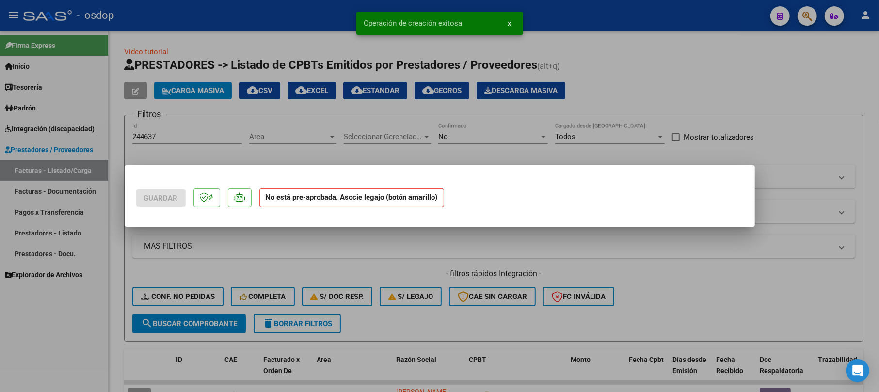
scroll to position [0, 0]
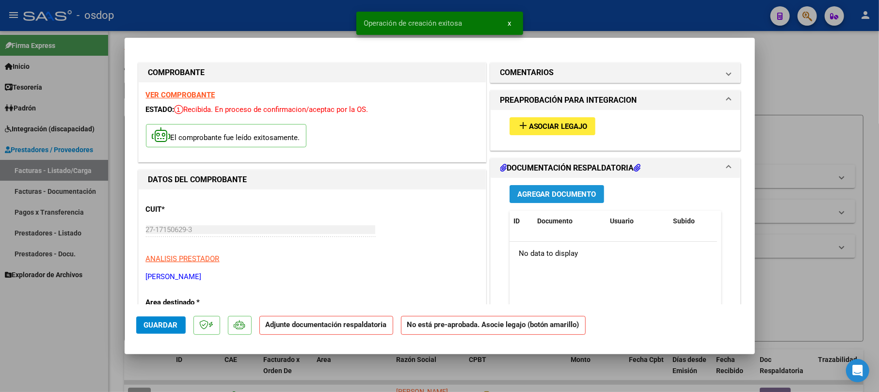
click at [581, 196] on span "Agregar Documento" at bounding box center [556, 194] width 79 height 9
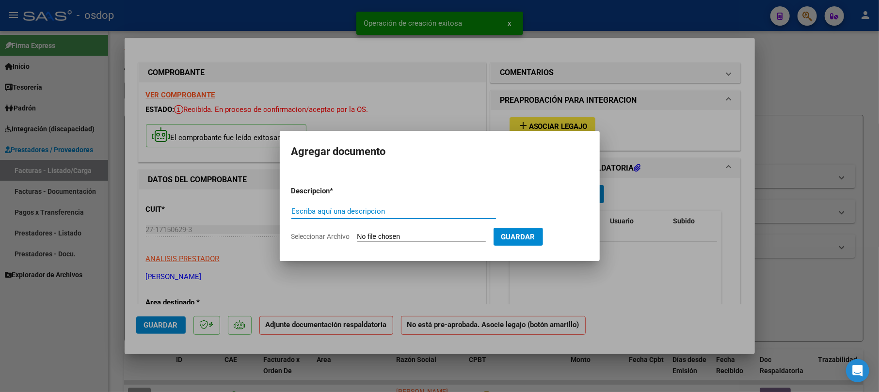
click at [305, 206] on div "Escriba aquí una descripcion" at bounding box center [393, 211] width 205 height 15
click at [309, 207] on input "Escriba aquí una descripcion" at bounding box center [393, 211] width 205 height 9
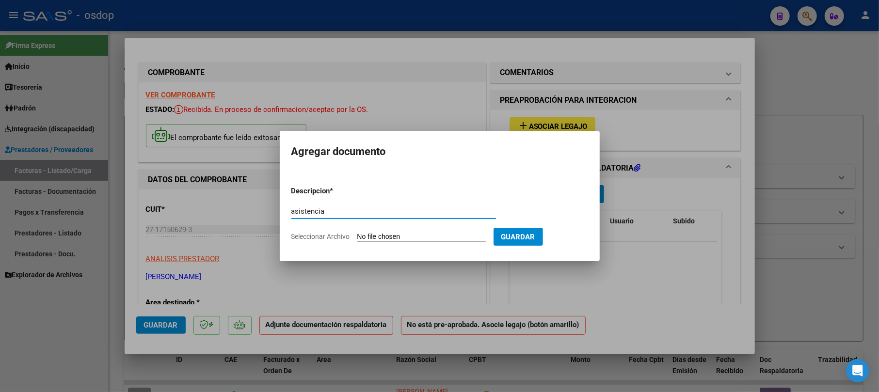
type input "asistencia"
click at [408, 233] on input "Seleccionar Archivo" at bounding box center [421, 237] width 128 height 9
type input "C:\fakepath\PA [PERSON_NAME].pdf"
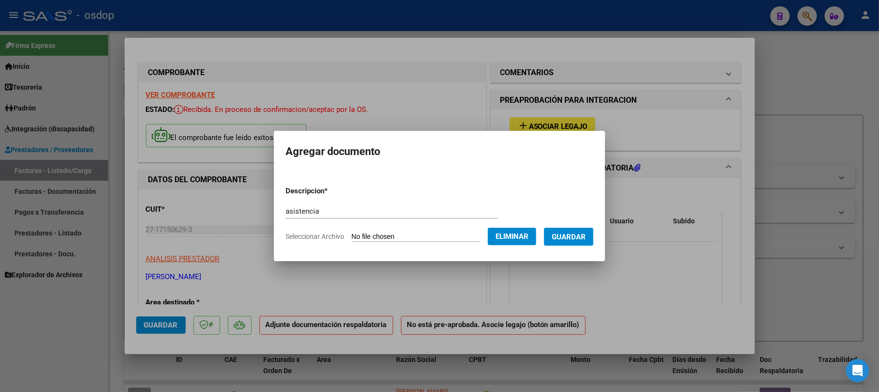
click at [584, 229] on button "Guardar" at bounding box center [568, 237] width 49 height 18
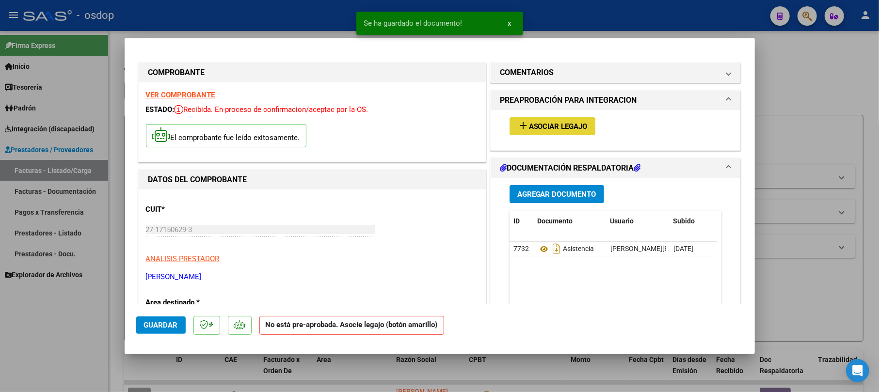
click at [549, 130] on span "Asociar Legajo" at bounding box center [558, 126] width 59 height 9
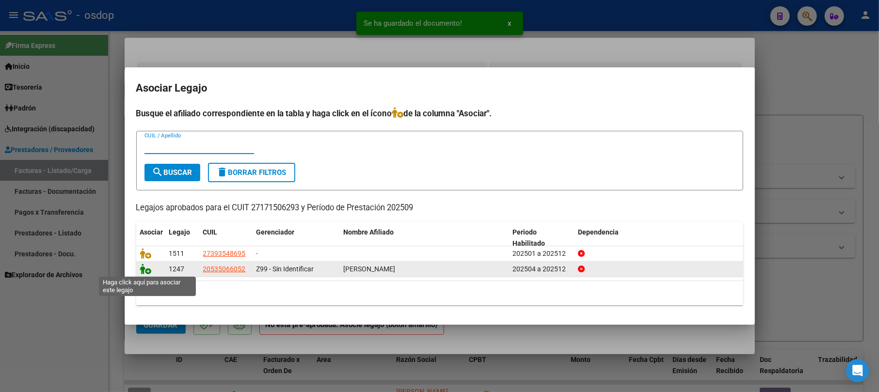
click at [146, 264] on icon at bounding box center [146, 269] width 12 height 11
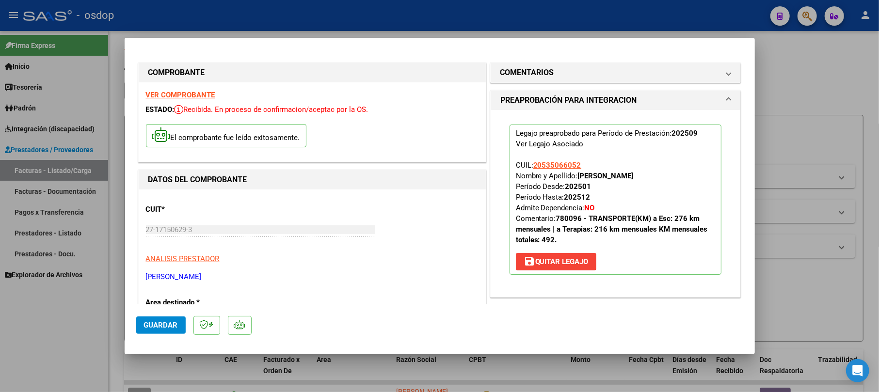
click at [161, 322] on span "Guardar" at bounding box center [161, 325] width 34 height 9
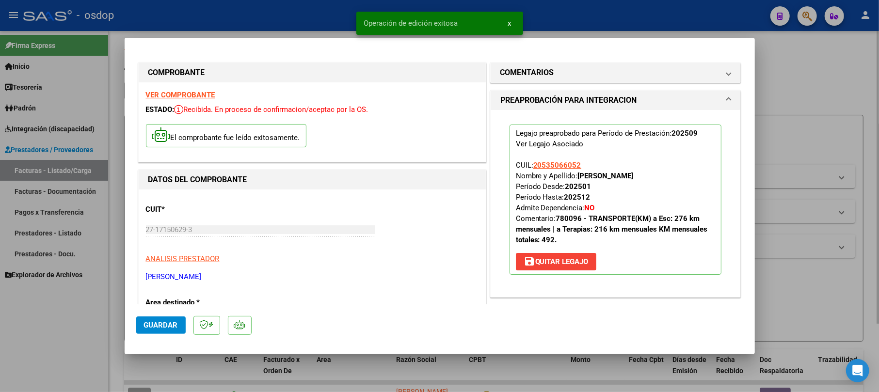
click at [776, 84] on div at bounding box center [439, 196] width 879 height 392
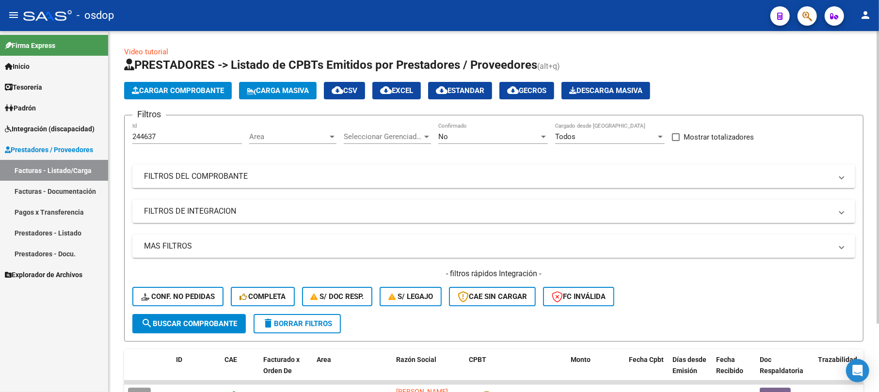
click at [160, 95] on button "Cargar Comprobante" at bounding box center [178, 90] width 108 height 17
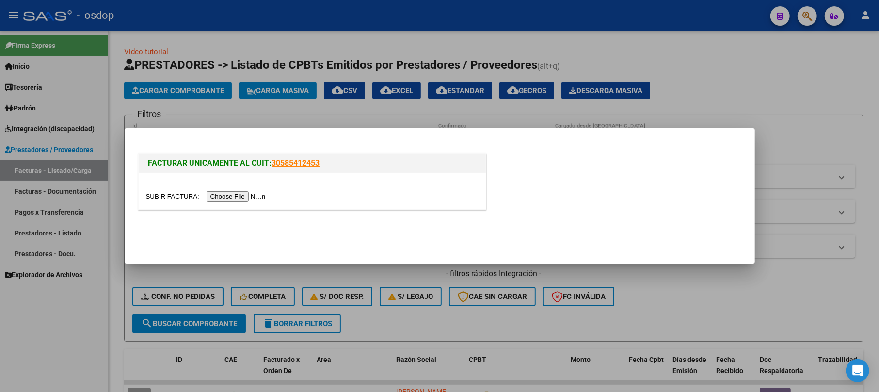
drag, startPoint x: 230, startPoint y: 183, endPoint x: 228, endPoint y: 190, distance: 8.0
click at [229, 183] on div at bounding box center [312, 191] width 347 height 36
click at [230, 196] on input "file" at bounding box center [207, 196] width 123 height 10
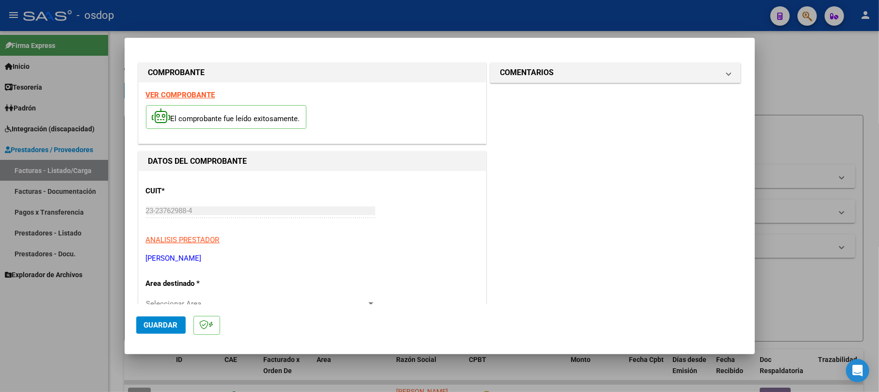
scroll to position [64, 0]
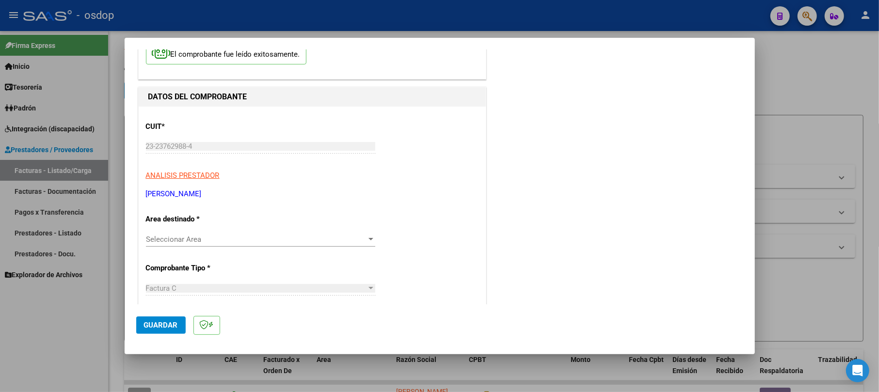
click at [175, 245] on div "Seleccionar Area Seleccionar Area" at bounding box center [260, 239] width 229 height 15
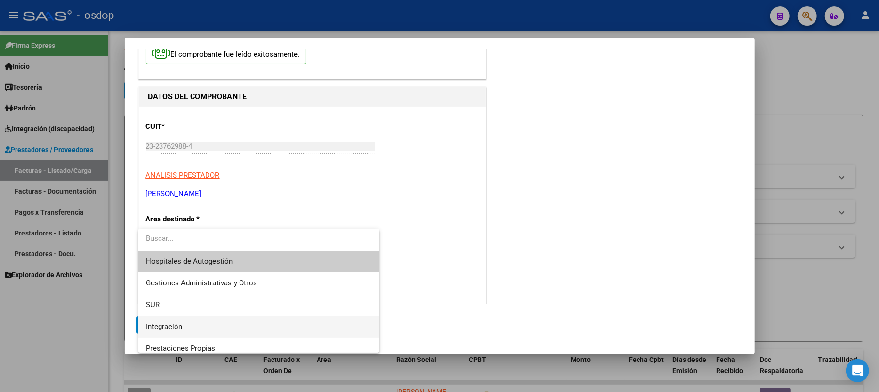
click at [165, 324] on span "Integración" at bounding box center [164, 326] width 36 height 9
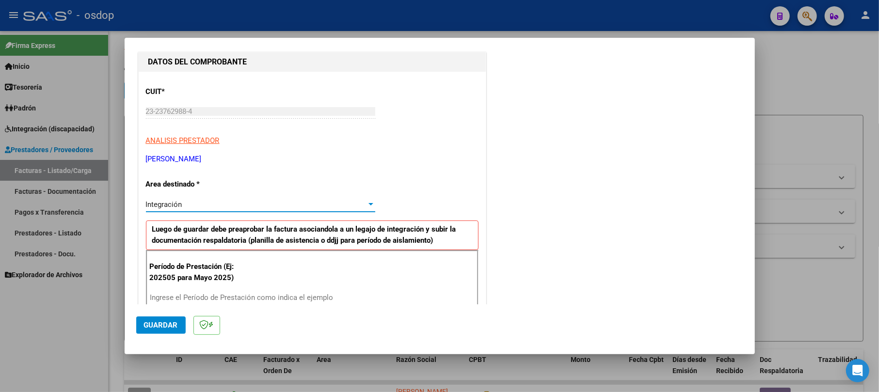
scroll to position [129, 0]
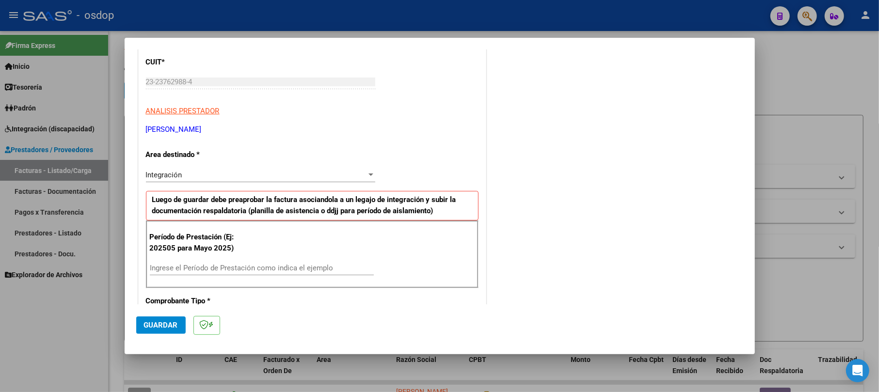
click at [183, 261] on div "Período de Prestación (Ej: 202505 para [DATE]) Ingrese el Período de Prestación…" at bounding box center [312, 255] width 333 height 68
click at [175, 271] on input "Ingrese el Período de Prestación como indica el ejemplo" at bounding box center [262, 268] width 224 height 9
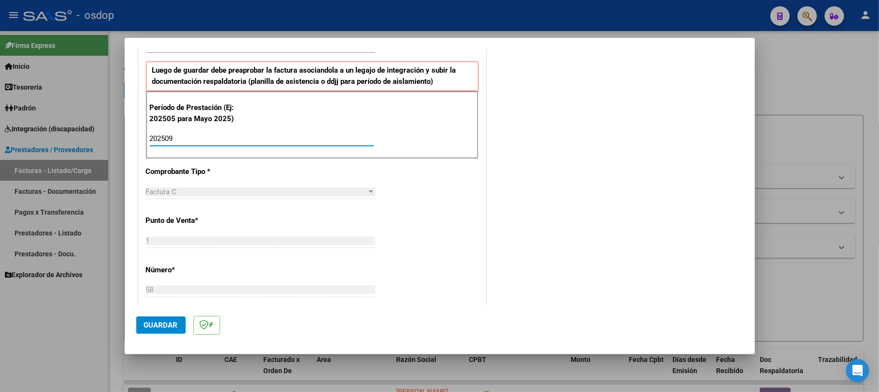
type input "202509"
click at [157, 327] on span "Guardar" at bounding box center [161, 325] width 34 height 9
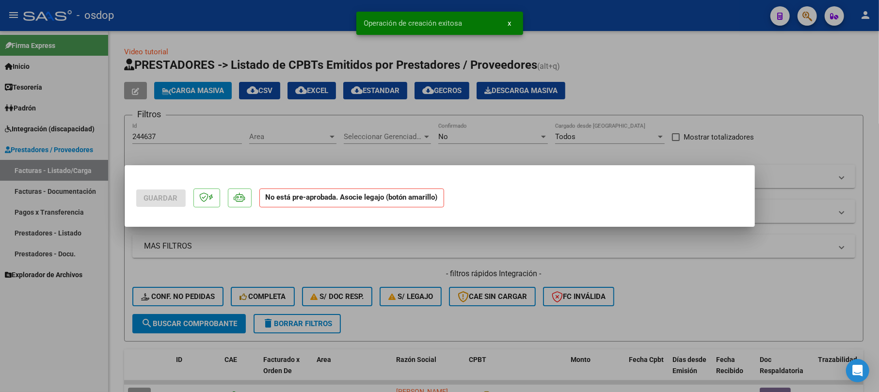
scroll to position [0, 0]
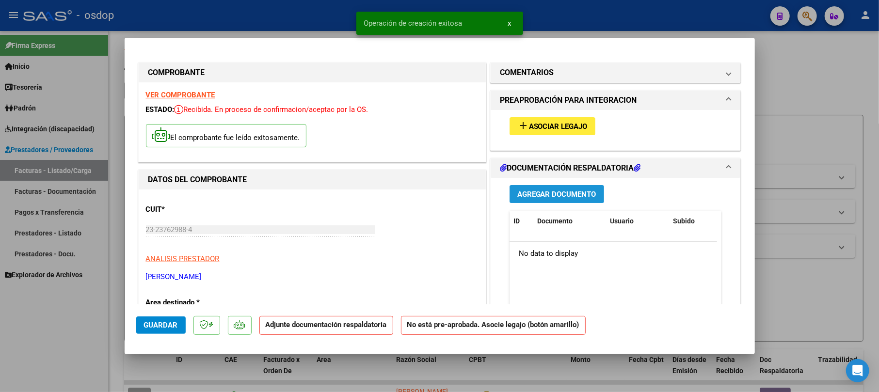
click at [547, 190] on span "Agregar Documento" at bounding box center [556, 194] width 79 height 9
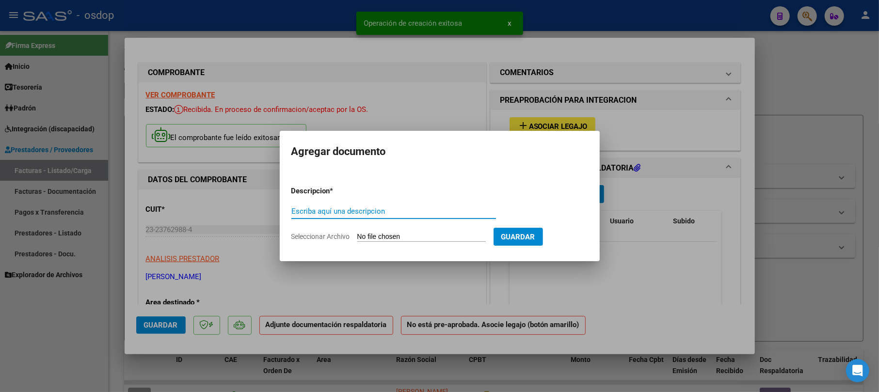
click at [324, 202] on form "Descripcion * Escriba aquí una descripcion Seleccionar Archivo Guardar" at bounding box center [439, 213] width 297 height 71
click at [318, 209] on input "Escriba aquí una descripcion" at bounding box center [393, 211] width 205 height 9
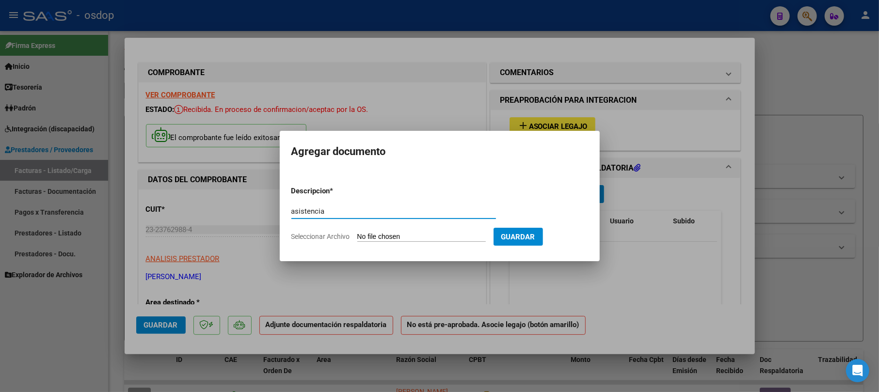
type input "asistencia"
click at [398, 232] on app-file-uploader "Seleccionar Archivo" at bounding box center [392, 236] width 202 height 9
click at [429, 238] on input "Seleccionar Archivo" at bounding box center [421, 237] width 128 height 9
type input "C:\fakepath\ASISTENCIA [PERSON_NAME] -SEPTIEMBRE.pdf"
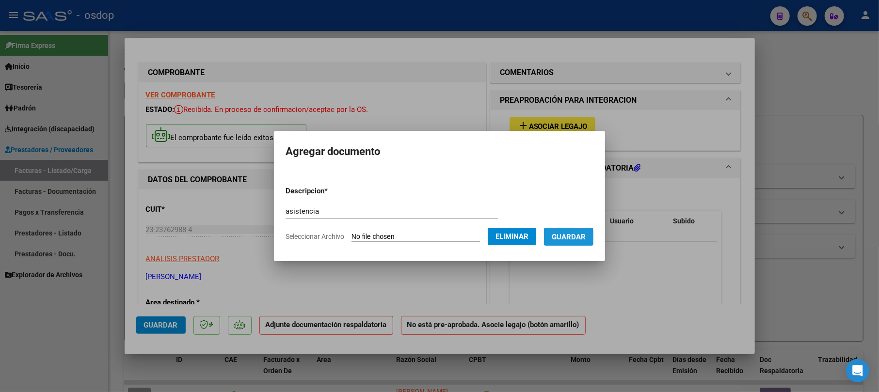
click at [584, 235] on span "Guardar" at bounding box center [569, 237] width 34 height 9
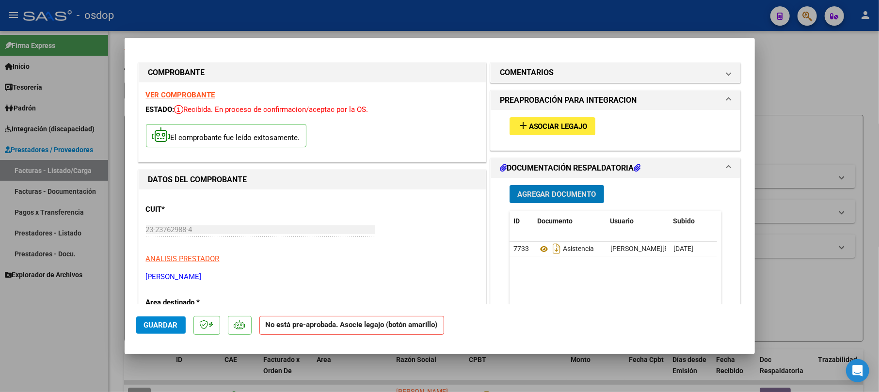
click at [534, 128] on span "Asociar Legajo" at bounding box center [558, 126] width 59 height 9
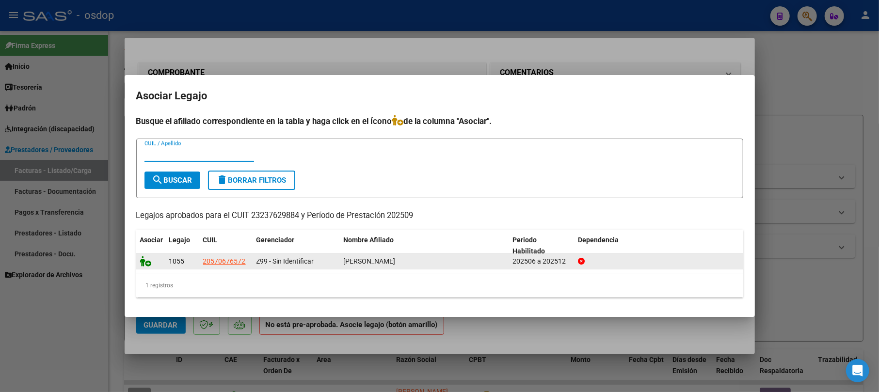
click at [144, 264] on icon at bounding box center [146, 261] width 12 height 11
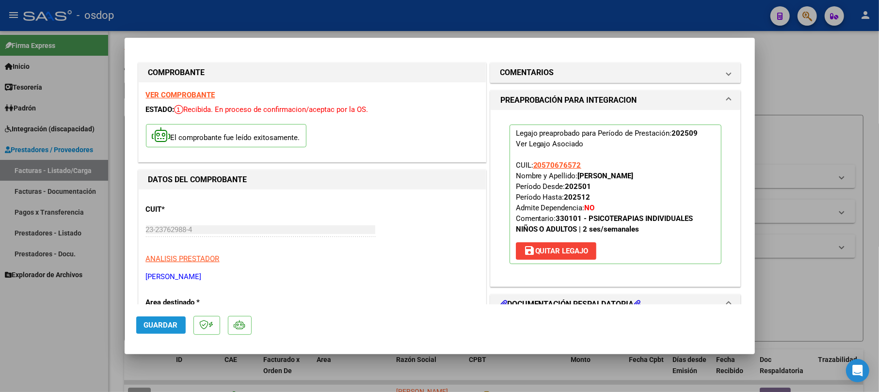
click at [182, 318] on button "Guardar" at bounding box center [160, 325] width 49 height 17
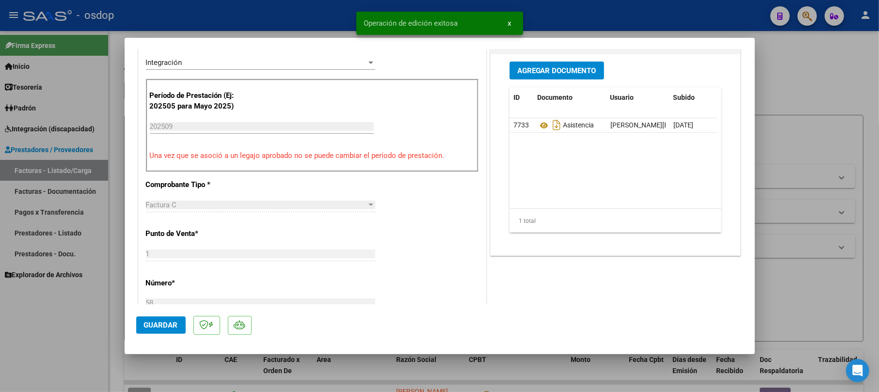
scroll to position [194, 0]
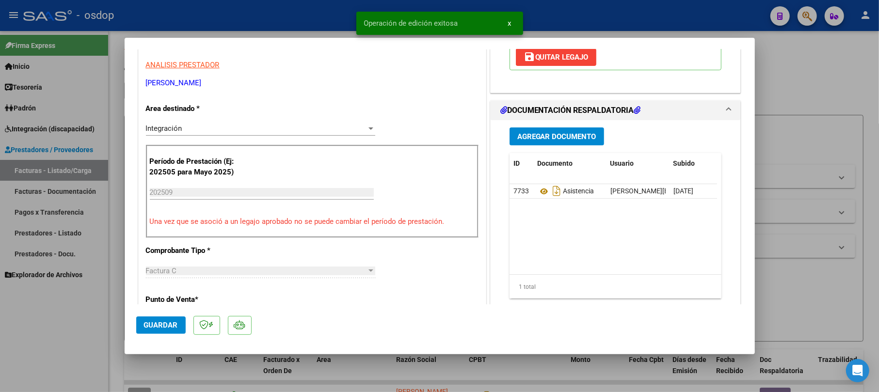
click at [159, 325] on span "Guardar" at bounding box center [161, 325] width 34 height 9
click at [830, 86] on div at bounding box center [439, 196] width 879 height 392
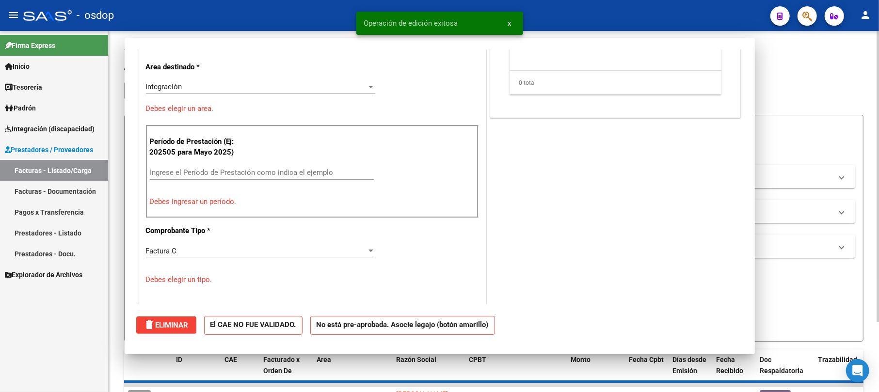
scroll to position [0, 0]
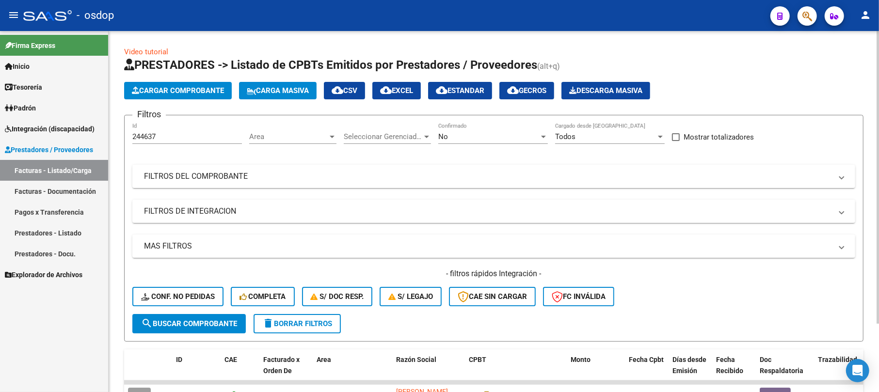
click at [197, 86] on span "Cargar Comprobante" at bounding box center [178, 90] width 92 height 9
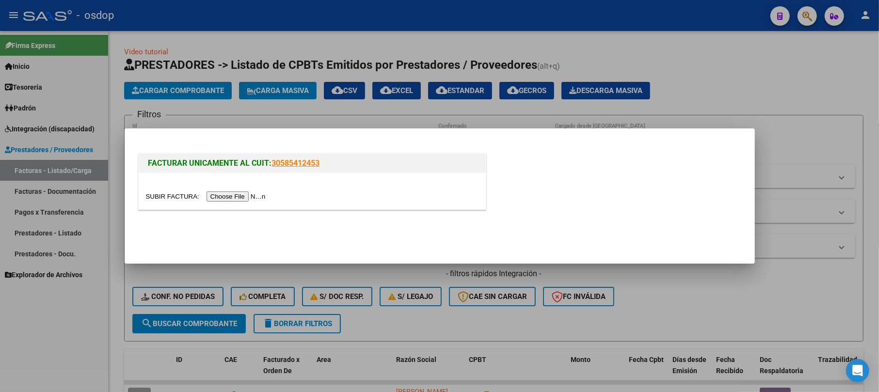
click at [224, 200] on input "file" at bounding box center [207, 196] width 123 height 10
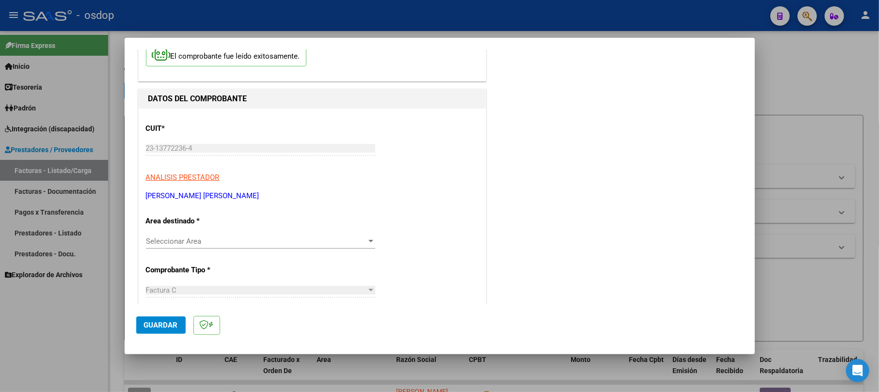
scroll to position [129, 0]
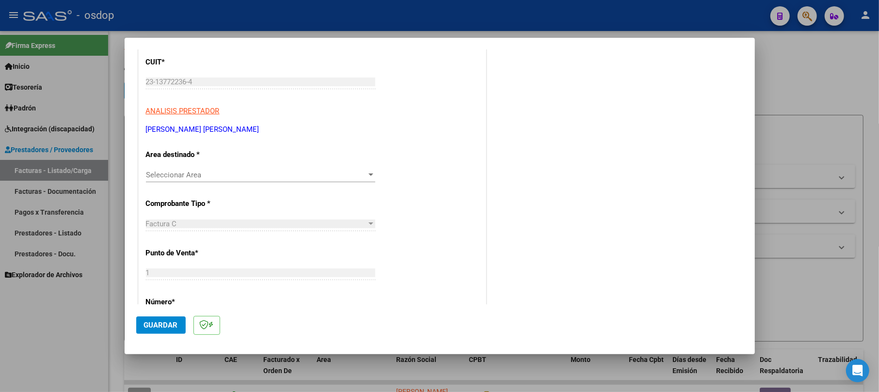
click at [200, 175] on span "Seleccionar Area" at bounding box center [256, 175] width 221 height 9
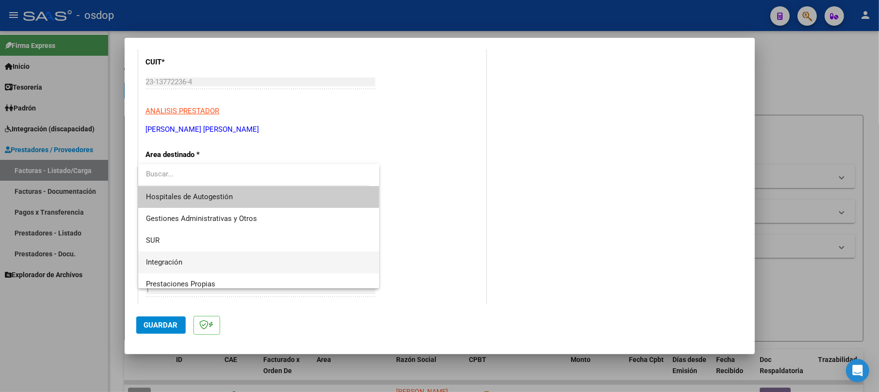
click at [195, 262] on span "Integración" at bounding box center [258, 263] width 225 height 22
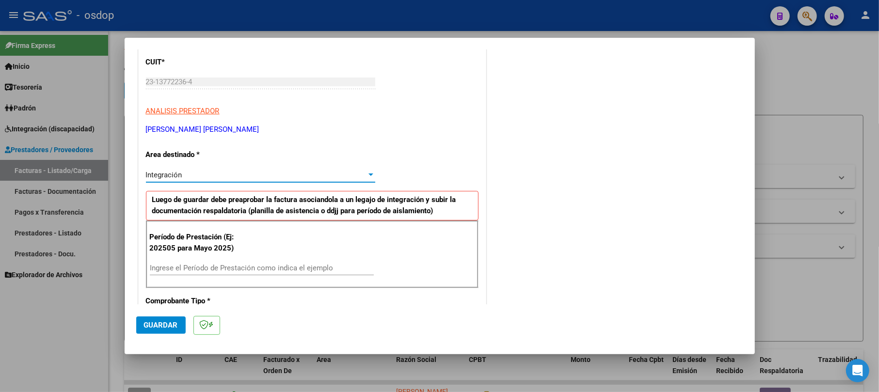
click at [185, 263] on div "Ingrese el Período de Prestación como indica el ejemplo" at bounding box center [262, 268] width 224 height 15
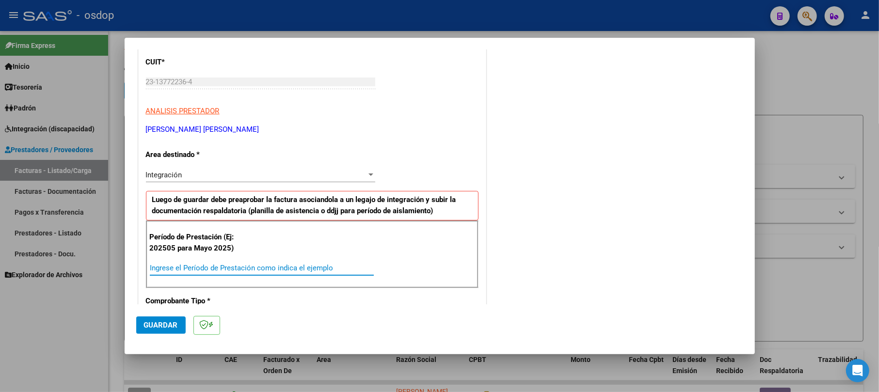
click at [187, 270] on input "Ingrese el Período de Prestación como indica el ejemplo" at bounding box center [262, 268] width 224 height 9
type input "202509"
click at [168, 329] on span "Guardar" at bounding box center [161, 325] width 34 height 9
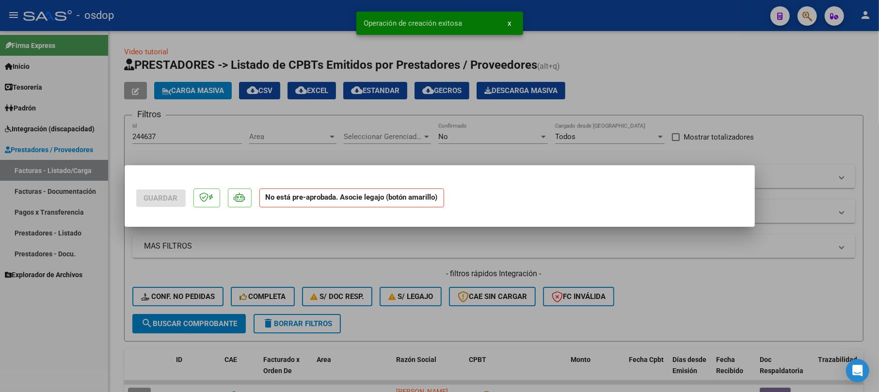
scroll to position [0, 0]
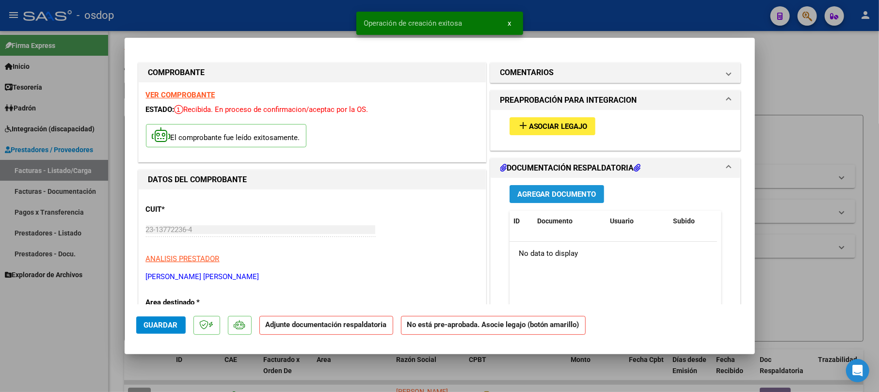
click at [544, 190] on span "Agregar Documento" at bounding box center [556, 194] width 79 height 9
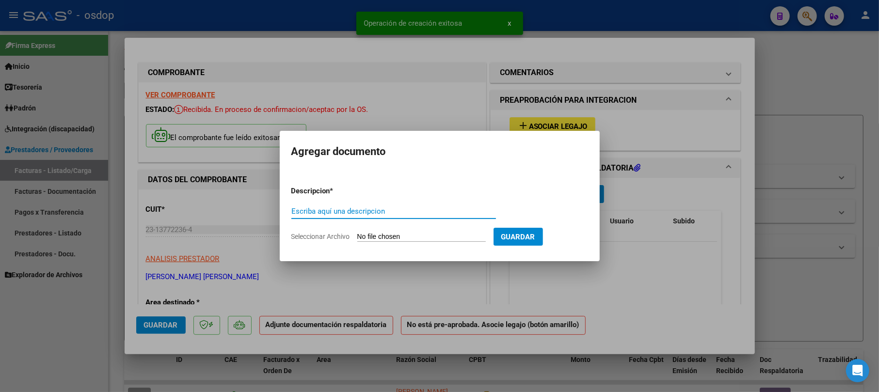
click at [386, 213] on input "Escriba aquí una descripcion" at bounding box center [393, 211] width 205 height 9
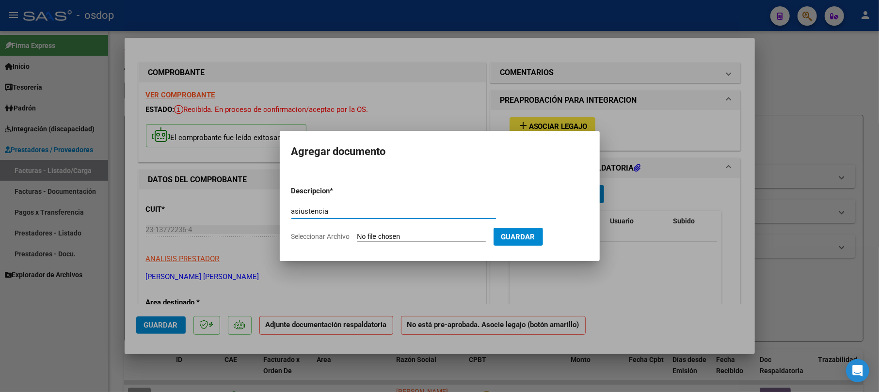
type input "asiustencia"
click at [397, 235] on input "Seleccionar Archivo" at bounding box center [421, 237] width 128 height 9
type input "C:\fakepath\PLANILLA DE ASISTENCIA SEPTIEMBRE..pdf"
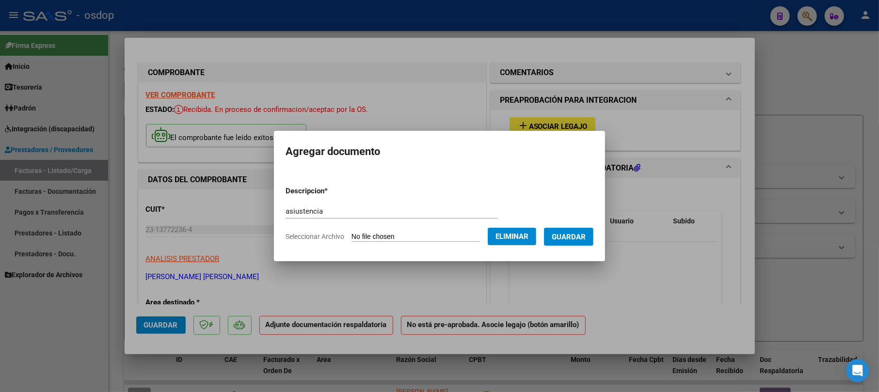
click at [576, 238] on span "Guardar" at bounding box center [569, 237] width 34 height 9
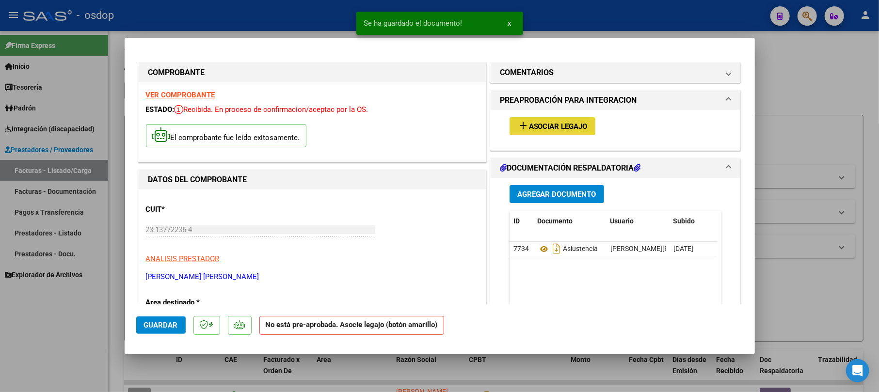
click at [541, 126] on span "Asociar Legajo" at bounding box center [558, 126] width 59 height 9
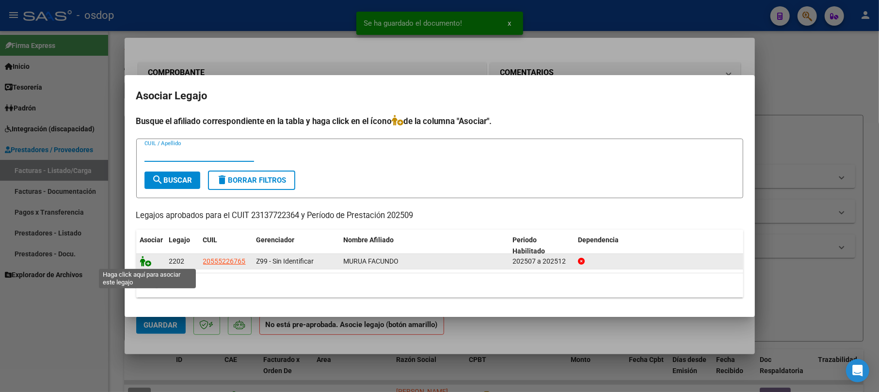
click at [142, 261] on icon at bounding box center [146, 261] width 12 height 11
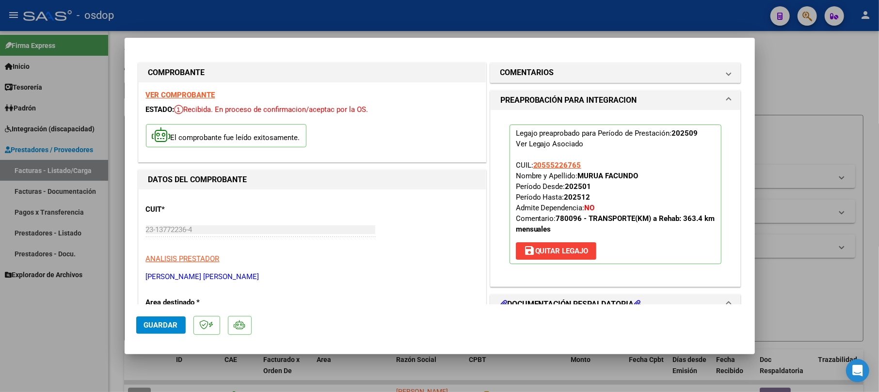
click at [173, 321] on span "Guardar" at bounding box center [161, 325] width 34 height 9
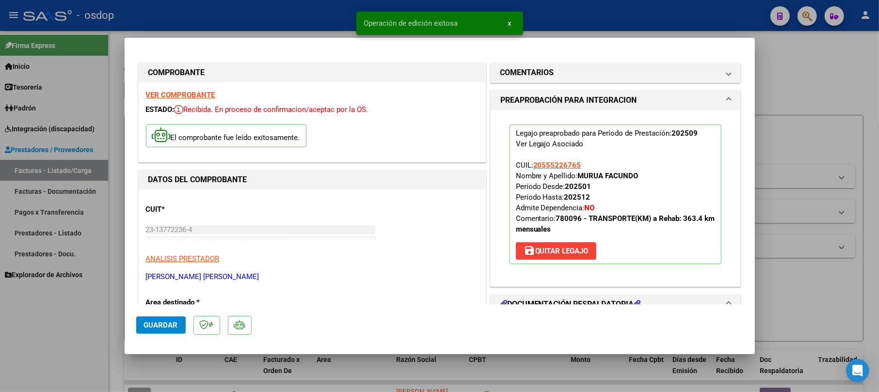
click at [841, 99] on div at bounding box center [439, 196] width 879 height 392
type input "$ 0,00"
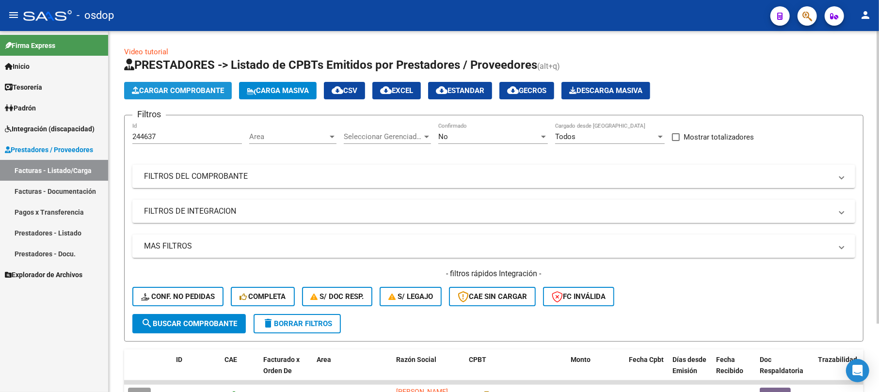
click at [218, 92] on span "Cargar Comprobante" at bounding box center [178, 90] width 92 height 9
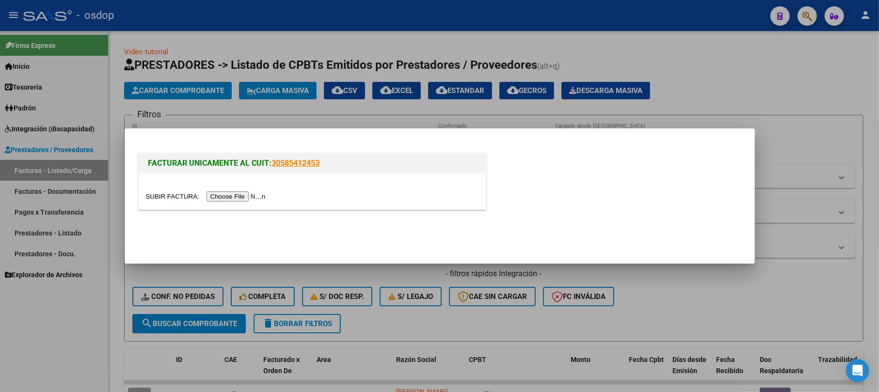
click at [225, 197] on input "file" at bounding box center [207, 196] width 123 height 10
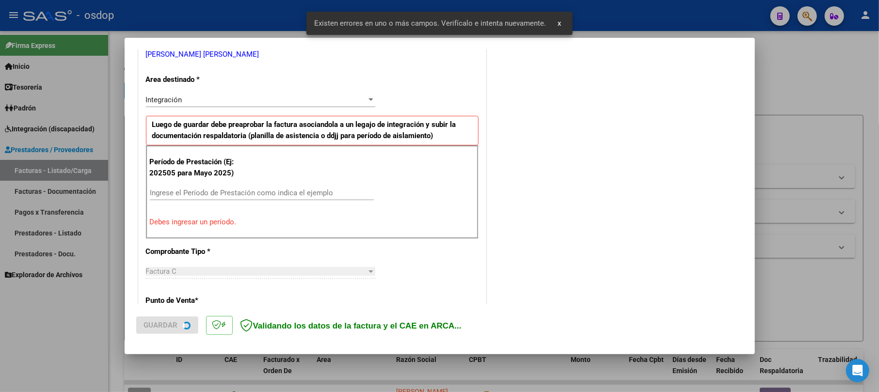
scroll to position [211, 0]
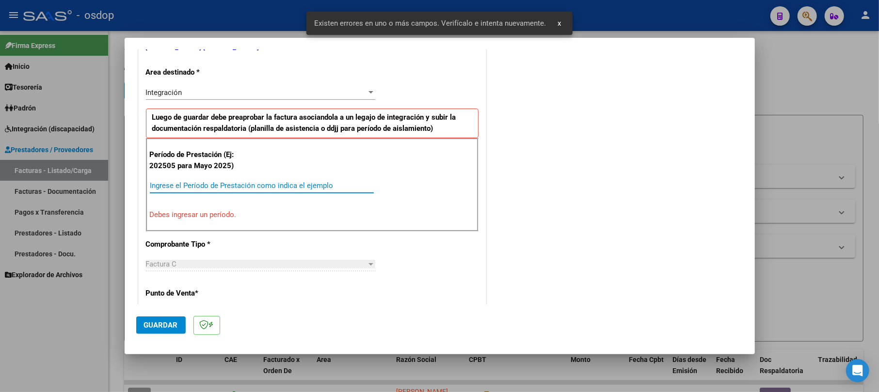
click at [185, 190] on input "Ingrese el Período de Prestación como indica el ejemplo" at bounding box center [262, 185] width 224 height 9
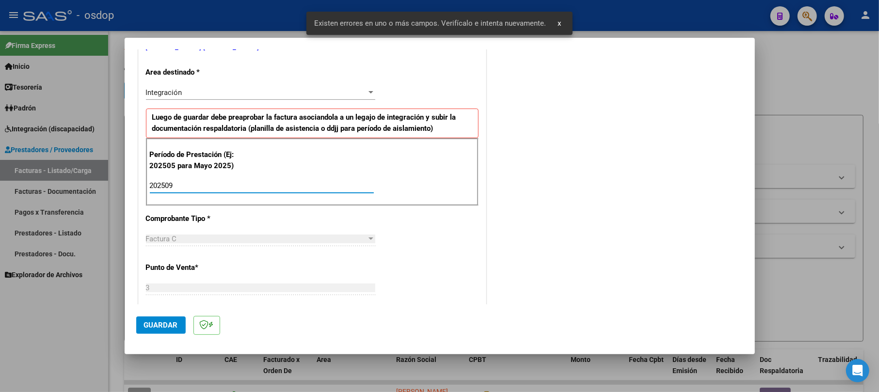
type input "202509"
click at [154, 330] on button "Guardar" at bounding box center [160, 325] width 49 height 17
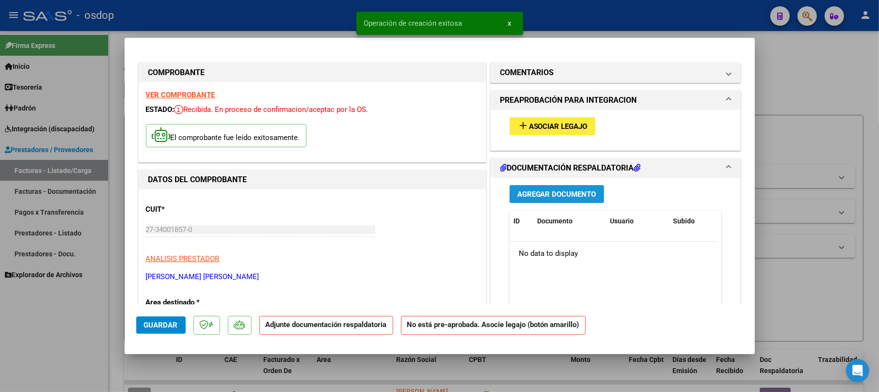
click at [519, 194] on span "Agregar Documento" at bounding box center [556, 194] width 79 height 9
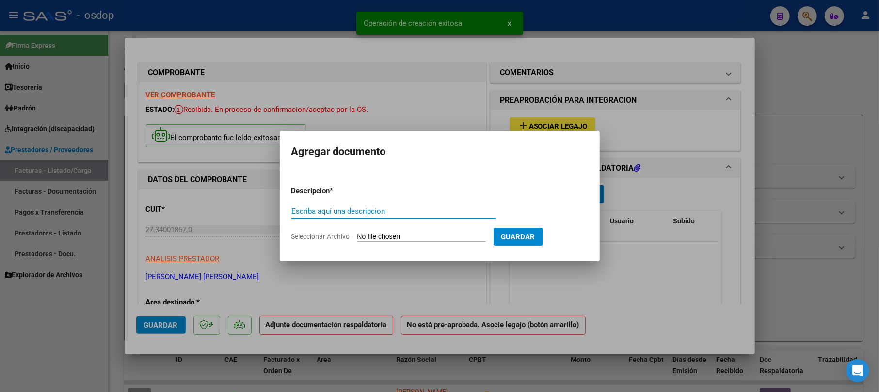
click at [323, 212] on input "Escriba aquí una descripcion" at bounding box center [393, 211] width 205 height 9
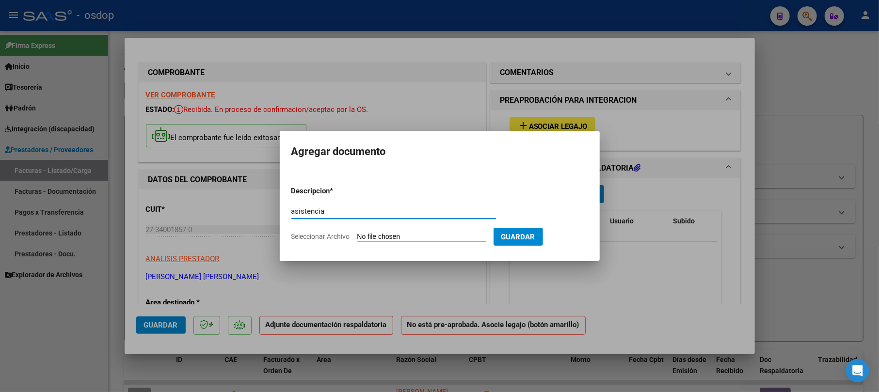
type input "asistencia"
click at [388, 234] on input "Seleccionar Archivo" at bounding box center [421, 237] width 128 height 9
type input "C:\fakepath\[PERSON_NAME] [DATE].pdf"
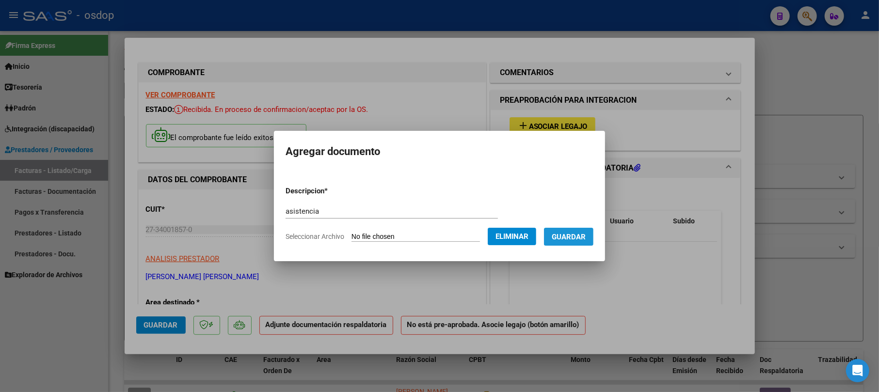
click at [582, 239] on span "Guardar" at bounding box center [569, 237] width 34 height 9
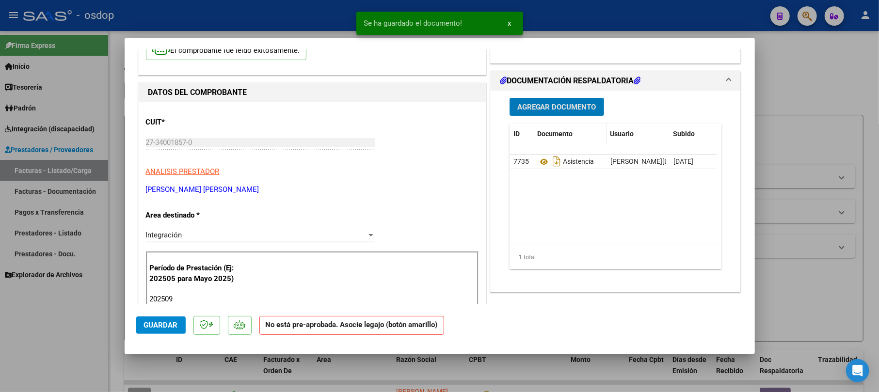
scroll to position [64, 0]
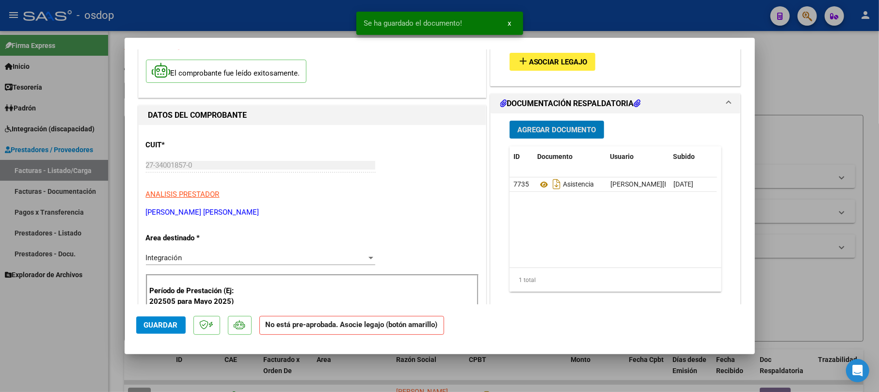
click at [540, 126] on span "Agregar Documento" at bounding box center [556, 130] width 79 height 9
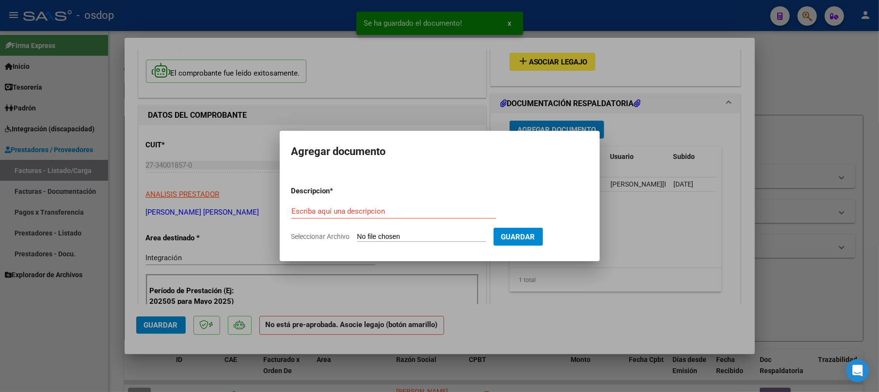
drag, startPoint x: 651, startPoint y: 222, endPoint x: 553, endPoint y: 231, distance: 99.3
click at [644, 224] on div at bounding box center [439, 196] width 879 height 392
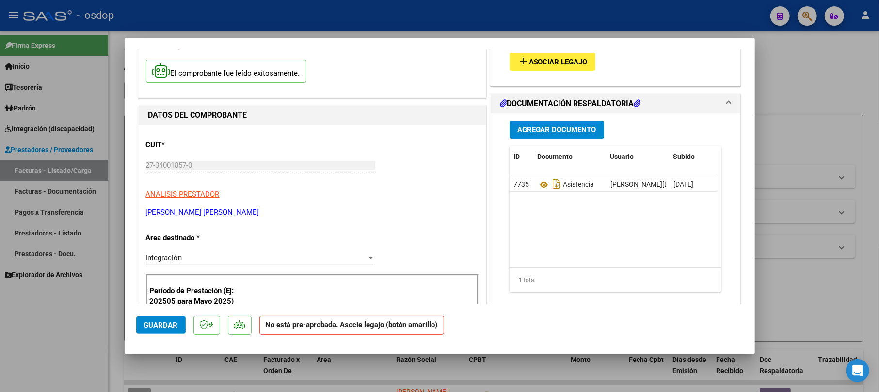
drag, startPoint x: 558, startPoint y: 49, endPoint x: 556, endPoint y: 57, distance: 7.5
click at [558, 51] on div "add Asociar Legajo" at bounding box center [615, 62] width 227 height 32
click at [556, 58] on span "Asociar Legajo" at bounding box center [558, 62] width 59 height 9
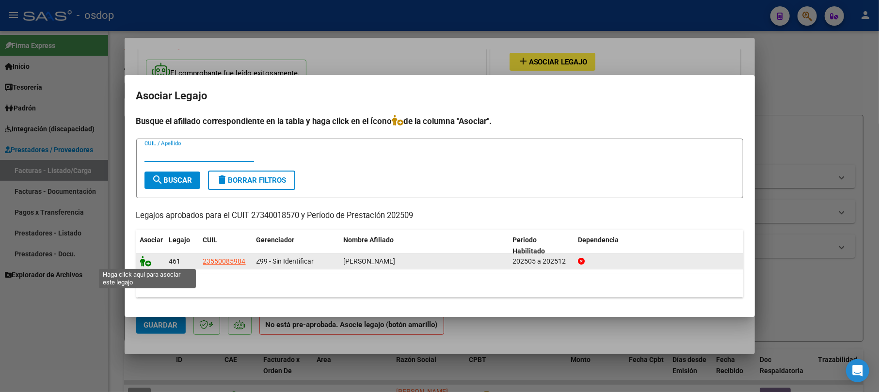
click at [141, 262] on icon at bounding box center [146, 261] width 12 height 11
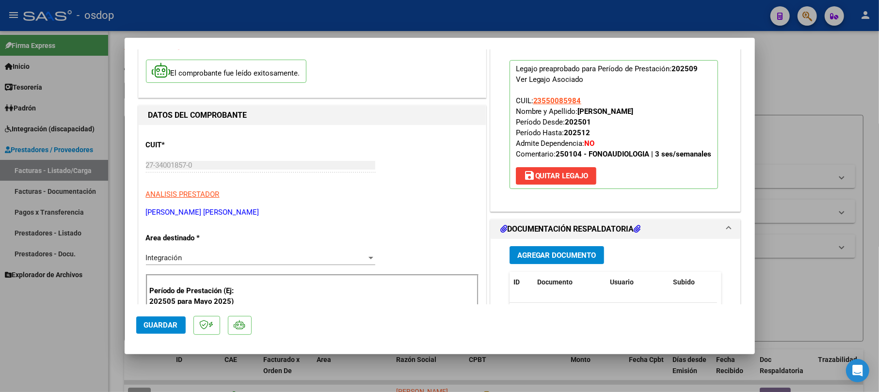
click at [158, 317] on button "Guardar" at bounding box center [160, 325] width 49 height 17
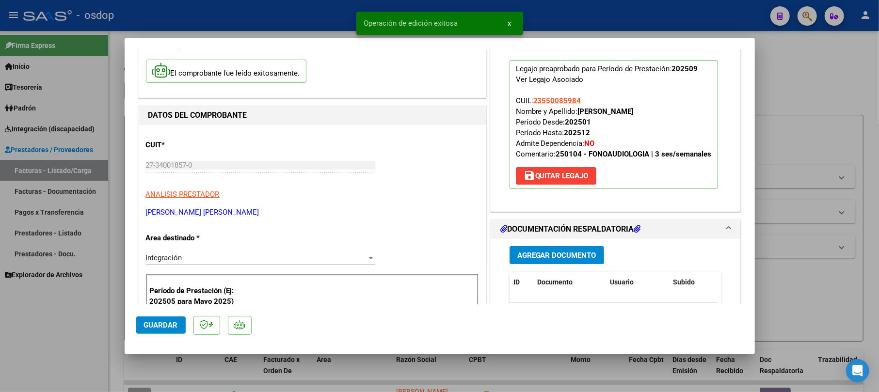
click at [772, 87] on div at bounding box center [439, 196] width 879 height 392
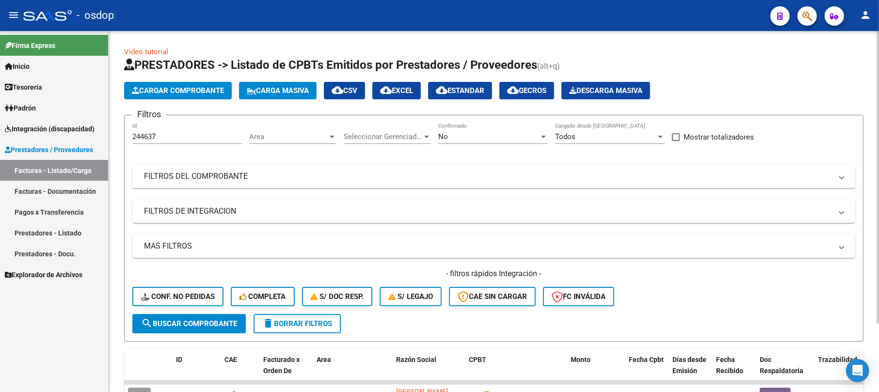
click at [198, 92] on span "Cargar Comprobante" at bounding box center [178, 90] width 92 height 9
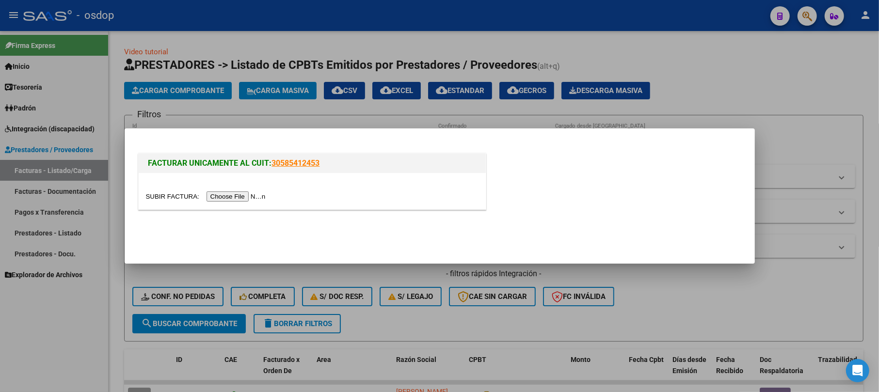
click at [250, 196] on input "file" at bounding box center [207, 196] width 123 height 10
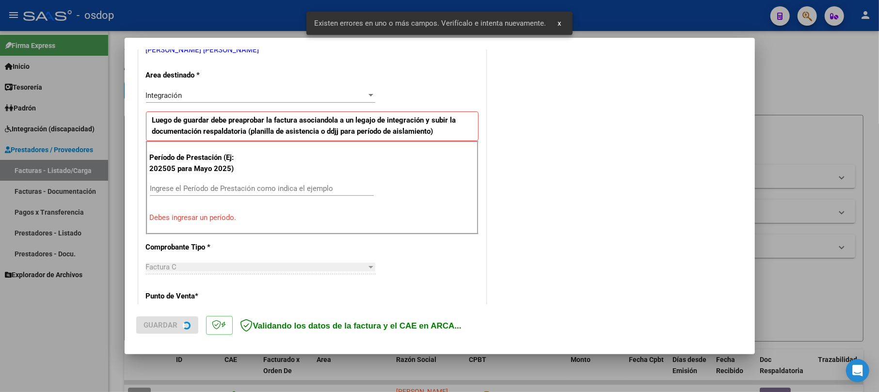
scroll to position [211, 0]
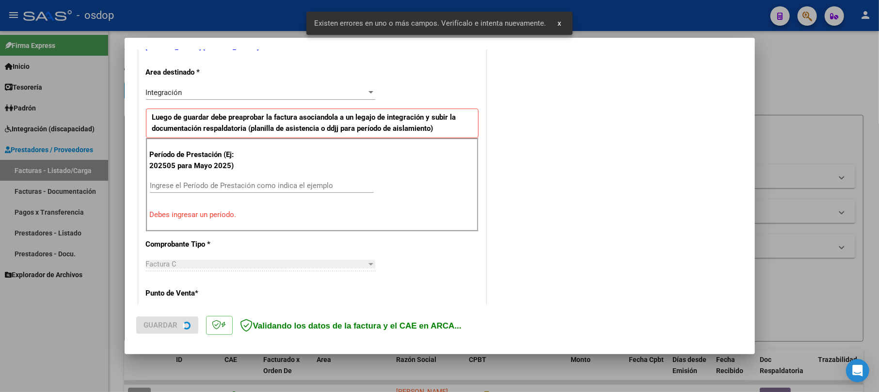
click at [185, 185] on input "Ingrese el Período de Prestación como indica el ejemplo" at bounding box center [262, 185] width 224 height 9
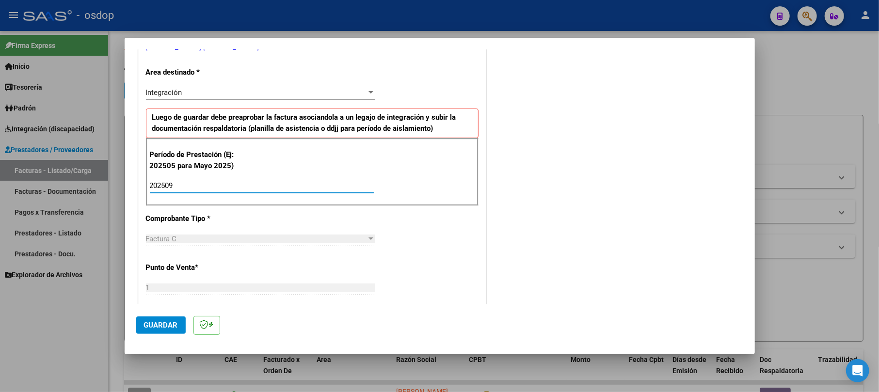
type input "202509"
click at [147, 327] on span "Guardar" at bounding box center [161, 325] width 34 height 9
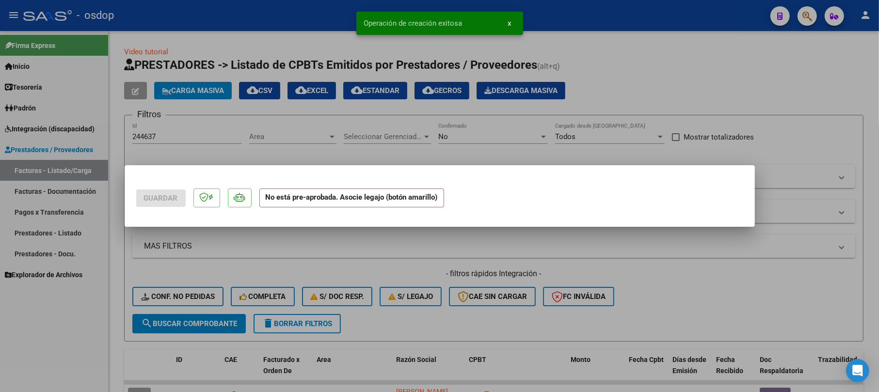
scroll to position [0, 0]
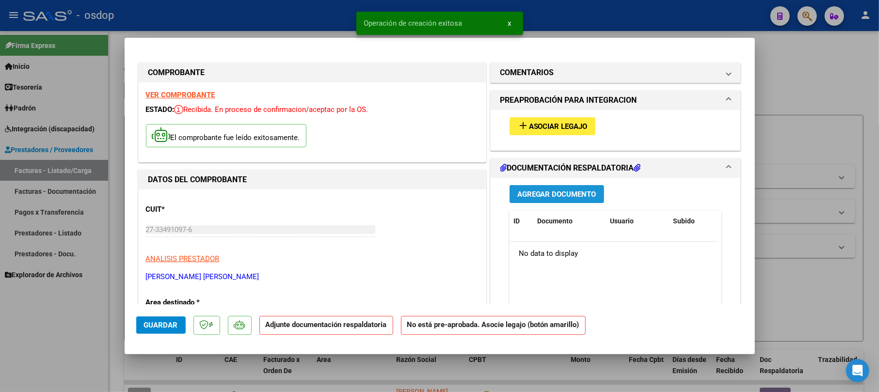
click at [557, 197] on span "Agregar Documento" at bounding box center [556, 194] width 79 height 9
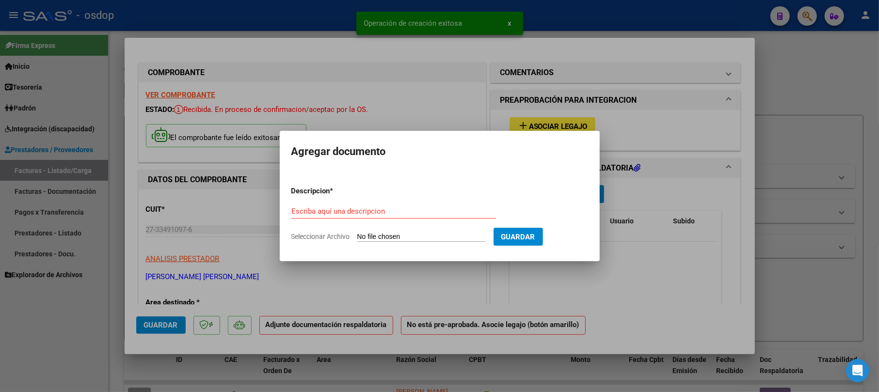
click at [303, 215] on div "Escriba aquí una descripcion" at bounding box center [393, 211] width 205 height 15
click at [305, 213] on input "Escriba aquí una descripcion" at bounding box center [393, 211] width 205 height 9
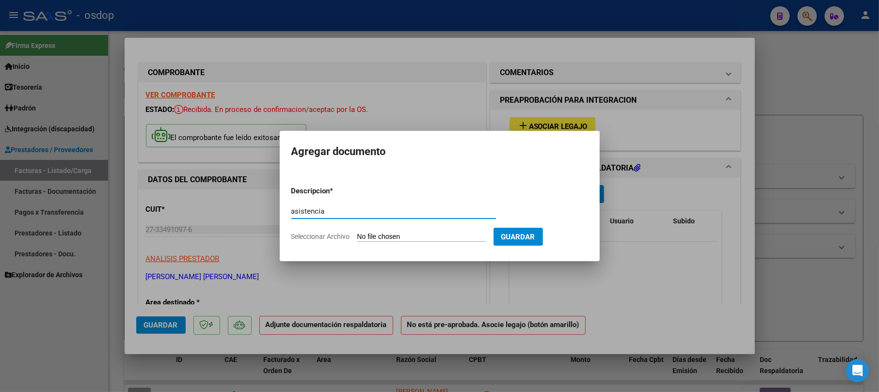
type input "asistencia"
click at [384, 237] on input "Seleccionar Archivo" at bounding box center [421, 237] width 128 height 9
type input "C:\fakepath\IMG_20251007_160907.pdf"
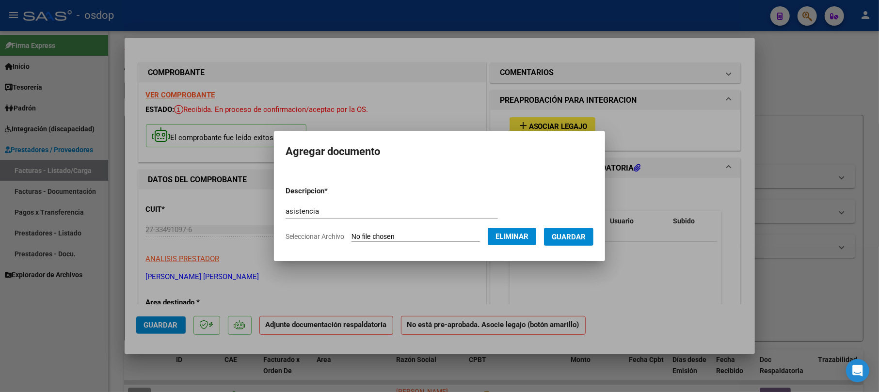
click at [586, 238] on span "Guardar" at bounding box center [569, 237] width 34 height 9
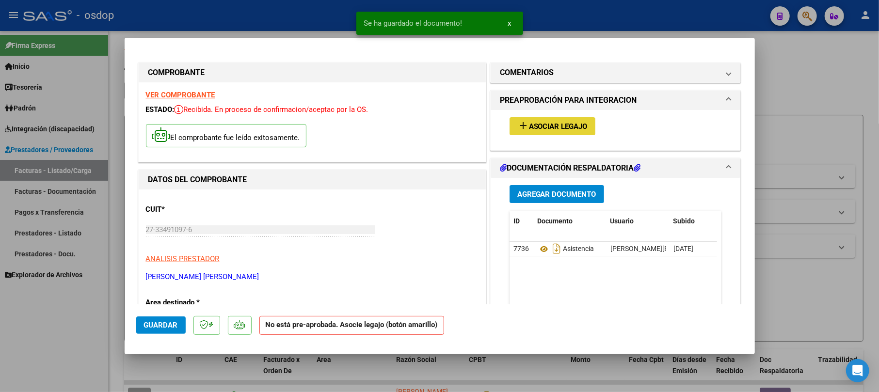
click at [550, 127] on span "Asociar Legajo" at bounding box center [558, 126] width 59 height 9
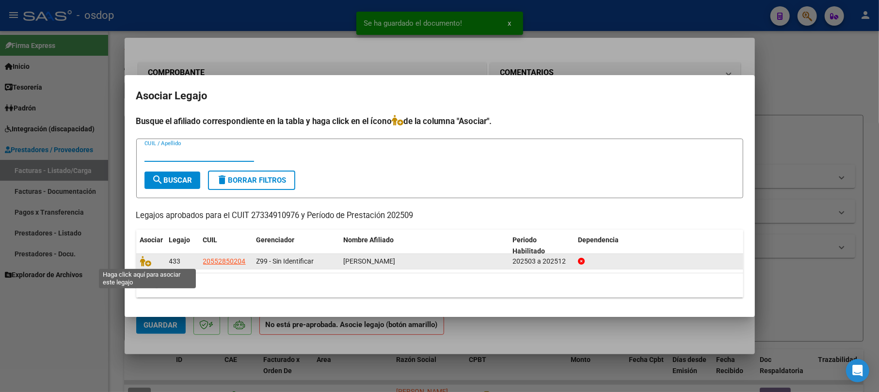
click at [151, 261] on span at bounding box center [147, 262] width 15 height 8
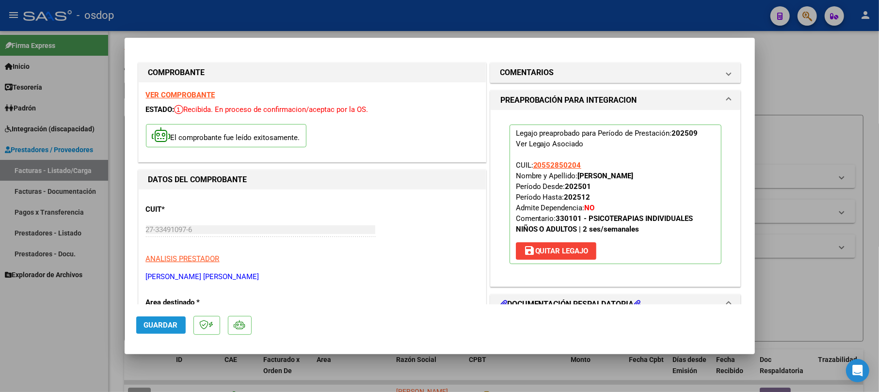
click at [175, 324] on span "Guardar" at bounding box center [161, 325] width 34 height 9
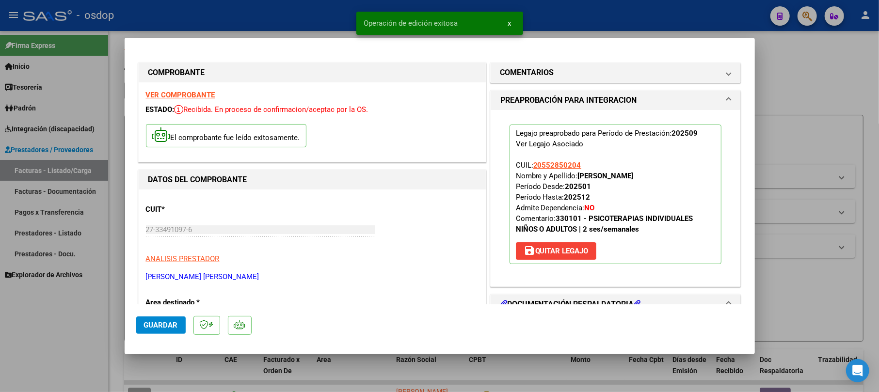
click at [848, 75] on div at bounding box center [439, 196] width 879 height 392
type input "$ 0,00"
